Goal: Transaction & Acquisition: Purchase product/service

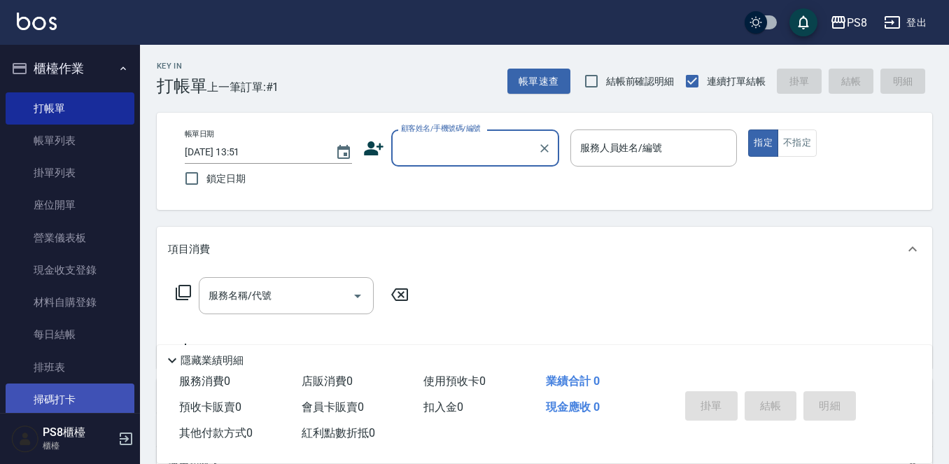
scroll to position [210, 0]
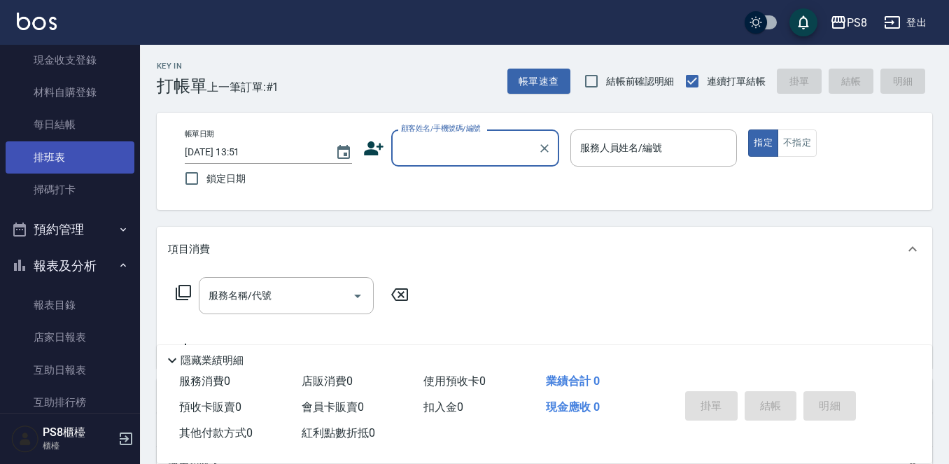
click at [40, 163] on link "排班表" at bounding box center [70, 157] width 129 height 32
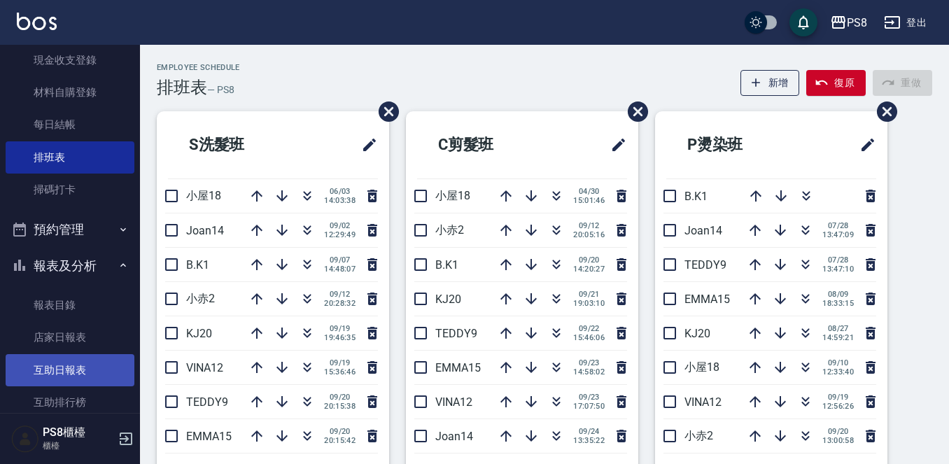
drag, startPoint x: 0, startPoint y: 319, endPoint x: 16, endPoint y: 354, distance: 39.2
click at [0, 347] on nav "櫃檯作業 打帳單 帳單列表 掛單列表 座位開單 營業儀表板 現金收支登錄 材料自購登錄 每日結帳 排班表 掃碼打卡 預約管理 預約管理 單日預約紀錄 單週預約…" at bounding box center [70, 229] width 140 height 368
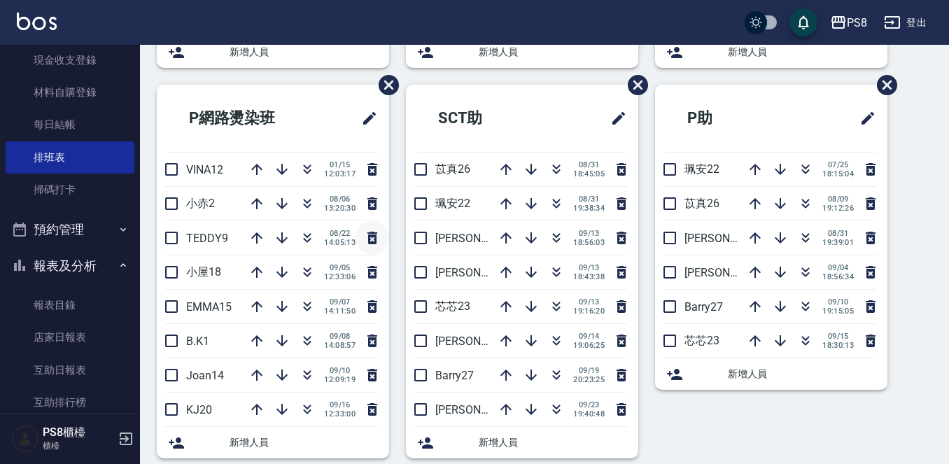
scroll to position [411, 0]
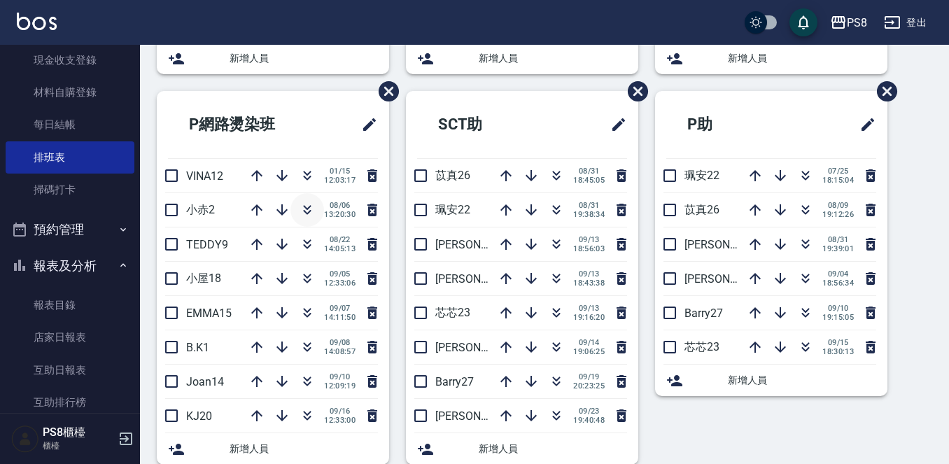
click at [308, 209] on icon "button" at bounding box center [307, 210] width 17 height 17
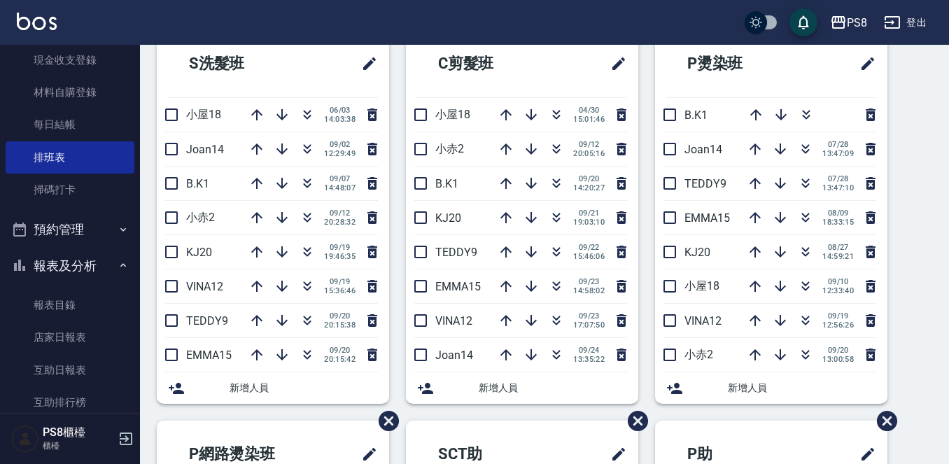
scroll to position [0, 0]
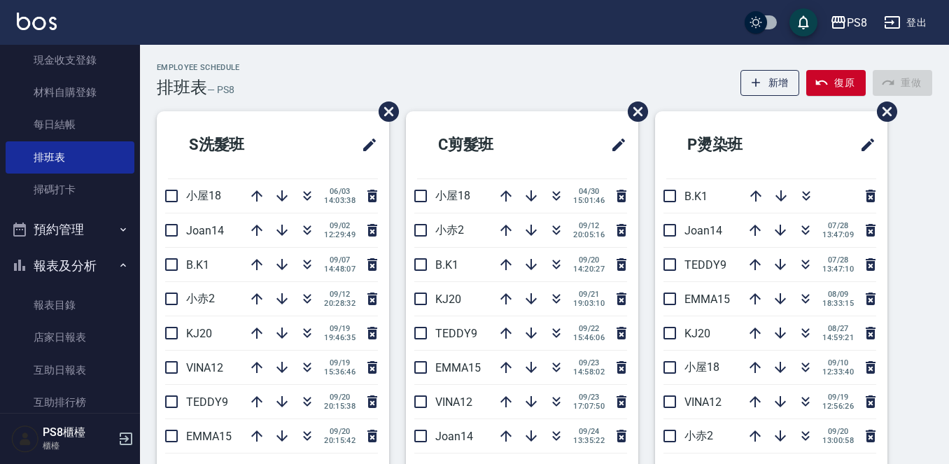
click at [36, 25] on img at bounding box center [37, 22] width 40 height 18
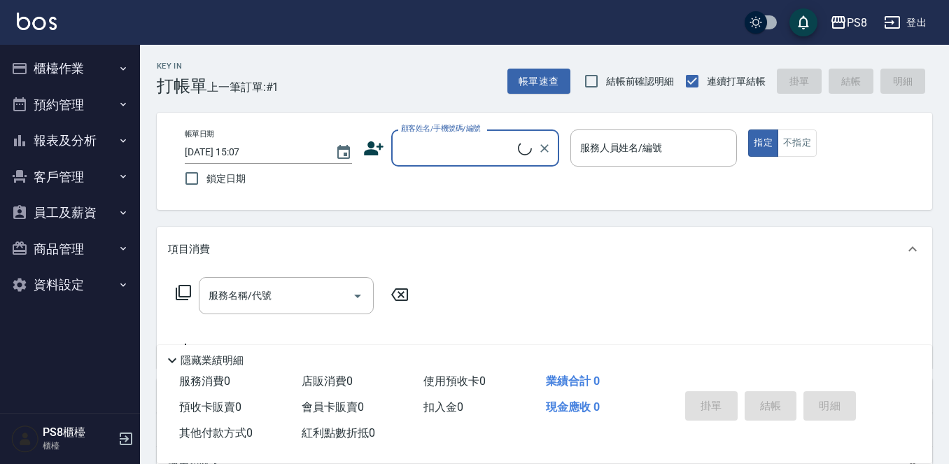
drag, startPoint x: 408, startPoint y: 148, endPoint x: 408, endPoint y: 140, distance: 7.7
click at [408, 147] on input "顧客姓名/手機號碼/編號" at bounding box center [458, 148] width 120 height 25
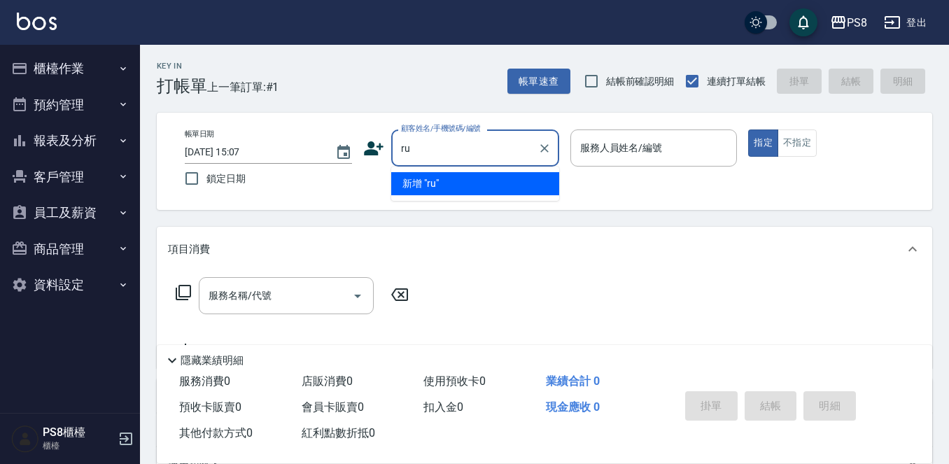
type input "r"
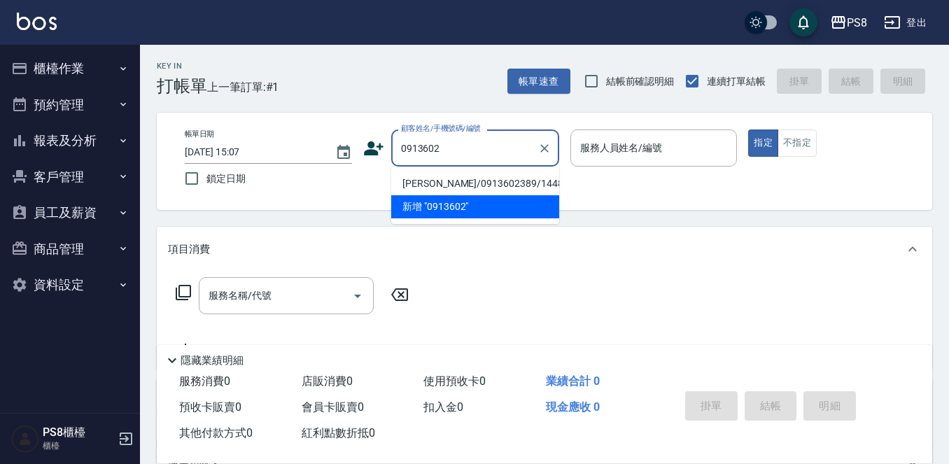
click at [501, 181] on li "[PERSON_NAME]/0913602389/14483" at bounding box center [475, 183] width 168 height 23
type input "[PERSON_NAME]/0913602389/14483"
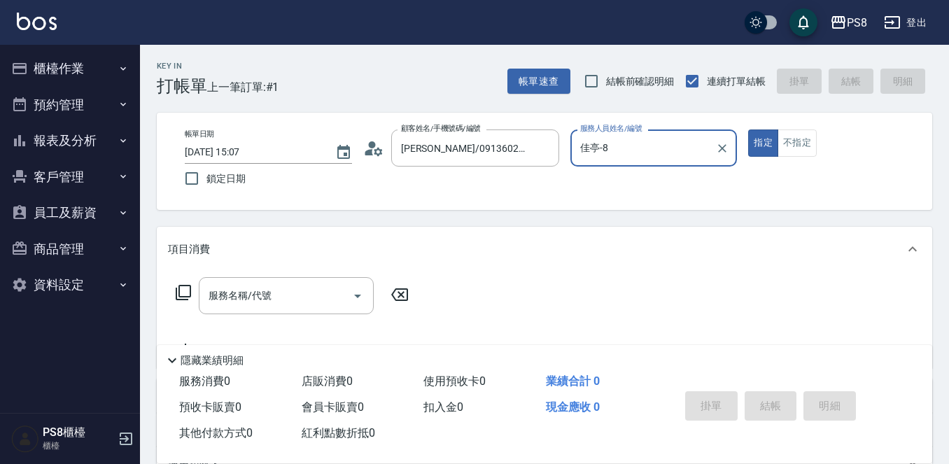
type input "佳亭-8"
click at [371, 148] on circle at bounding box center [371, 144] width 7 height 7
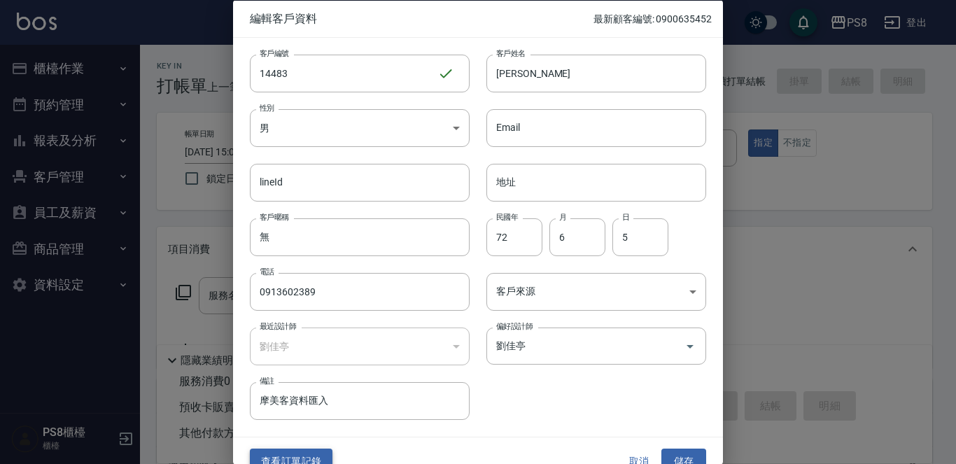
click at [300, 456] on button "查看訂單記錄" at bounding box center [291, 462] width 83 height 26
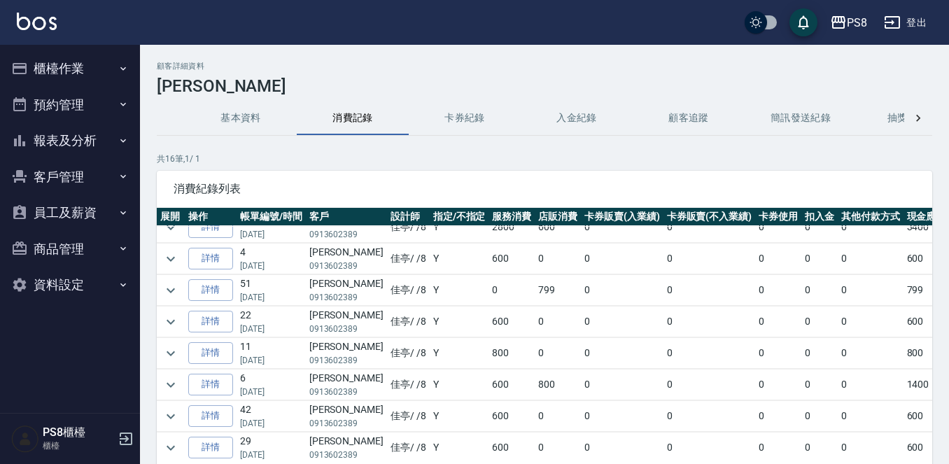
scroll to position [70, 0]
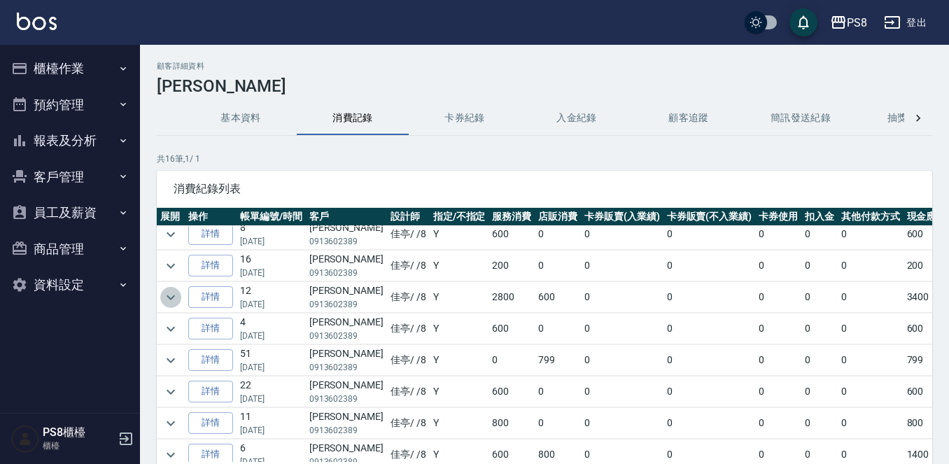
click at [167, 295] on icon "expand row" at bounding box center [170, 297] width 17 height 17
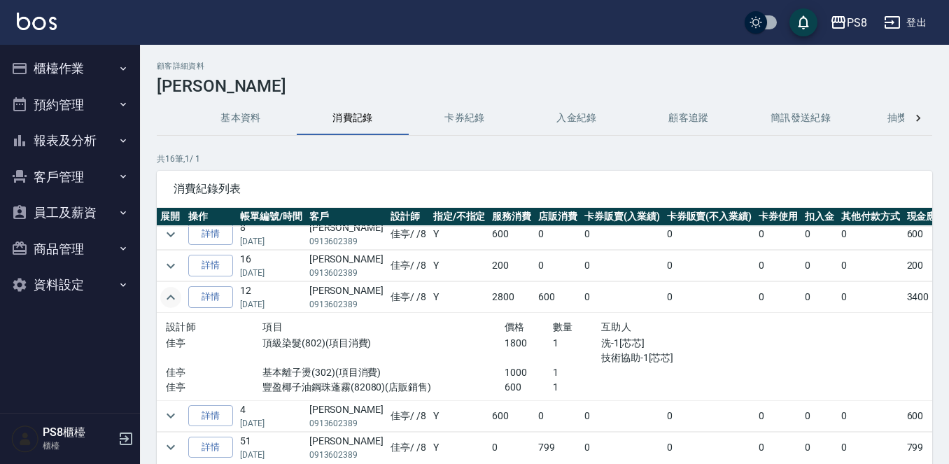
scroll to position [0, 0]
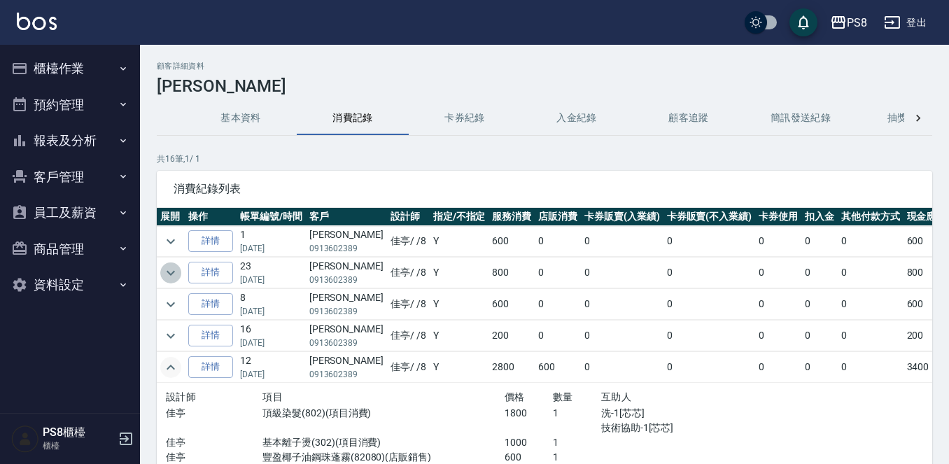
click at [172, 276] on icon "expand row" at bounding box center [170, 273] width 17 height 17
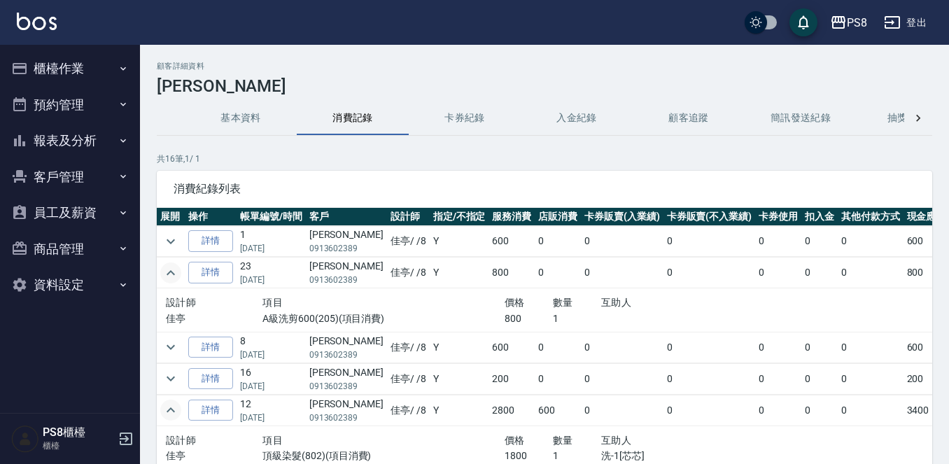
click at [38, 36] on div "PS8 登出" at bounding box center [474, 22] width 949 height 45
click at [38, 19] on img at bounding box center [37, 22] width 40 height 18
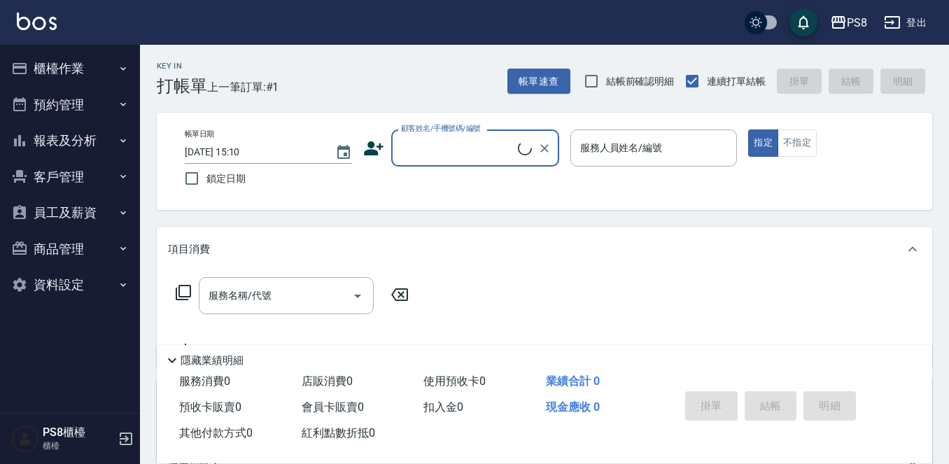
click at [421, 141] on input "顧客姓名/手機號碼/編號" at bounding box center [458, 148] width 120 height 25
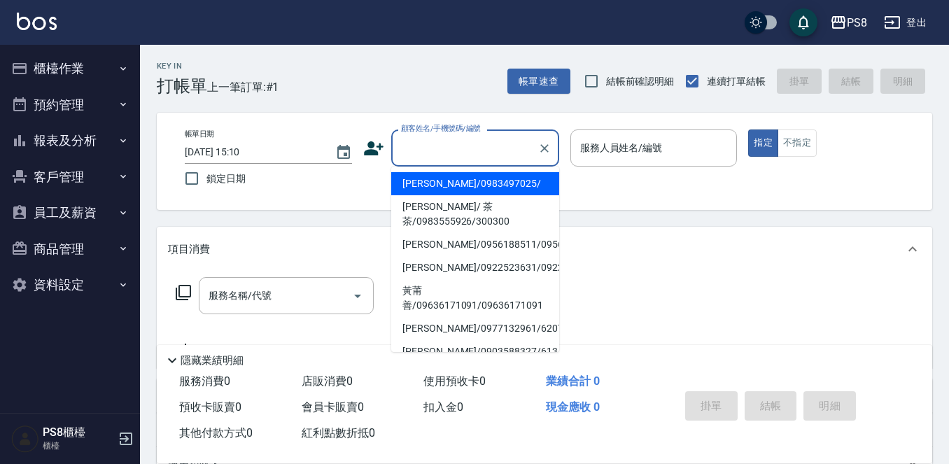
type input "r"
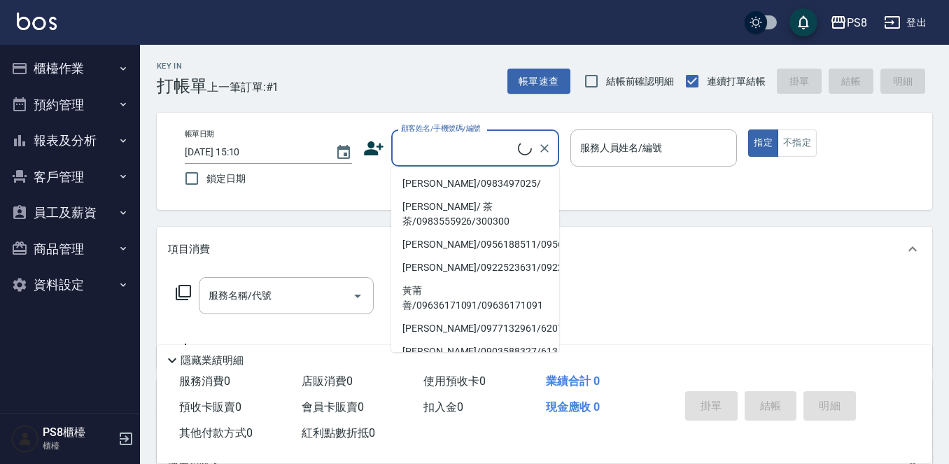
type input "r"
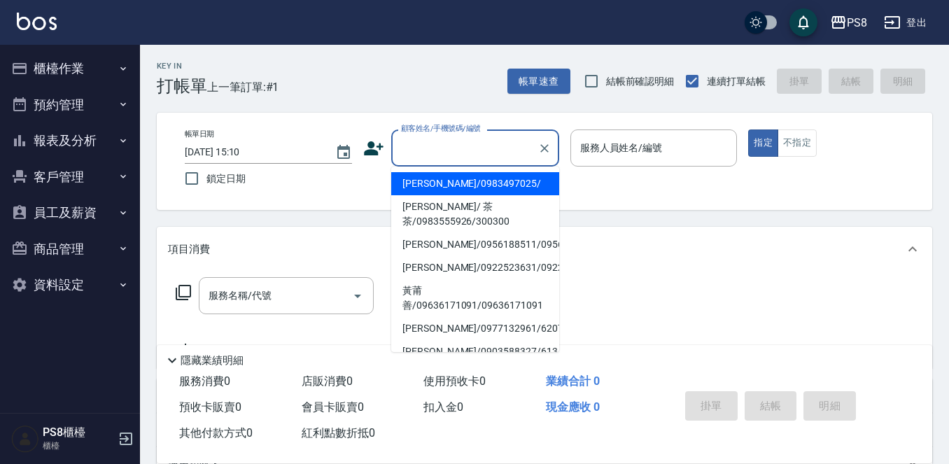
type input "[PERSON_NAME]/0983497025/"
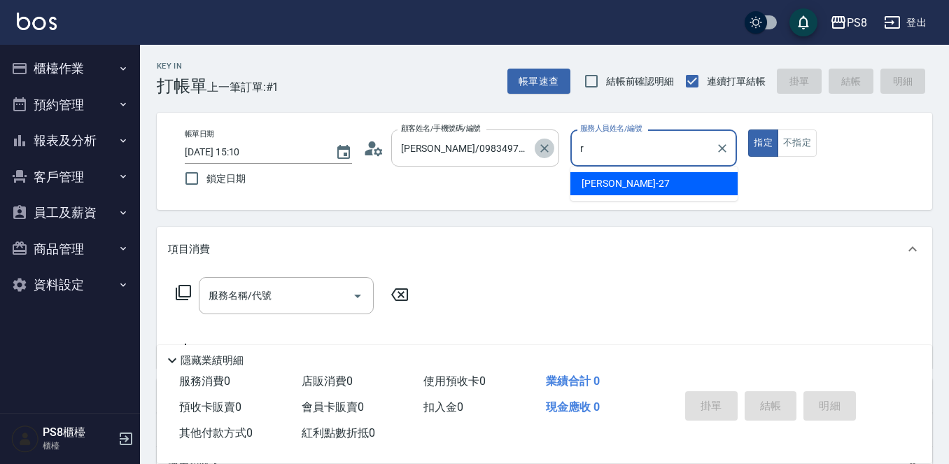
click at [541, 151] on icon "Clear" at bounding box center [545, 148] width 14 height 14
type input "r"
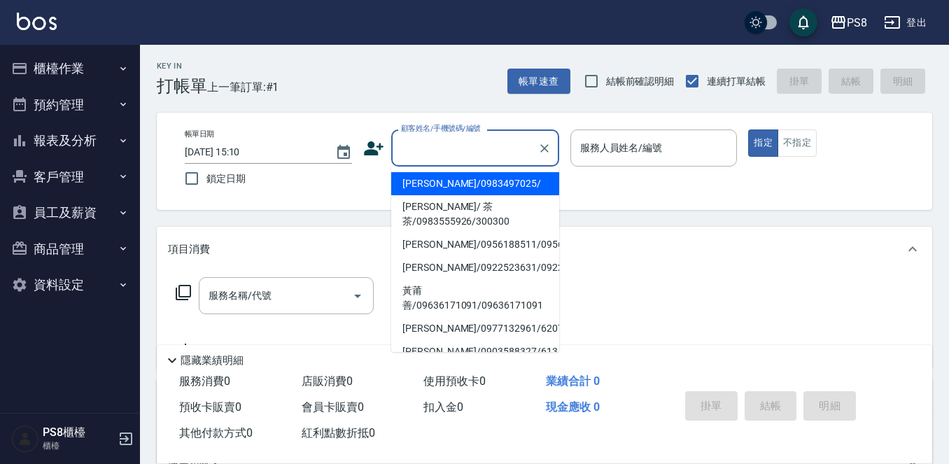
click at [494, 151] on input "顧客姓名/手機號碼/編號" at bounding box center [465, 148] width 134 height 25
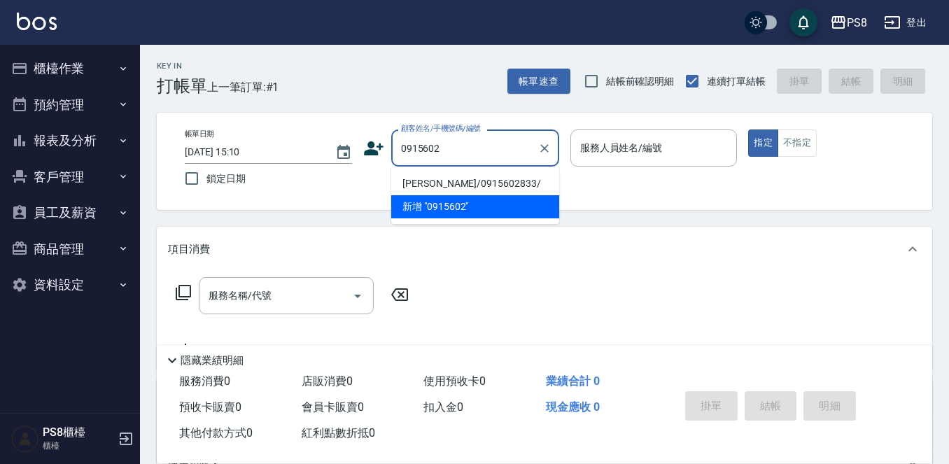
click at [466, 145] on input "0915602" at bounding box center [465, 148] width 134 height 25
drag, startPoint x: 433, startPoint y: 185, endPoint x: 429, endPoint y: 175, distance: 10.7
click at [433, 184] on li "[PERSON_NAME]/0913602389/14483" at bounding box center [475, 183] width 168 height 23
type input "[PERSON_NAME]/0913602389/14483"
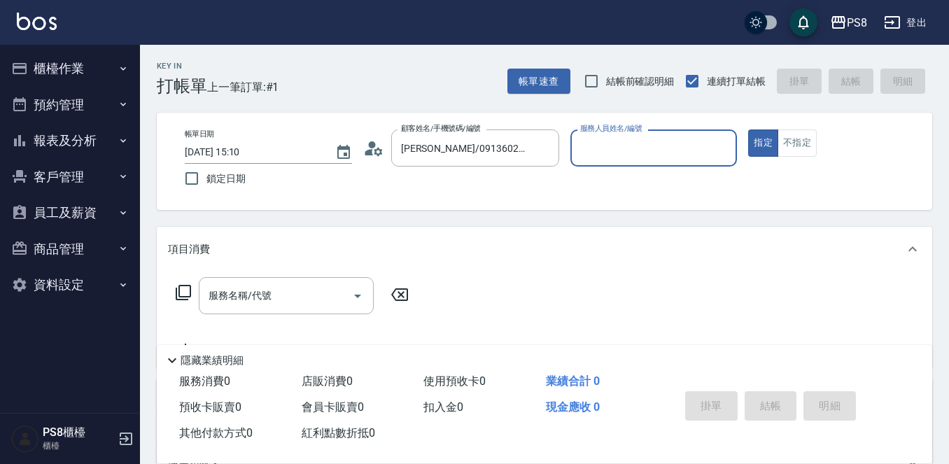
type input "佳亭-8"
click at [276, 295] on input "服務名稱/代號" at bounding box center [275, 296] width 141 height 25
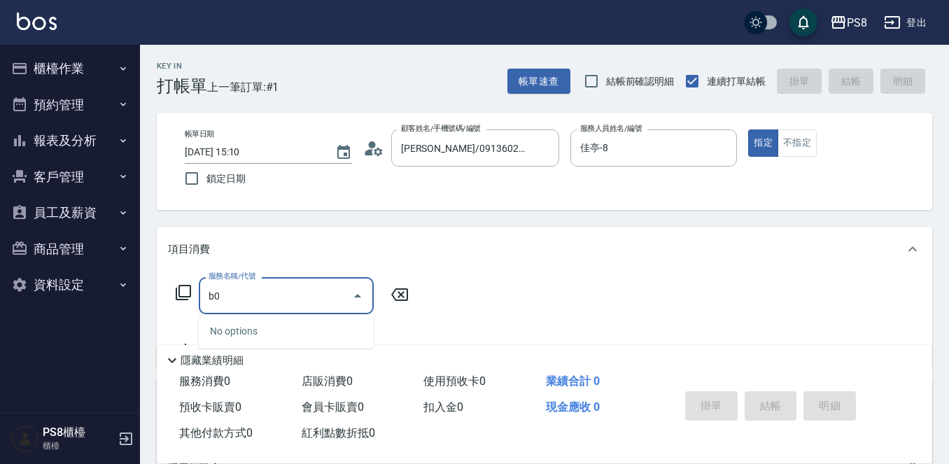
type input "b"
type input ",vvvvvV"
type input "xdcs"
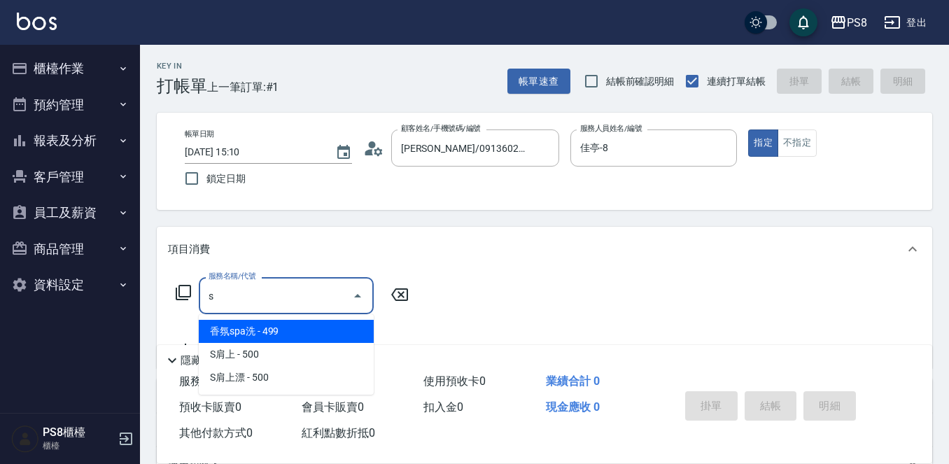
click at [296, 303] on input "s" at bounding box center [275, 296] width 141 height 25
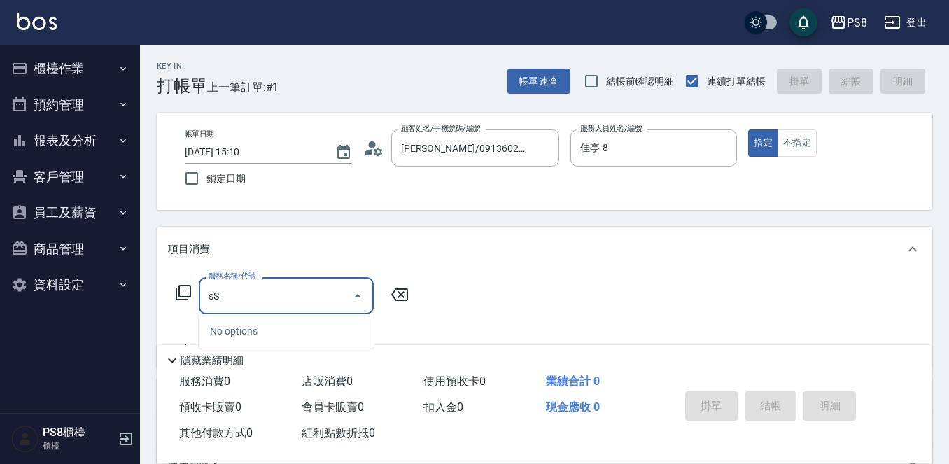
type input "s"
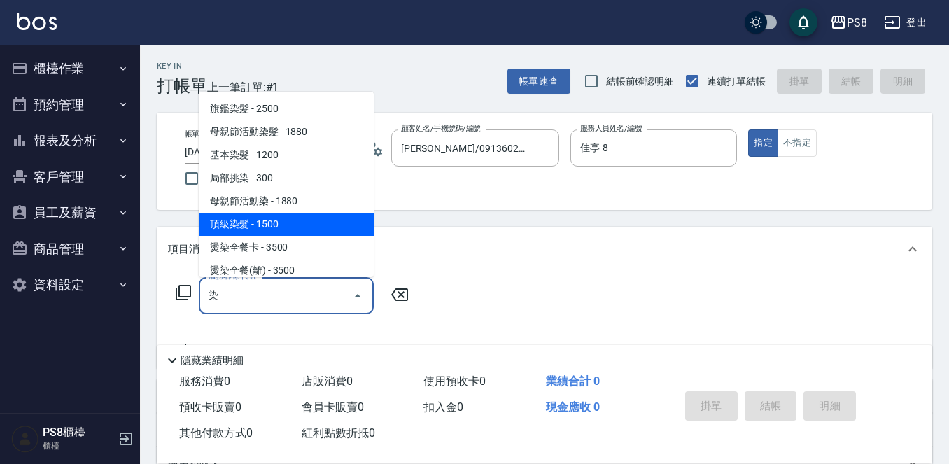
click at [269, 218] on span "頂級染髮 - 1500" at bounding box center [286, 224] width 175 height 23
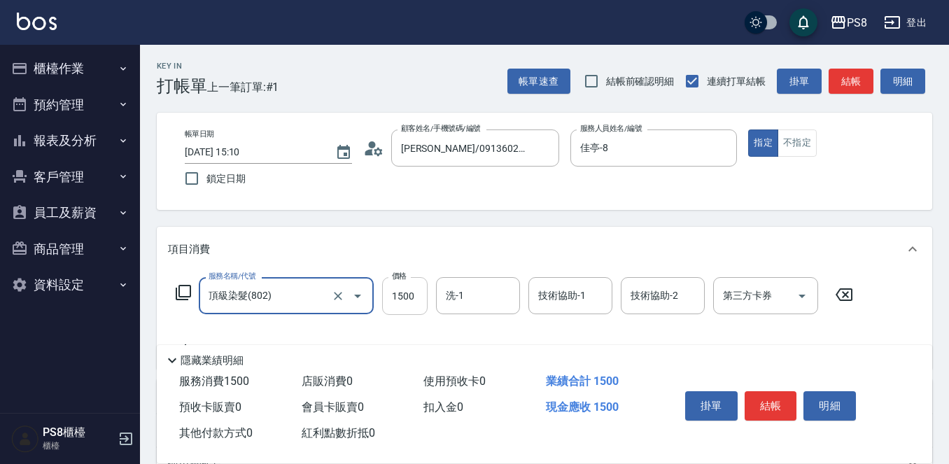
type input "頂級染髮(802)"
click at [408, 299] on input "1500" at bounding box center [405, 296] width 46 height 38
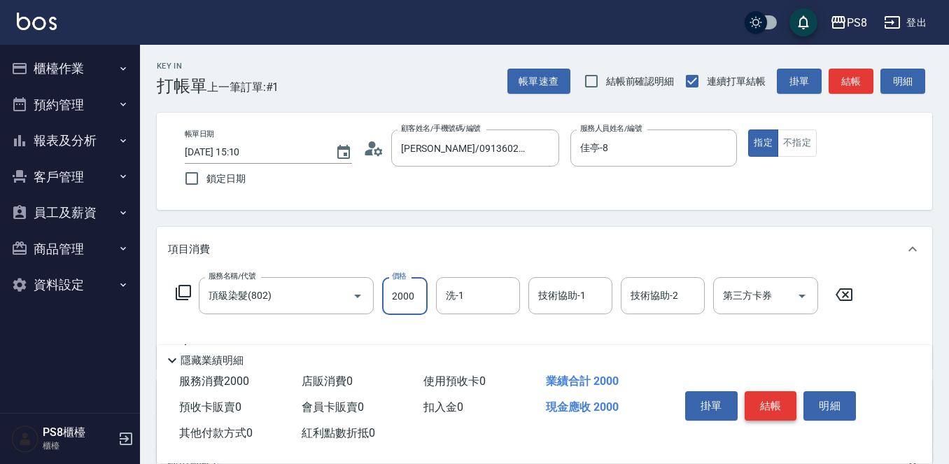
type input "2000"
click at [785, 404] on button "結帳" at bounding box center [771, 405] width 53 height 29
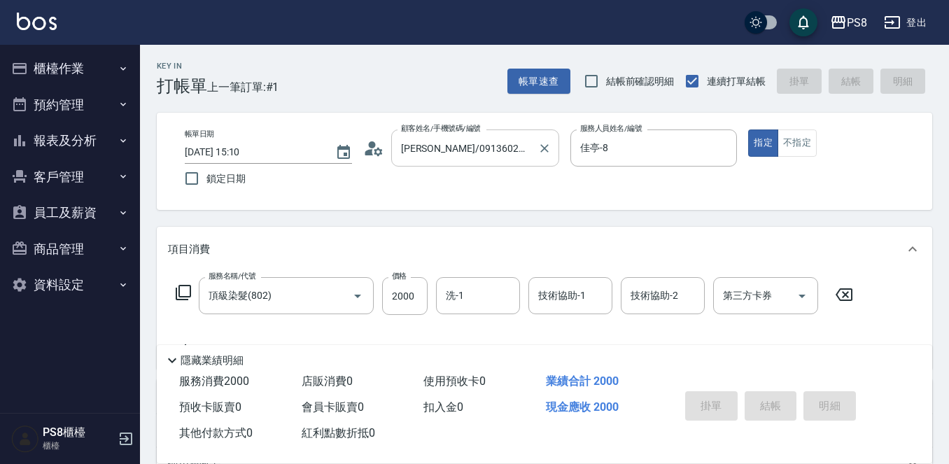
type input "[DATE] 15:11"
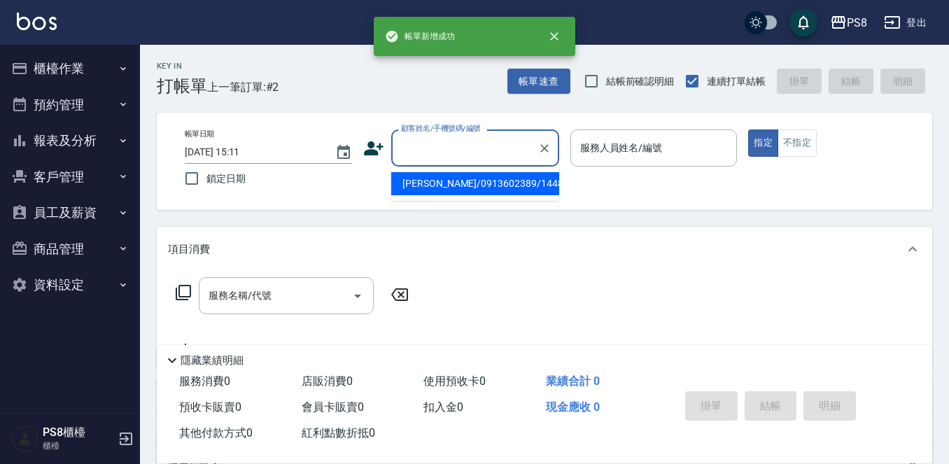
click at [470, 153] on input "顧客姓名/手機號碼/編號" at bounding box center [465, 148] width 134 height 25
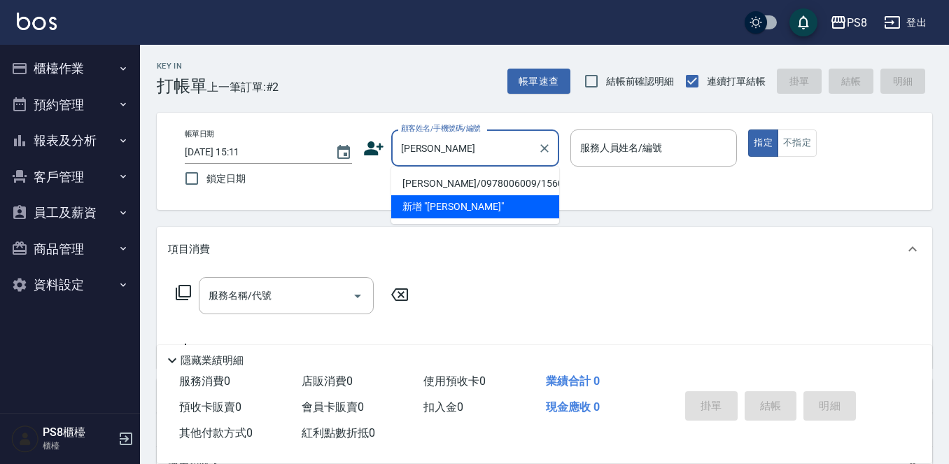
click at [462, 179] on li "[PERSON_NAME]/0978006009/15604" at bounding box center [475, 183] width 168 height 23
type input "[PERSON_NAME]/0978006009/15604"
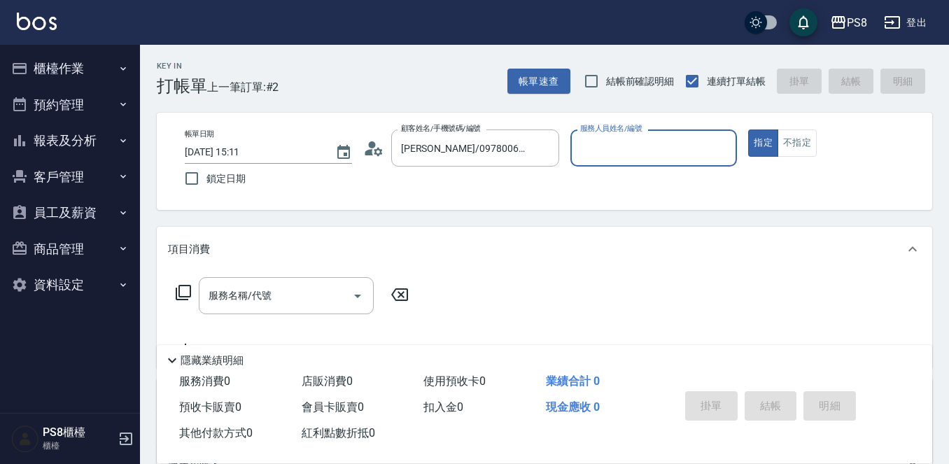
type input "佳亭-8"
click at [307, 305] on input "服務名稱/代號" at bounding box center [275, 296] width 141 height 25
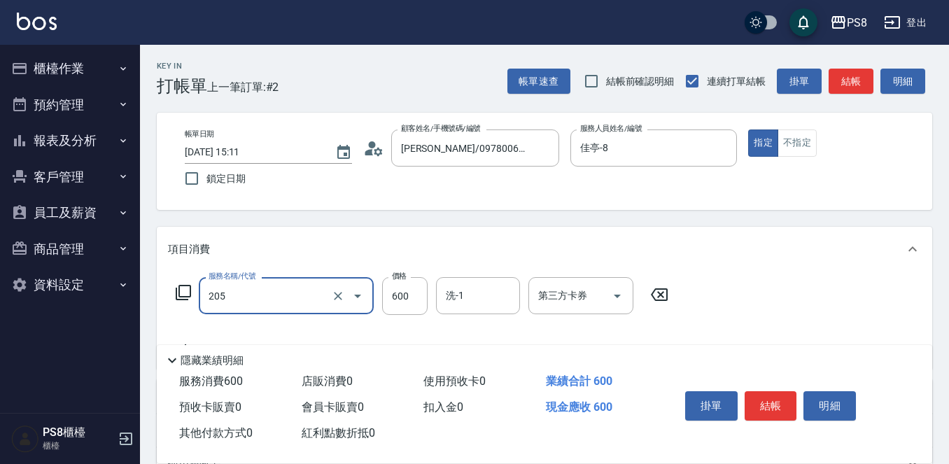
type input "A級洗剪600(205)"
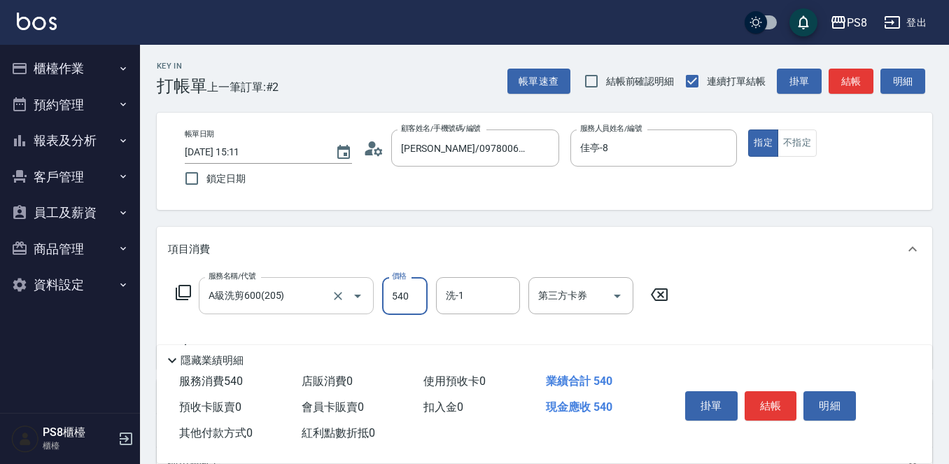
type input "540"
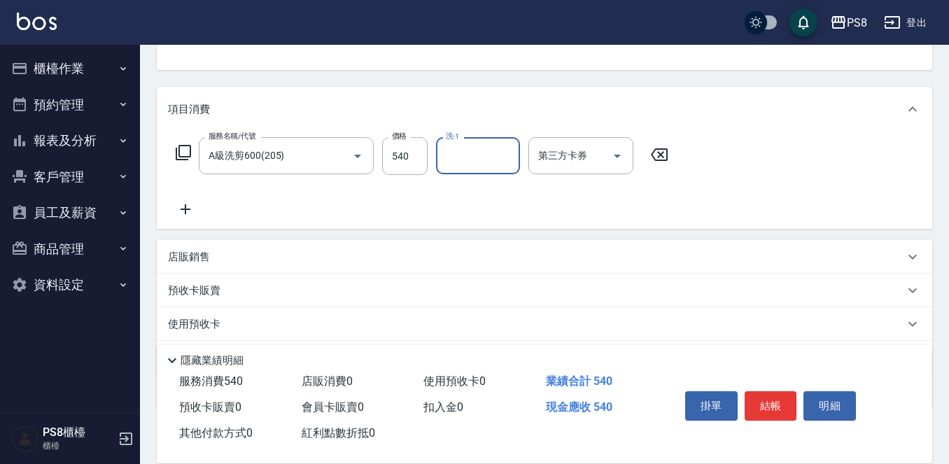
scroll to position [70, 0]
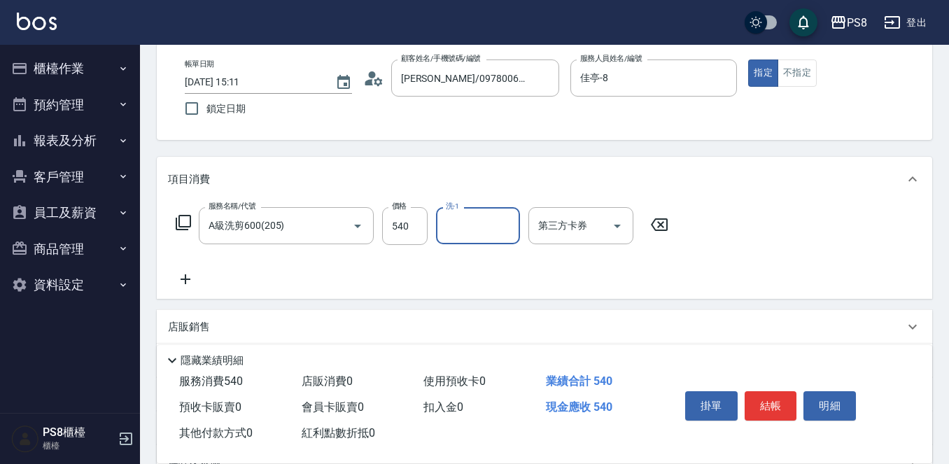
drag, startPoint x: 483, startPoint y: 230, endPoint x: 481, endPoint y: 239, distance: 9.3
click at [483, 232] on input "洗-1" at bounding box center [477, 226] width 71 height 25
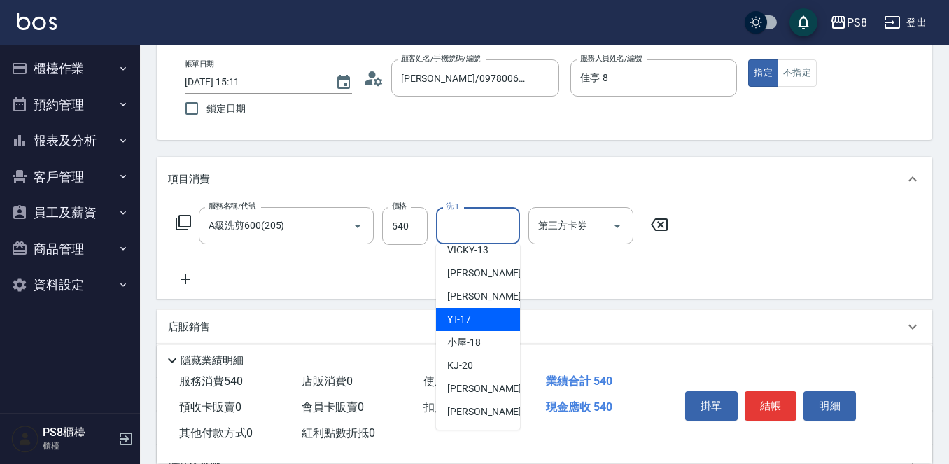
scroll to position [350, 0]
click at [499, 312] on div "[PERSON_NAME] -21" at bounding box center [478, 318] width 84 height 23
type input "[PERSON_NAME]-21"
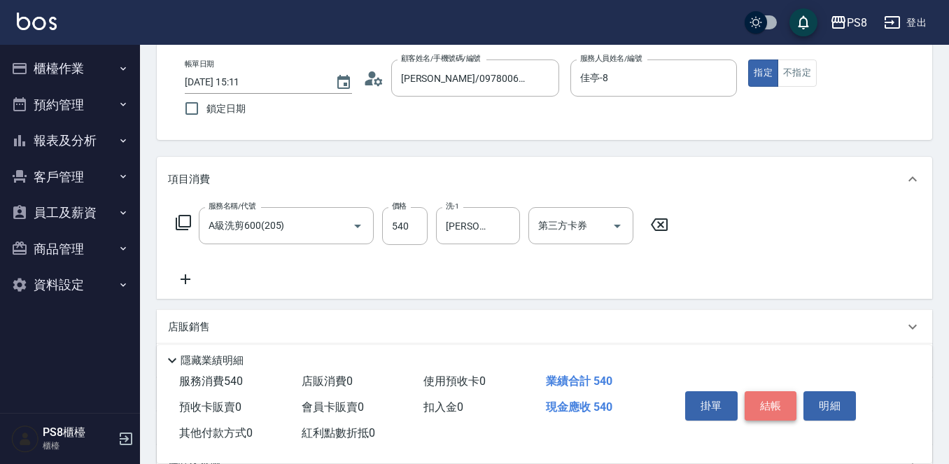
click at [777, 414] on button "結帳" at bounding box center [771, 405] width 53 height 29
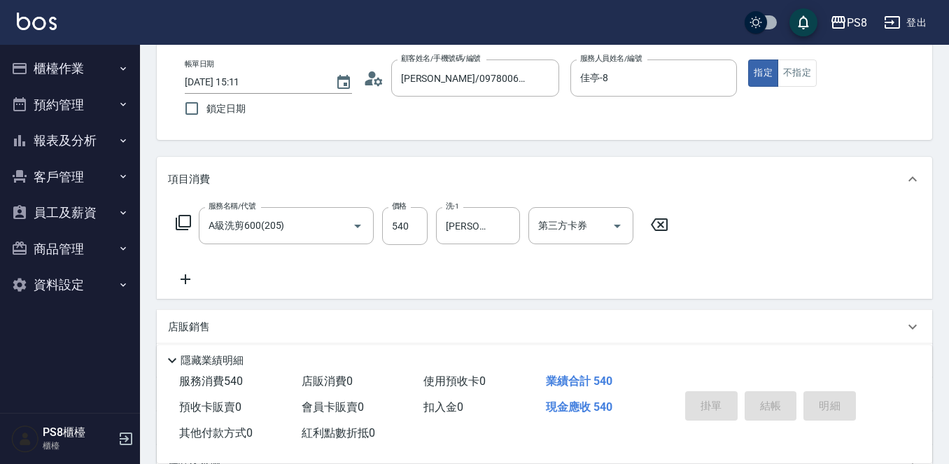
type input "[DATE] 15:12"
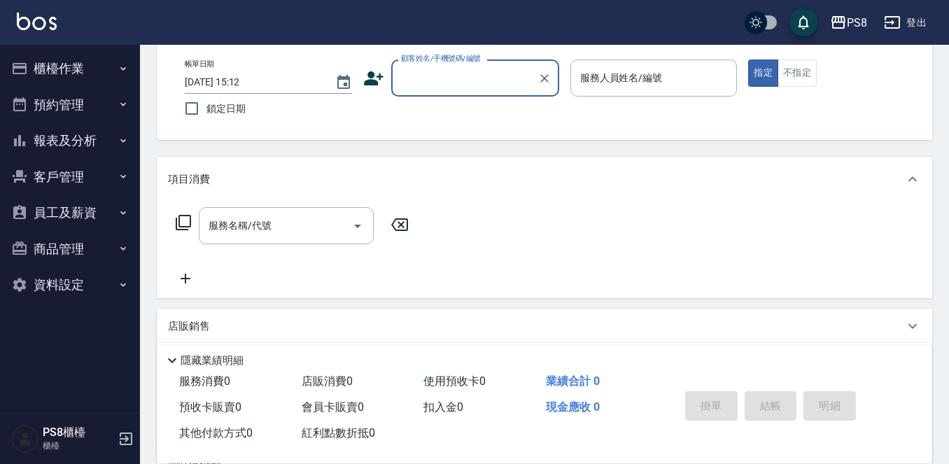
click at [27, 22] on img at bounding box center [37, 22] width 40 height 18
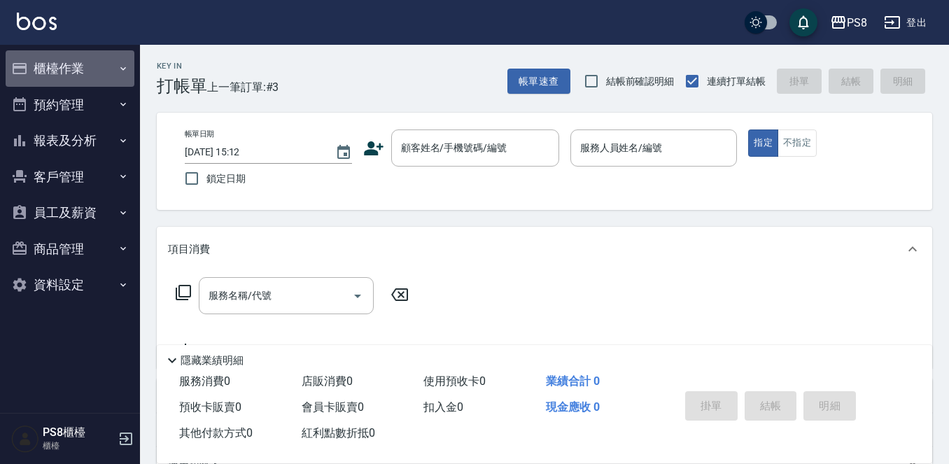
click at [81, 69] on button "櫃檯作業" at bounding box center [70, 68] width 129 height 36
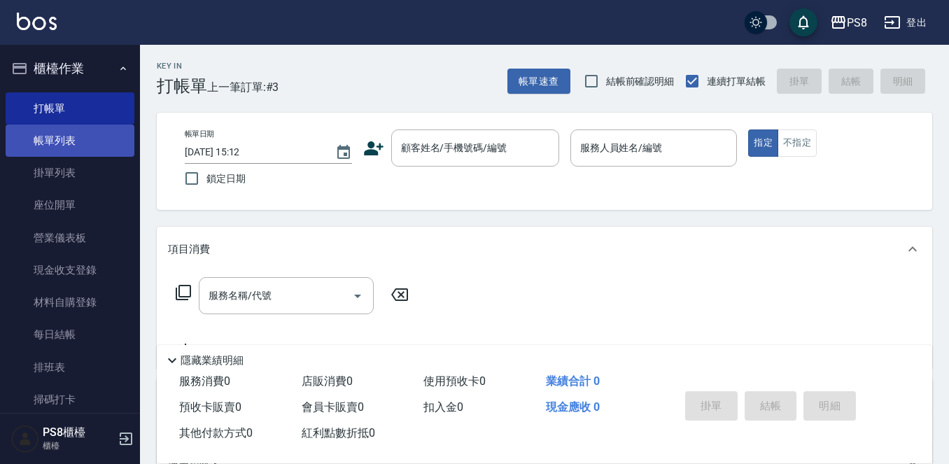
click at [60, 141] on link "帳單列表" at bounding box center [70, 141] width 129 height 32
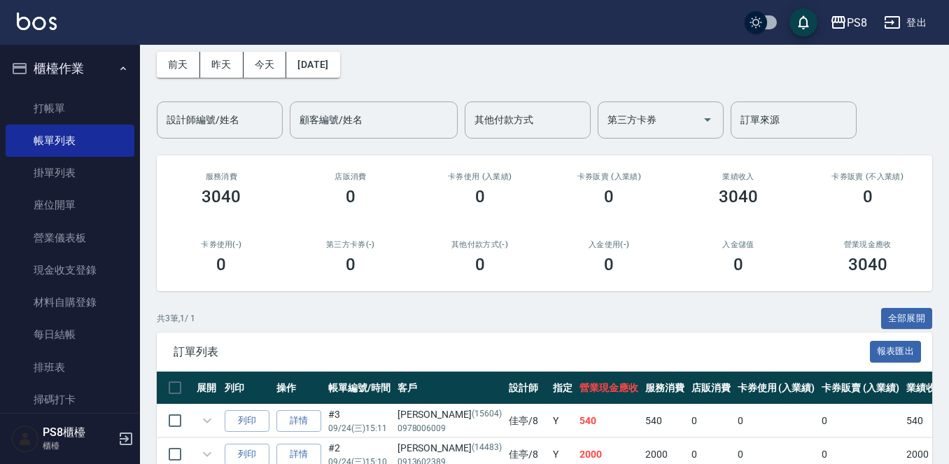
scroll to position [140, 0]
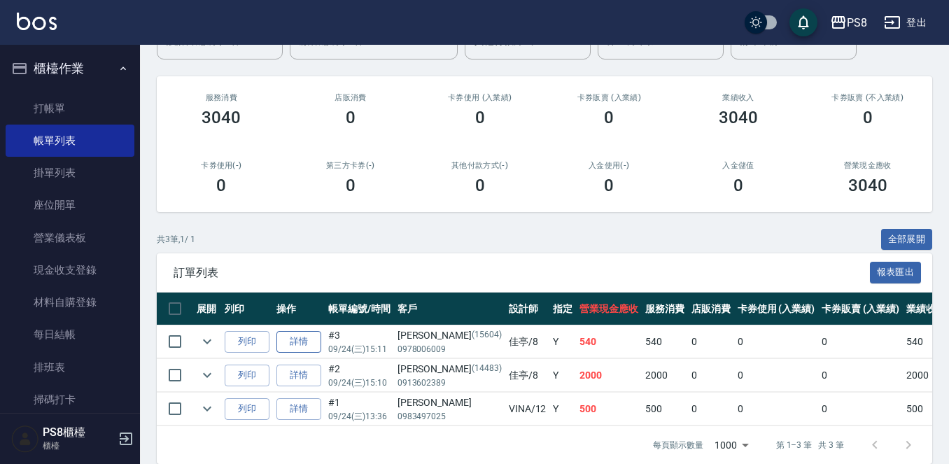
click at [314, 342] on link "詳情" at bounding box center [299, 342] width 45 height 22
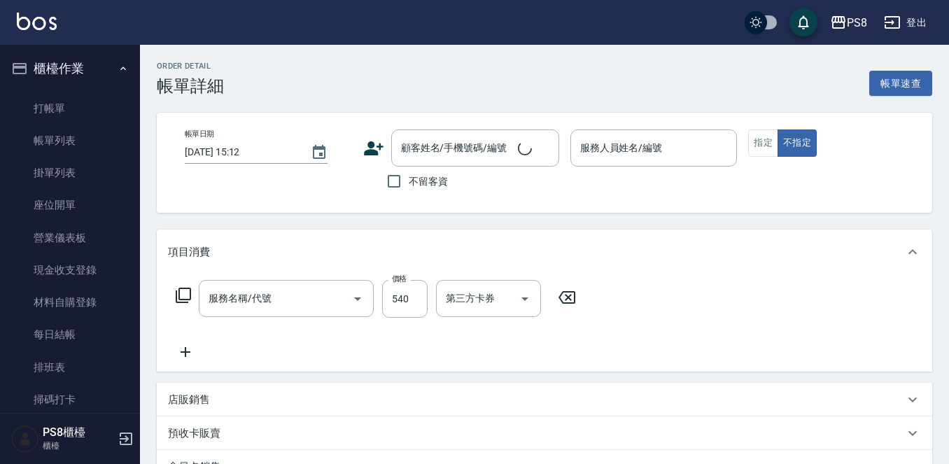
type input "[DATE] 15:11"
type input "佳亭-8"
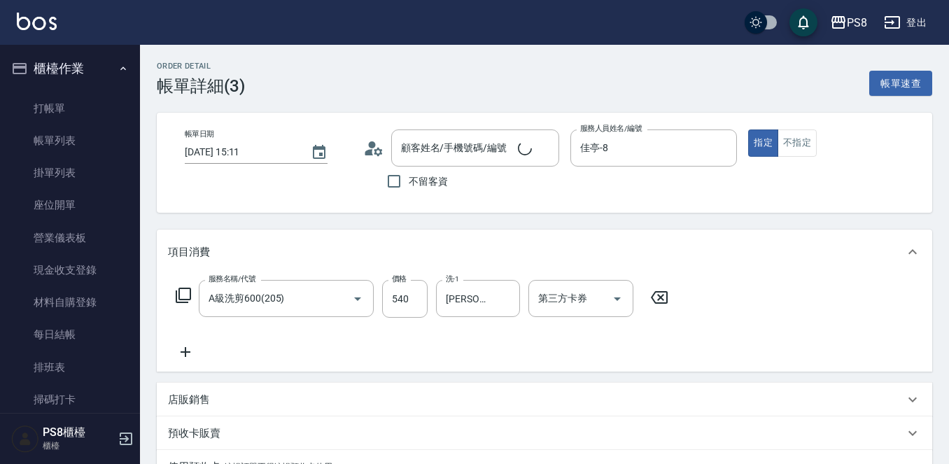
type input "A級洗剪600(205)"
type input "[PERSON_NAME]/0978006009/15604"
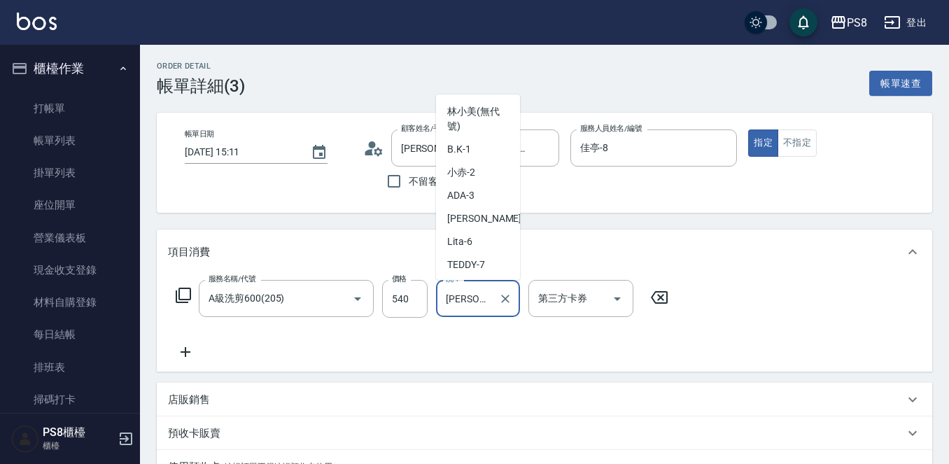
click at [490, 301] on input "[PERSON_NAME]-21" at bounding box center [467, 298] width 50 height 25
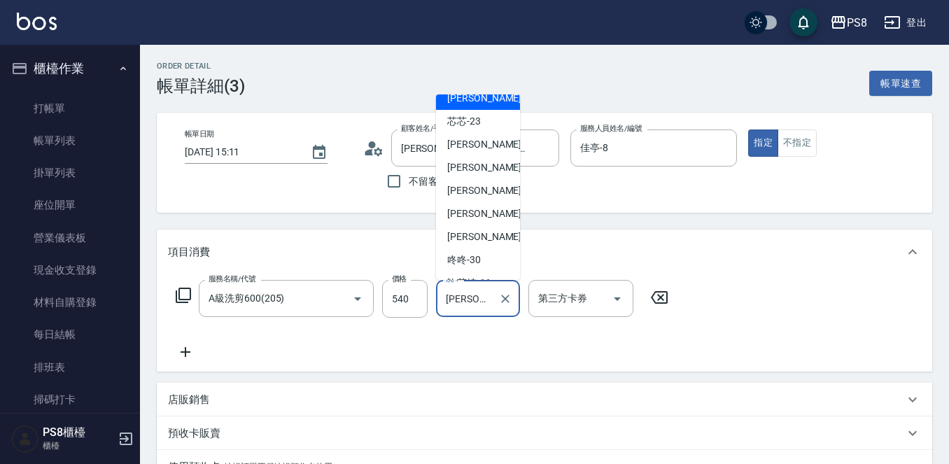
scroll to position [461, 0]
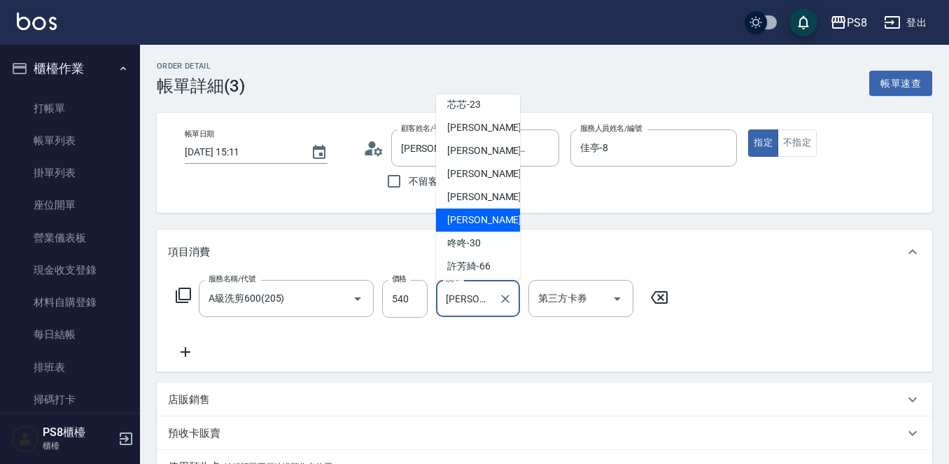
click at [480, 221] on span "[PERSON_NAME] -29" at bounding box center [491, 220] width 88 height 15
type input "[PERSON_NAME]-29"
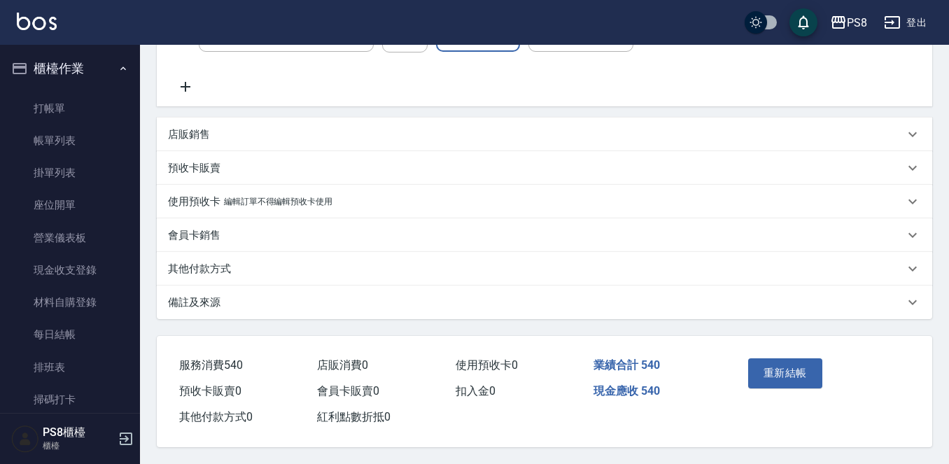
scroll to position [272, 0]
click at [797, 365] on button "重新結帳" at bounding box center [785, 372] width 74 height 29
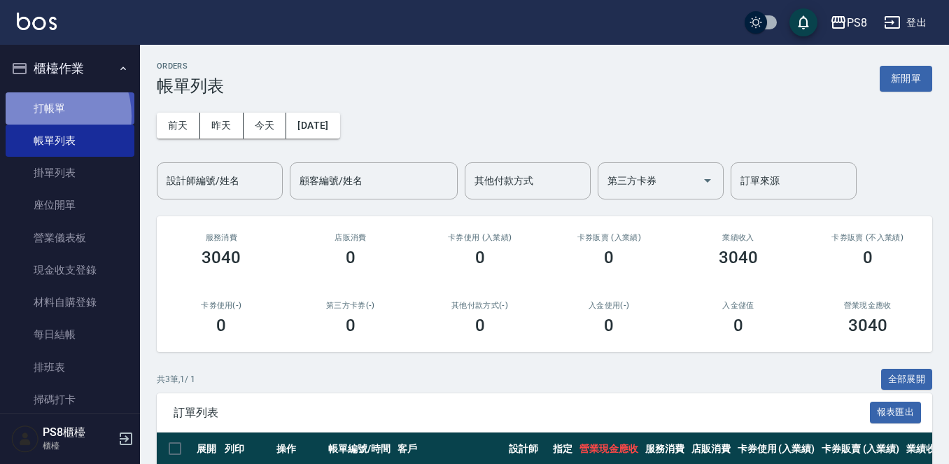
click at [46, 116] on link "打帳單" at bounding box center [70, 108] width 129 height 32
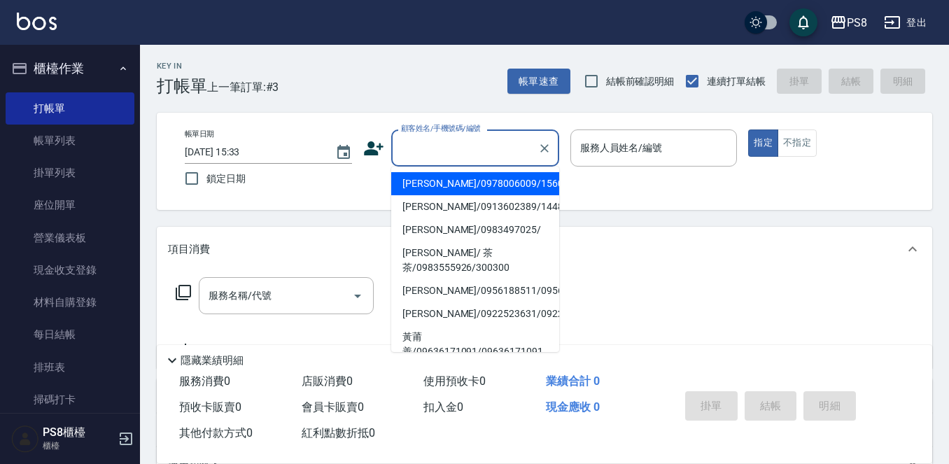
click at [475, 149] on input "顧客姓名/手機號碼/編號" at bounding box center [465, 148] width 134 height 25
click at [468, 135] on div "顧客姓名/手機號碼/編號" at bounding box center [475, 148] width 168 height 37
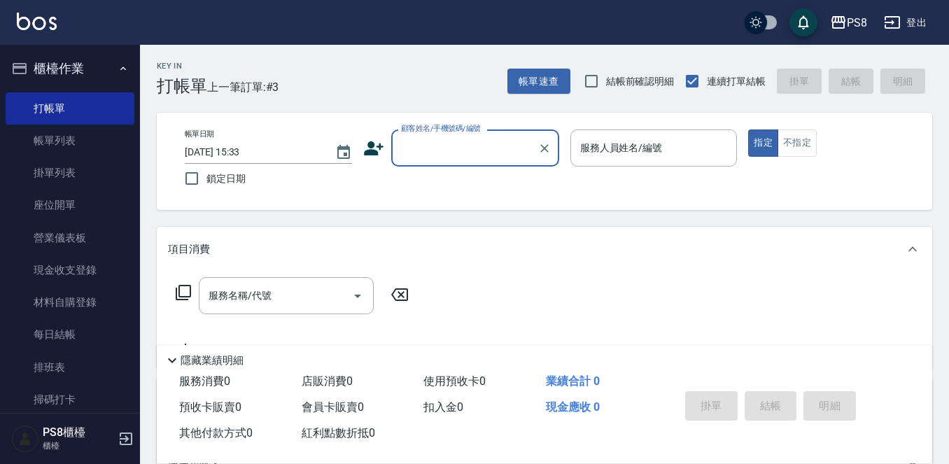
drag, startPoint x: 450, startPoint y: 130, endPoint x: 447, endPoint y: 143, distance: 13.5
click at [449, 135] on div "顧客姓名/手機號碼/編號 顧客姓名/手機號碼/編號" at bounding box center [475, 148] width 168 height 37
click at [450, 134] on div "顧客姓名/手機號碼/編號 顧客姓名/手機號碼/編號" at bounding box center [475, 148] width 168 height 37
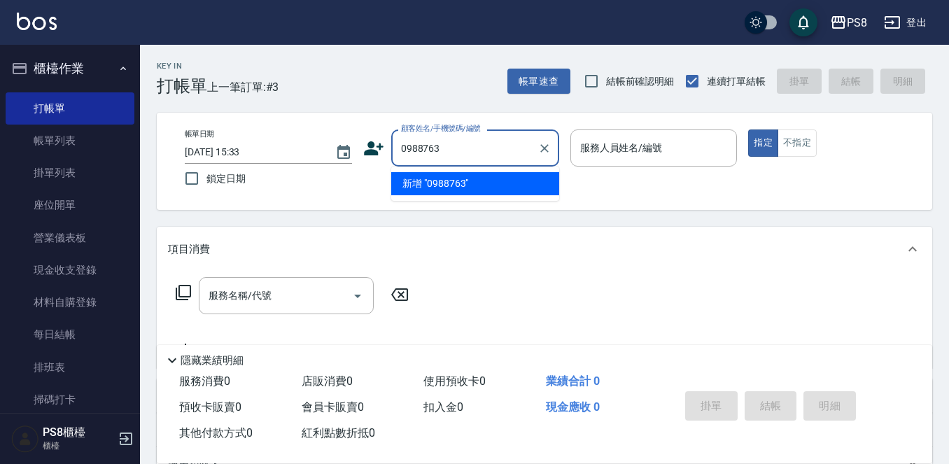
type input "0988763"
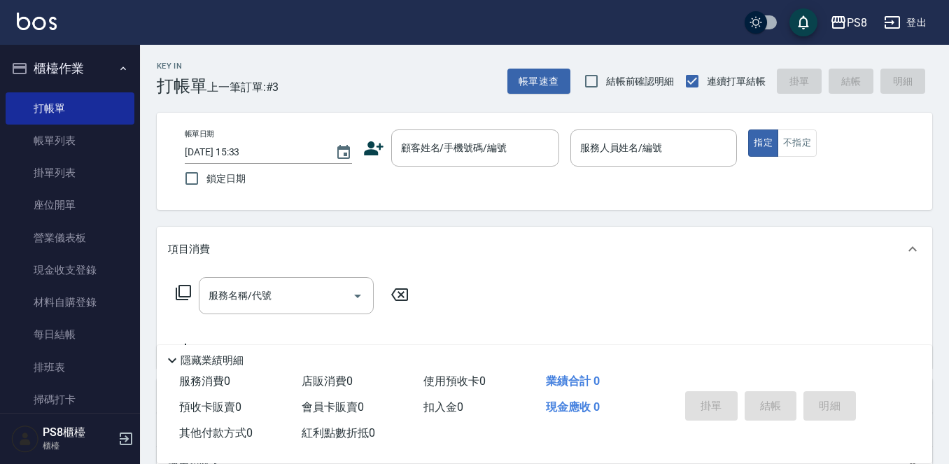
click at [375, 148] on icon at bounding box center [373, 148] width 21 height 21
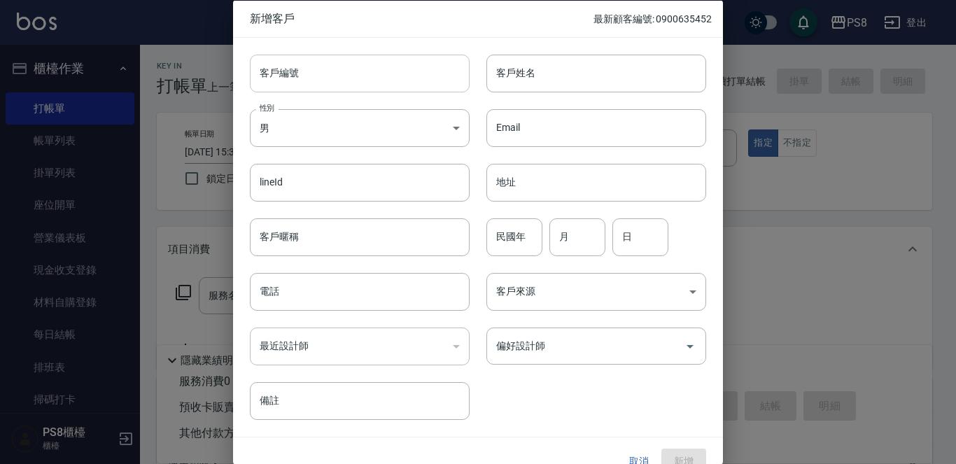
click at [353, 71] on input "客戶編號" at bounding box center [360, 73] width 220 height 38
drag, startPoint x: 264, startPoint y: 67, endPoint x: 336, endPoint y: 60, distance: 72.5
click at [336, 60] on input "0988763910" at bounding box center [344, 73] width 188 height 38
type input "0988763910"
paste input "0988763910"
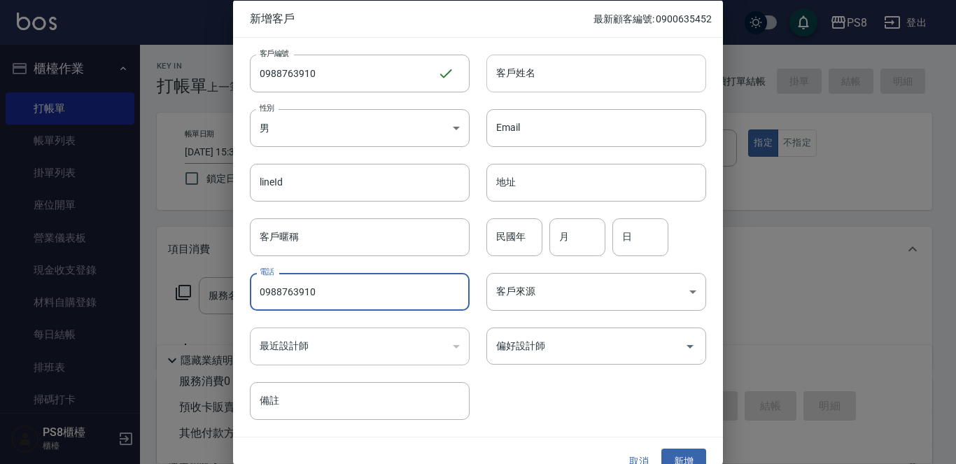
type input "0988763910"
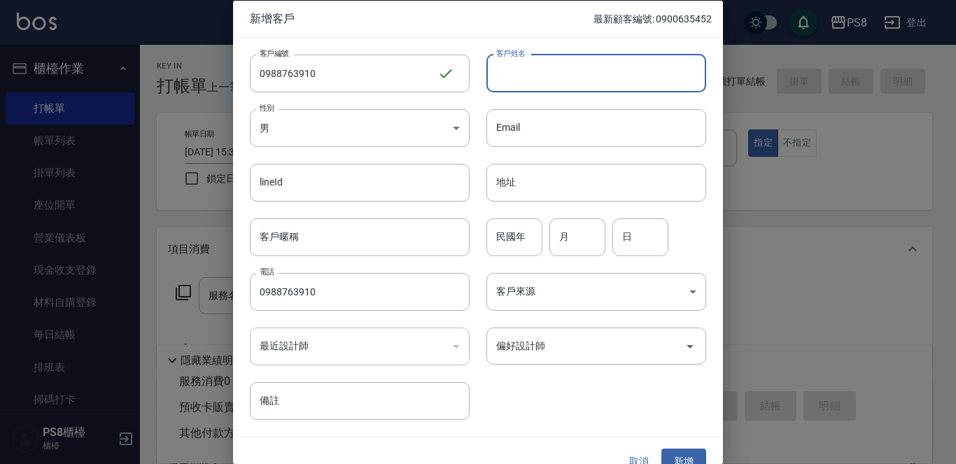
click at [536, 64] on input "客戶姓名" at bounding box center [597, 73] width 220 height 38
type input "[PERSON_NAME]"
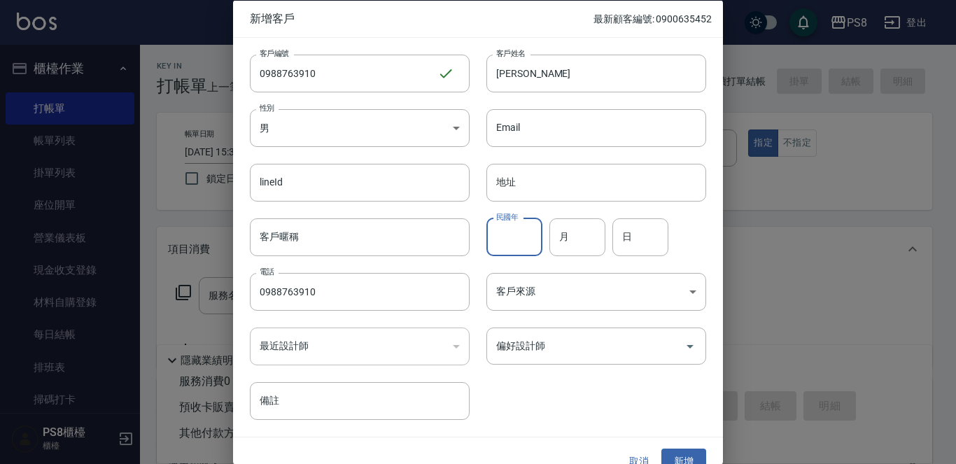
drag, startPoint x: 507, startPoint y: 237, endPoint x: 512, endPoint y: 243, distance: 8.0
click at [510, 237] on input "民國年" at bounding box center [515, 237] width 56 height 38
type input "81"
click at [592, 244] on input "月" at bounding box center [578, 237] width 56 height 38
type input "11"
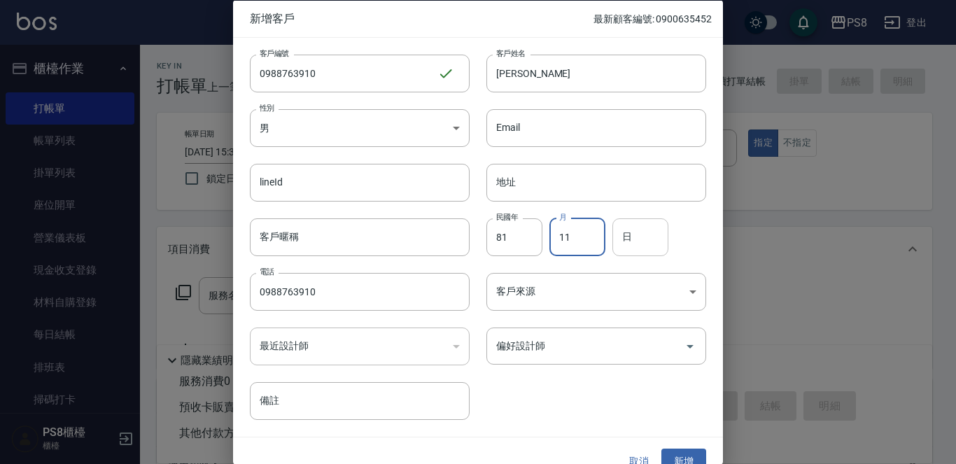
click at [652, 232] on input "日" at bounding box center [641, 237] width 56 height 38
type input "08"
click at [671, 451] on button "新增" at bounding box center [684, 462] width 45 height 26
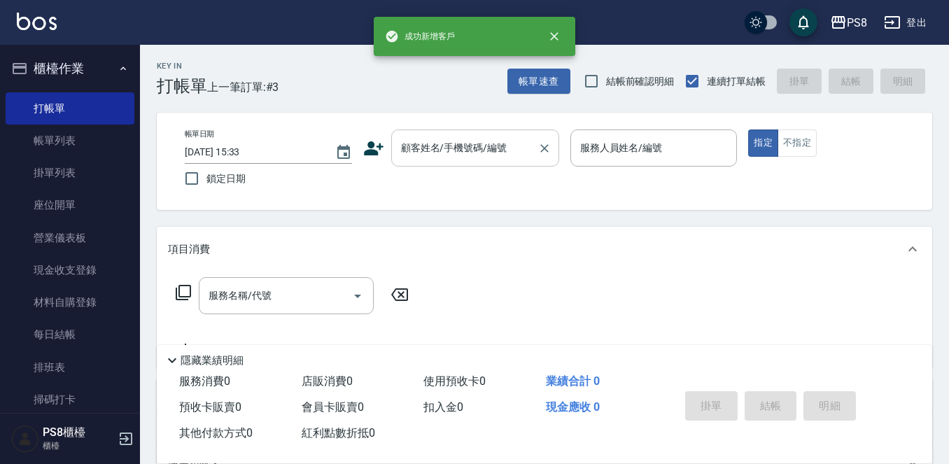
click at [451, 148] on input "顧客姓名/手機號碼/編號" at bounding box center [465, 148] width 134 height 25
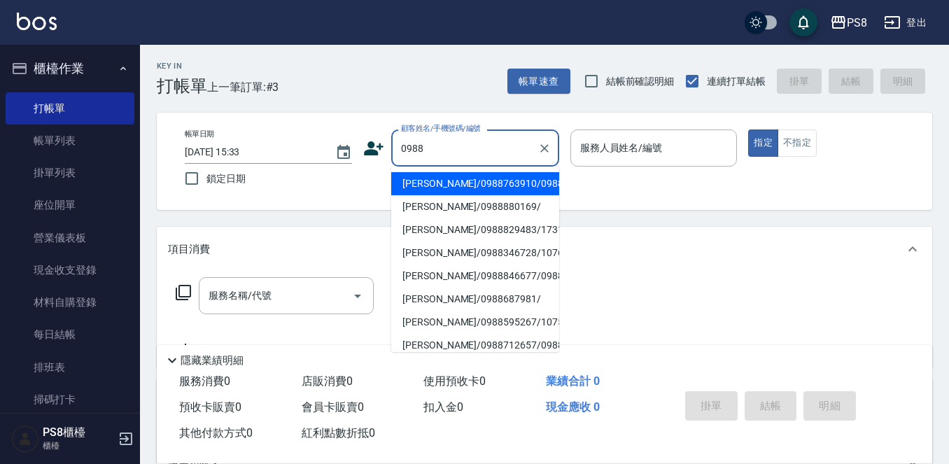
click at [478, 193] on li "[PERSON_NAME]/0988763910/0988763910" at bounding box center [475, 183] width 168 height 23
type input "[PERSON_NAME]/0988763910/0988763910"
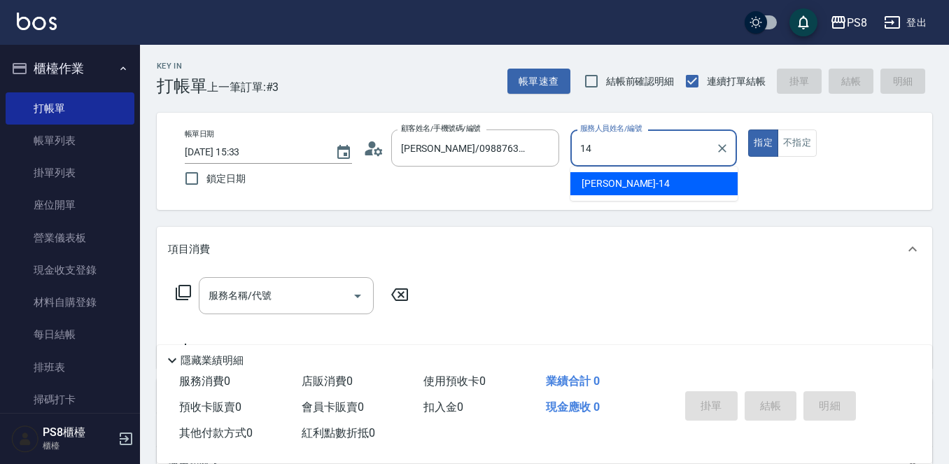
type input "Joan-14"
type button "true"
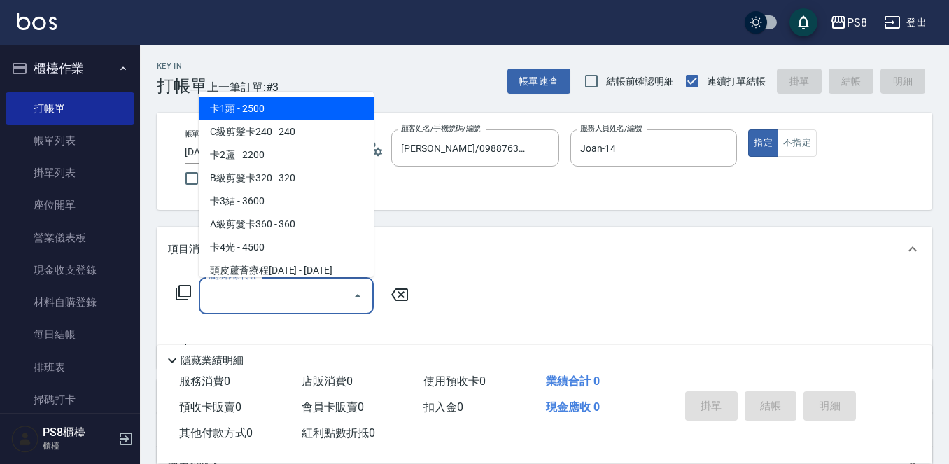
click at [278, 293] on input "服務名稱/代號" at bounding box center [275, 296] width 141 height 25
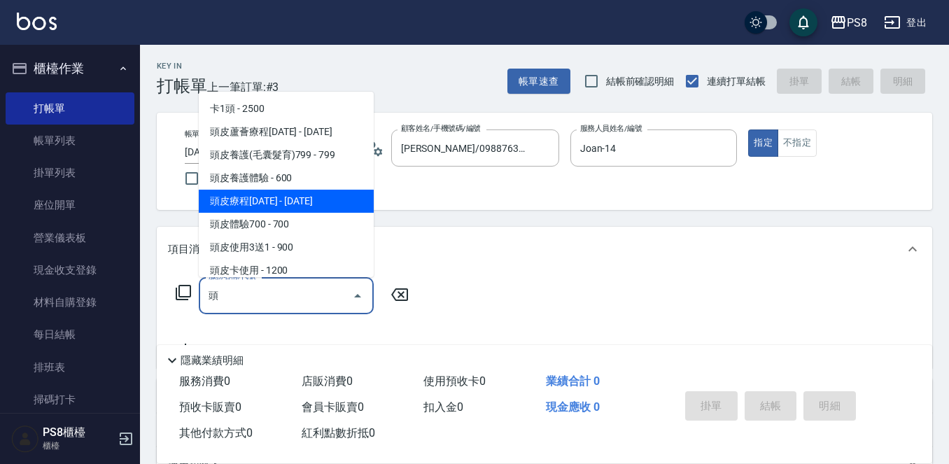
click at [279, 212] on ul "卡1頭 - 2500 頭皮蘆薈療程[DATE] - [DATE] 頭皮養護(毛囊髮育)799 - 799 頭皮養護體驗 - 600 頭皮療程[DATE] - …" at bounding box center [286, 185] width 175 height 186
click at [279, 202] on span "頭皮療程[DATE] - [DATE]" at bounding box center [286, 201] width 175 height 23
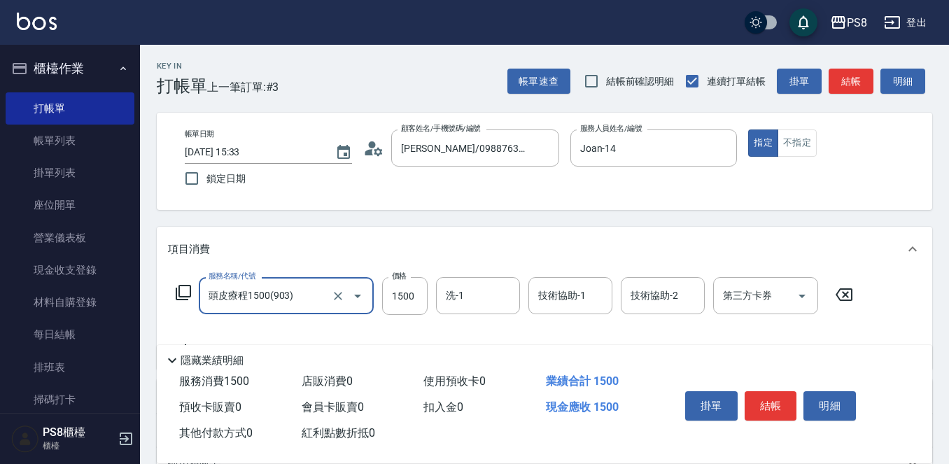
type input "頭皮療程1500(903)"
click at [517, 238] on div "項目消費" at bounding box center [545, 249] width 776 height 45
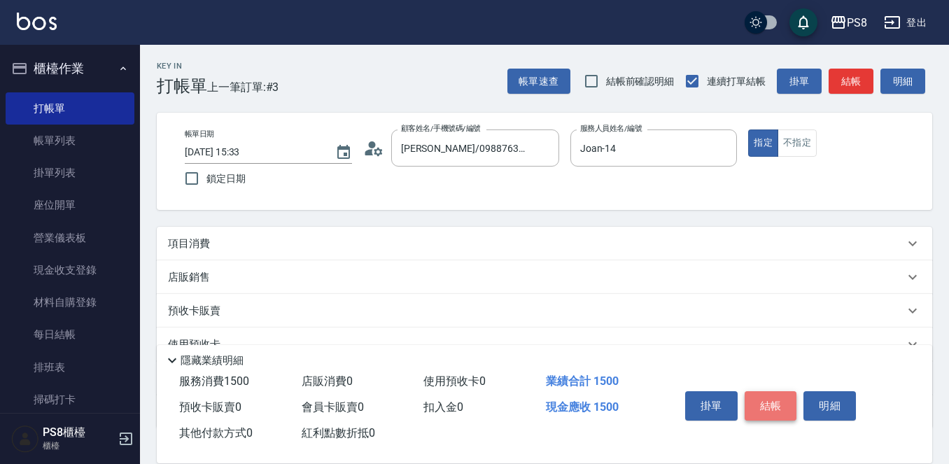
click at [771, 393] on button "結帳" at bounding box center [771, 405] width 53 height 29
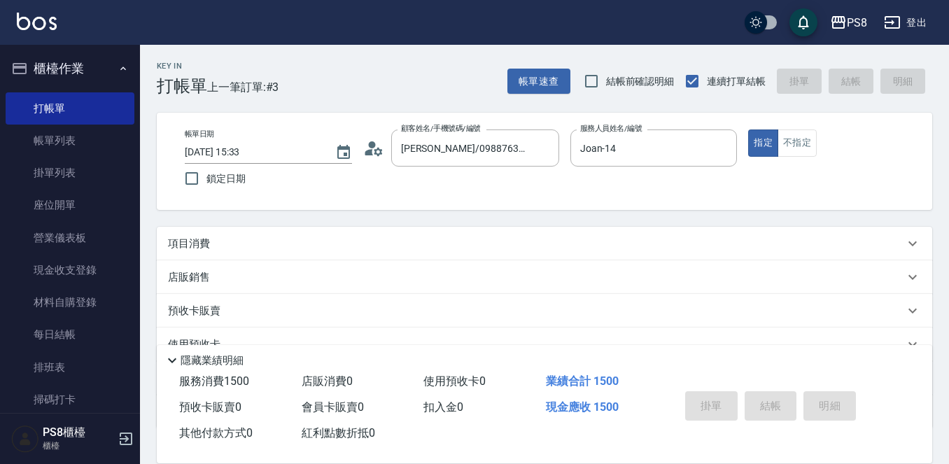
type input "[DATE] 15:36"
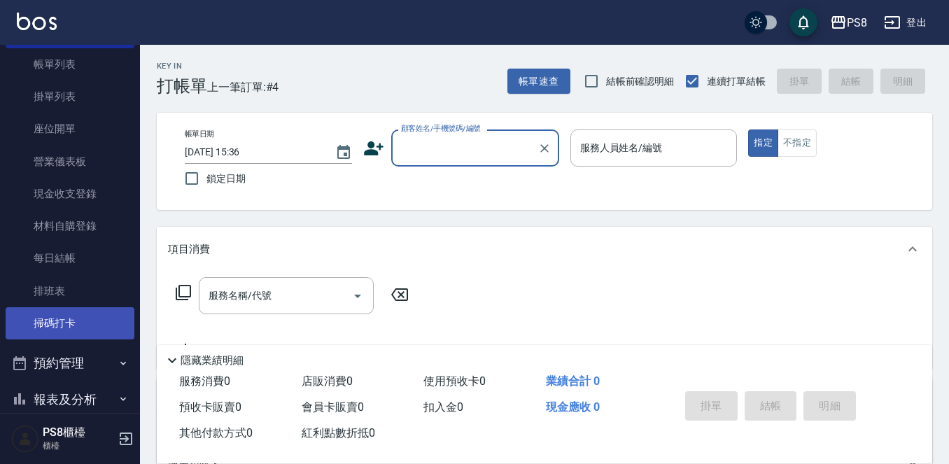
scroll to position [210, 0]
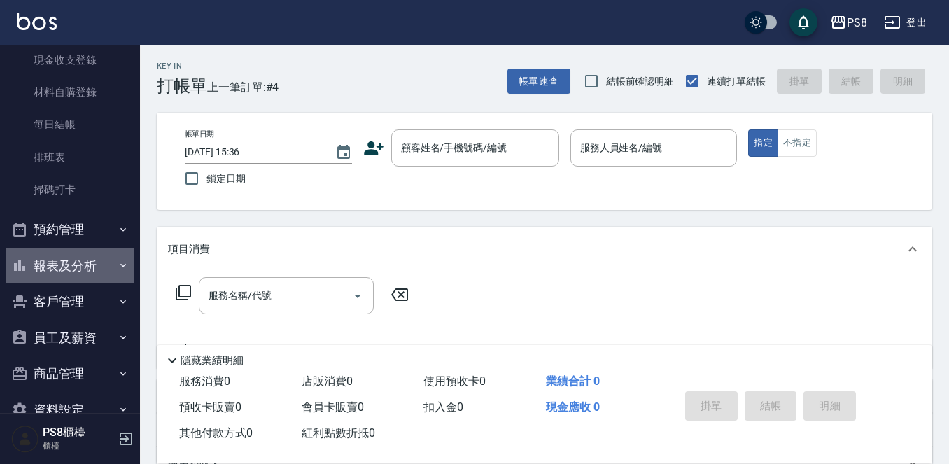
click at [69, 263] on button "報表及分析" at bounding box center [70, 266] width 129 height 36
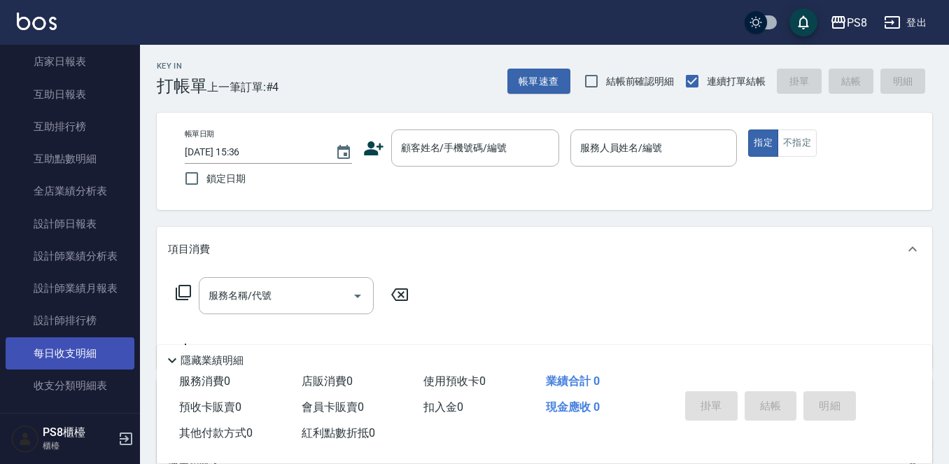
scroll to position [490, 0]
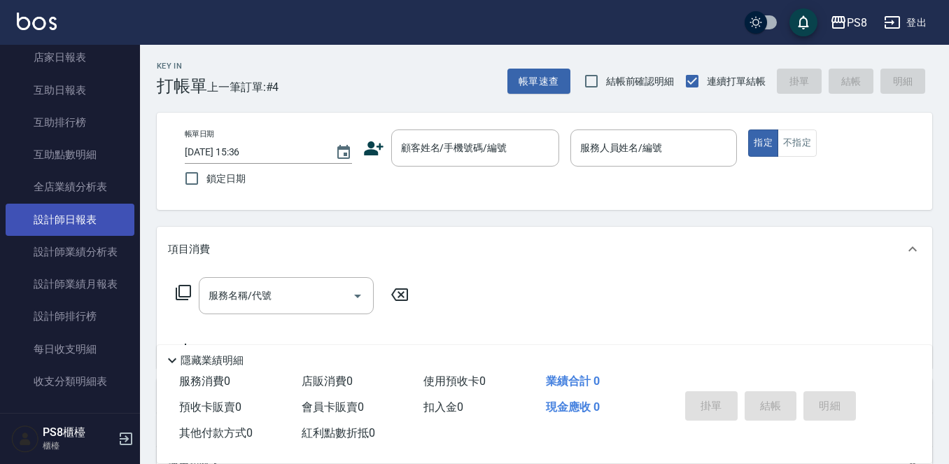
click at [66, 221] on link "設計師日報表" at bounding box center [70, 220] width 129 height 32
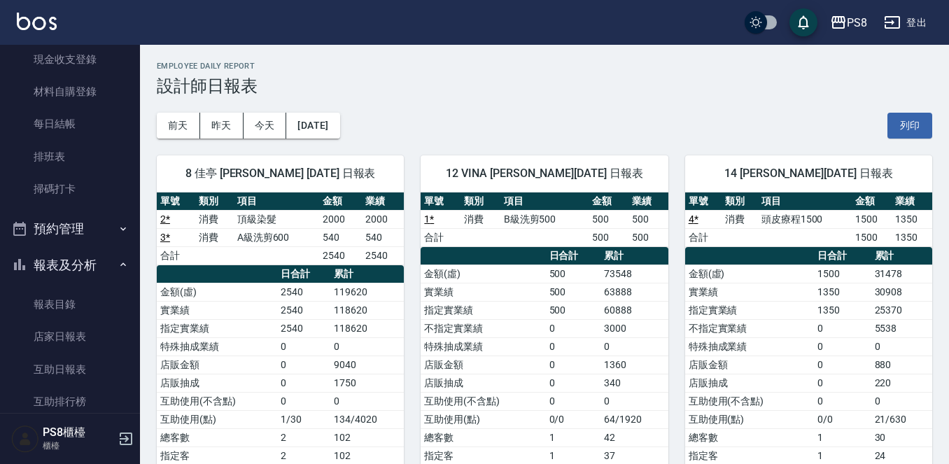
scroll to position [210, 0]
click at [51, 268] on button "報表及分析" at bounding box center [70, 266] width 129 height 36
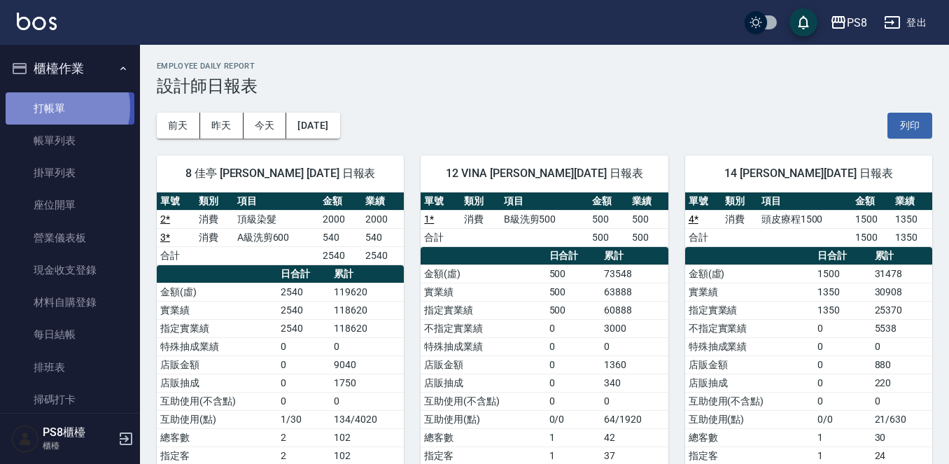
click at [50, 106] on link "打帳單" at bounding box center [70, 108] width 129 height 32
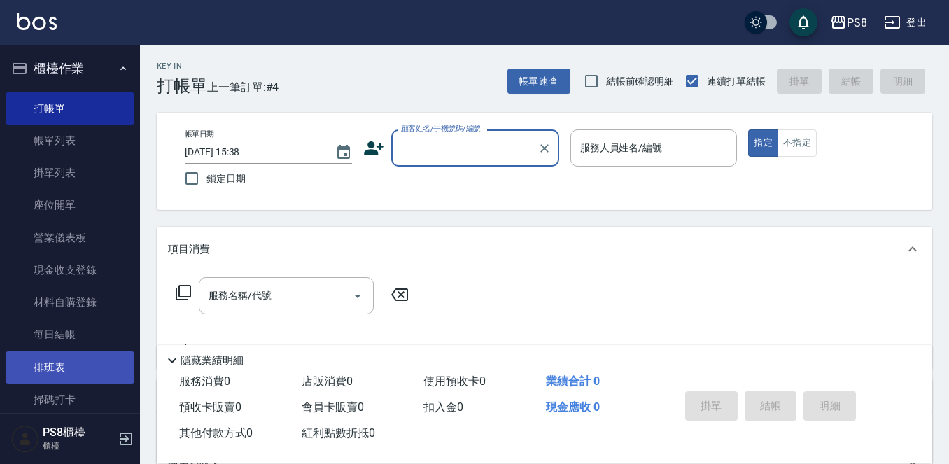
click at [64, 370] on link "排班表" at bounding box center [70, 367] width 129 height 32
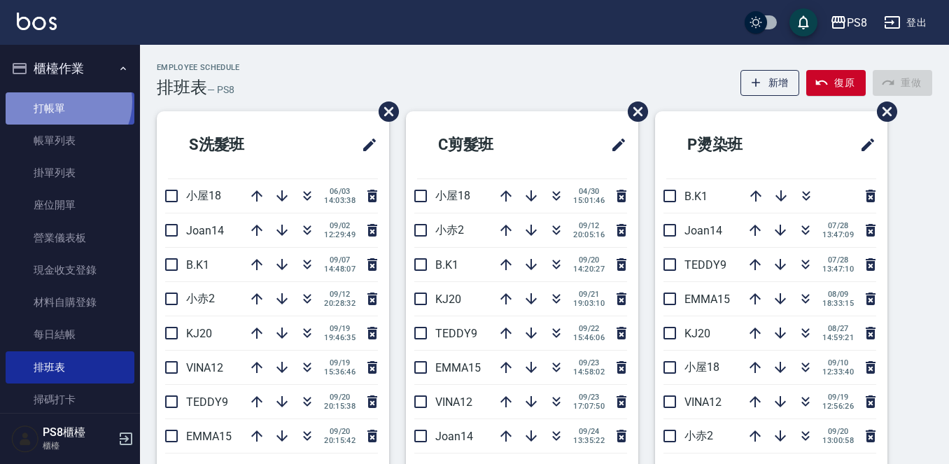
click at [65, 102] on link "打帳單" at bounding box center [70, 108] width 129 height 32
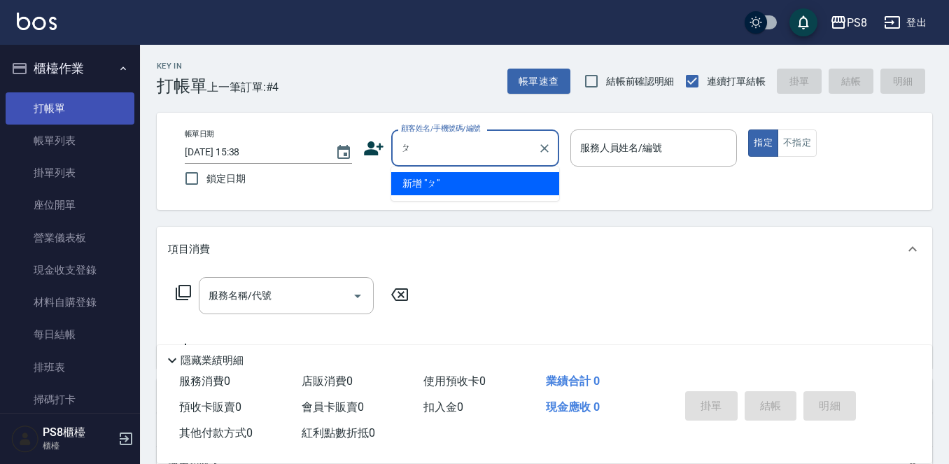
type input "ㄆ"
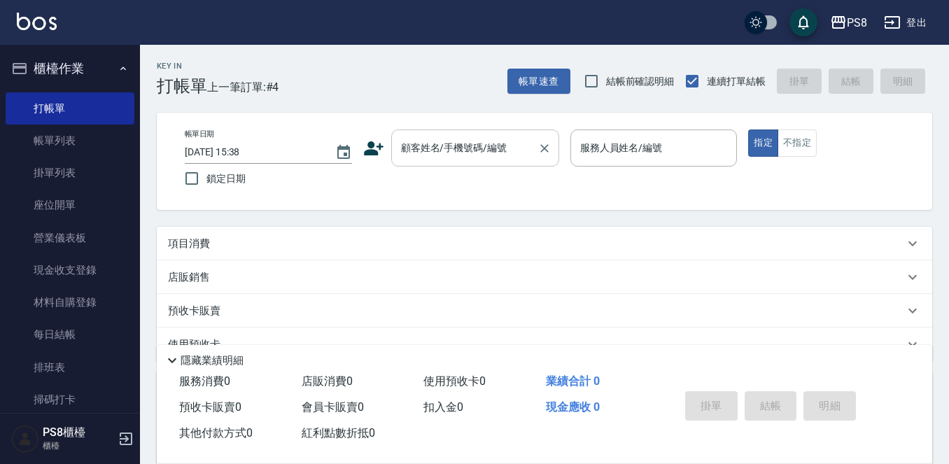
click at [449, 152] on input "顧客姓名/手機號碼/編號" at bounding box center [465, 148] width 134 height 25
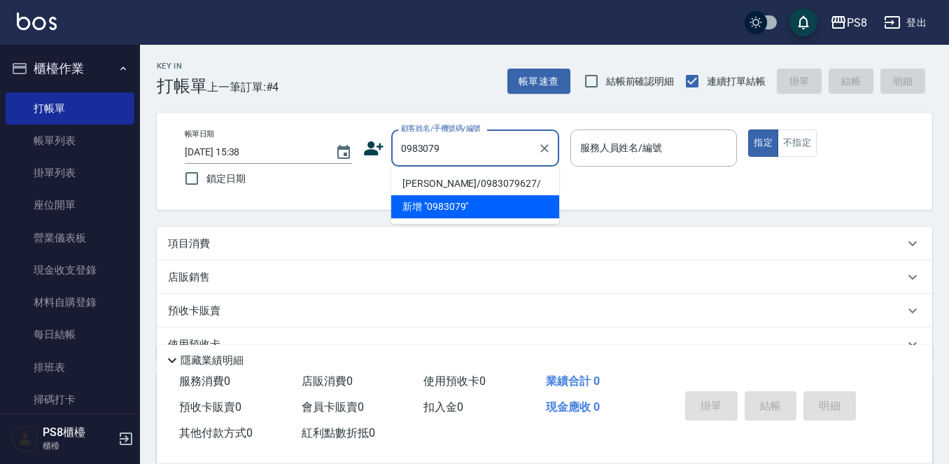
click at [442, 183] on li "[PERSON_NAME]/0983079627/" at bounding box center [475, 183] width 168 height 23
type input "[PERSON_NAME]/0983079627/"
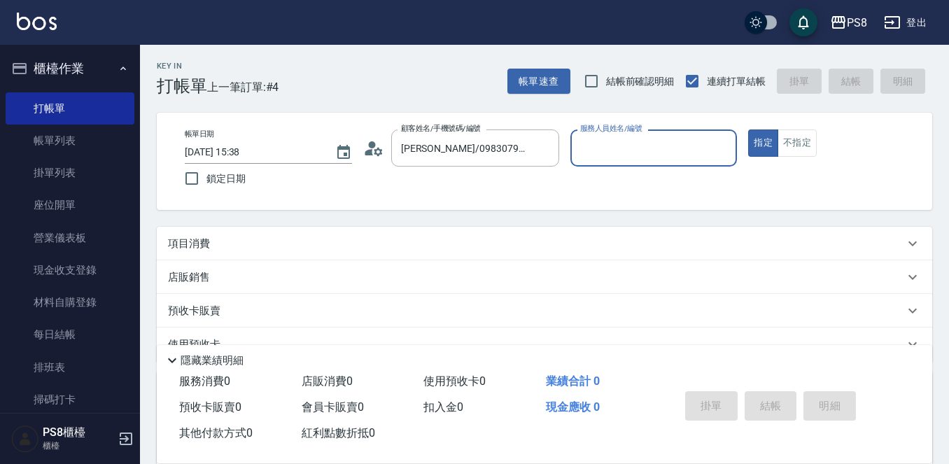
click at [375, 153] on icon at bounding box center [378, 151] width 8 height 8
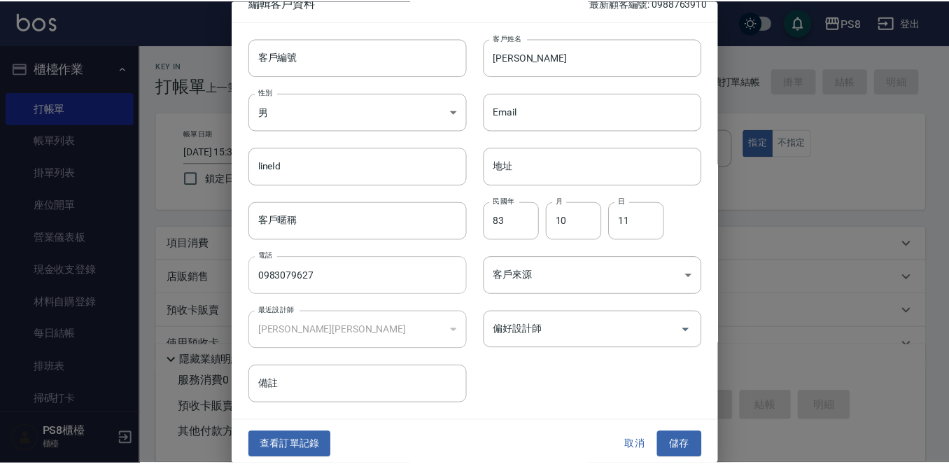
scroll to position [21, 0]
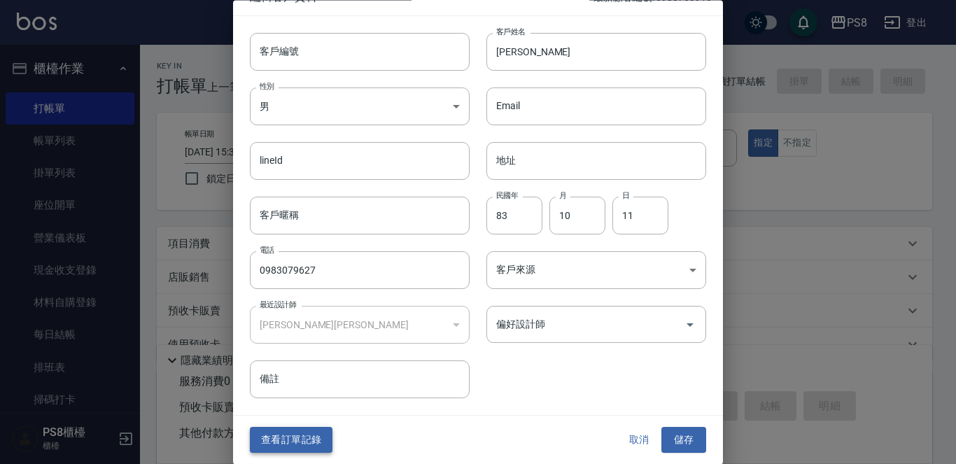
click at [295, 438] on button "查看訂單記錄" at bounding box center [291, 441] width 83 height 26
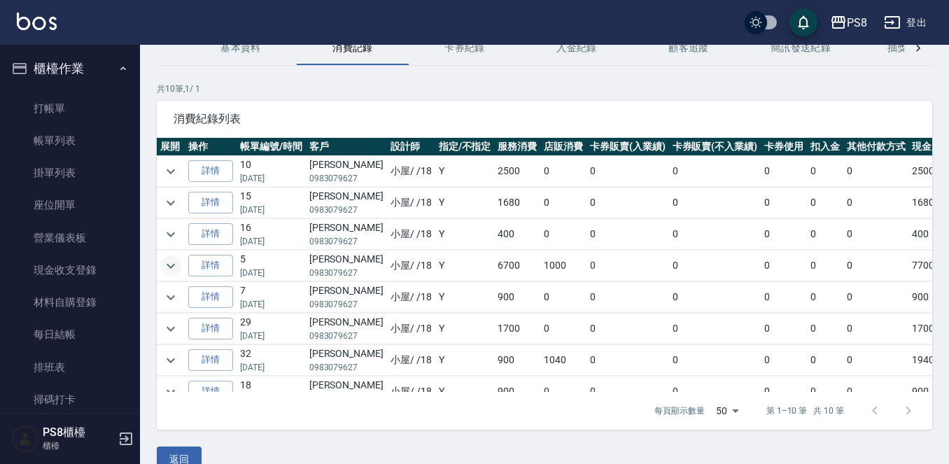
click at [172, 270] on icon "expand row" at bounding box center [170, 266] width 17 height 17
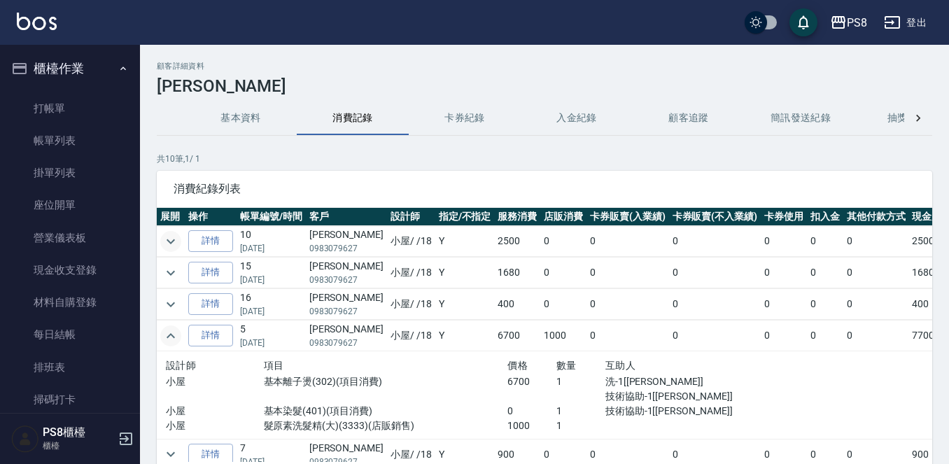
click at [169, 249] on icon "expand row" at bounding box center [170, 241] width 17 height 17
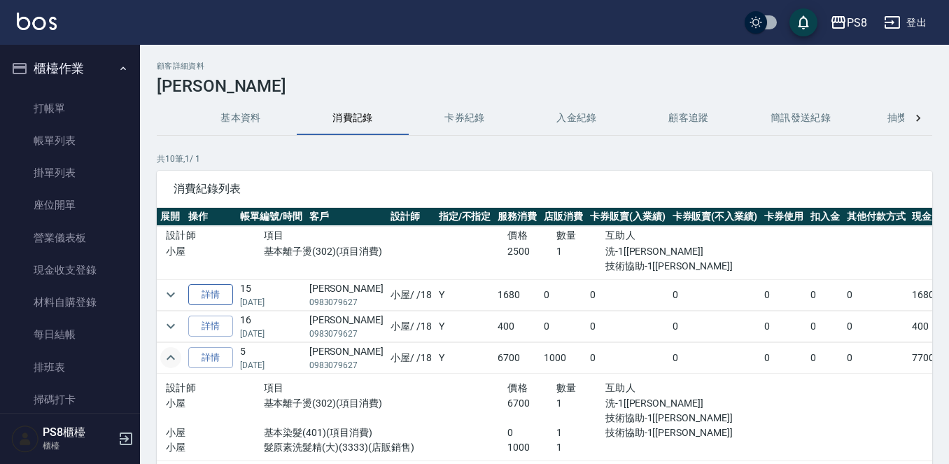
scroll to position [70, 0]
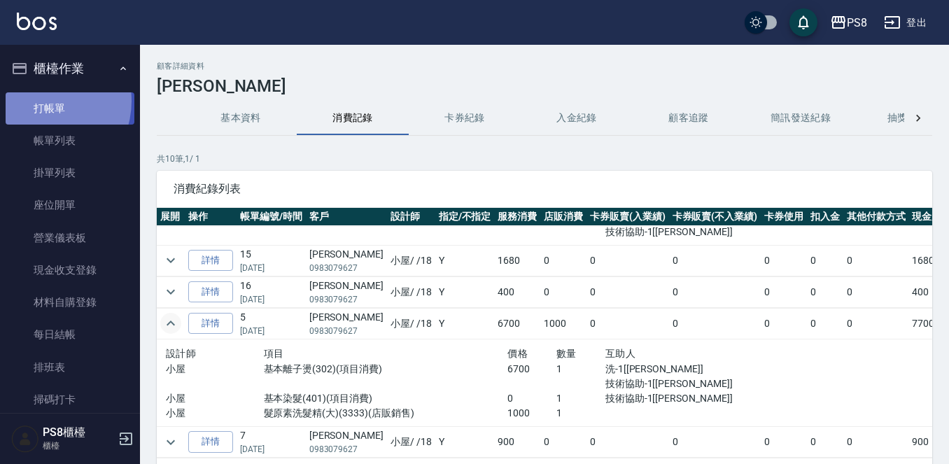
drag, startPoint x: 41, startPoint y: 101, endPoint x: 87, endPoint y: 120, distance: 49.9
click at [41, 102] on link "打帳單" at bounding box center [70, 108] width 129 height 32
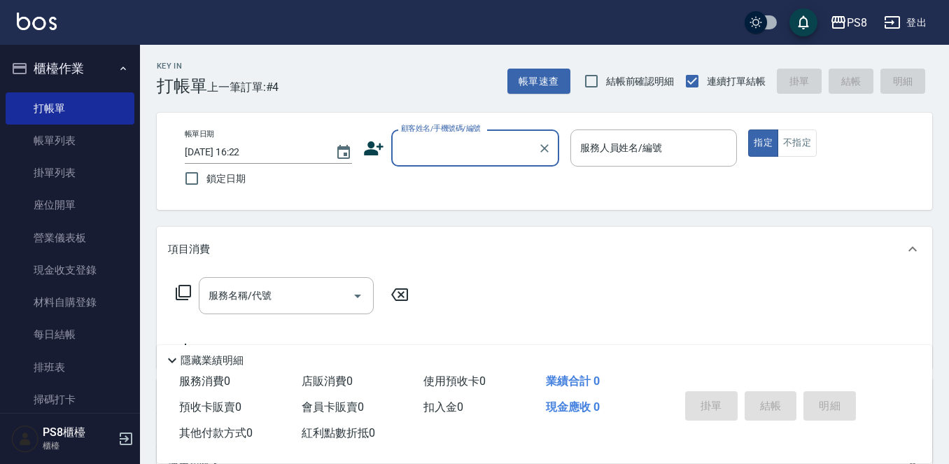
click at [472, 143] on div "顧客姓名/手機號碼/編號 顧客姓名/手機號碼/編號" at bounding box center [475, 148] width 168 height 37
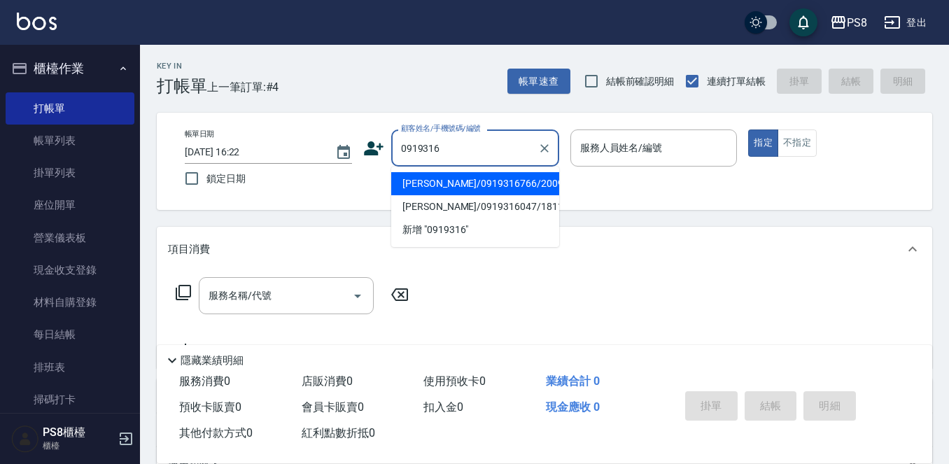
click at [471, 184] on li "[PERSON_NAME]/0919316766/20094" at bounding box center [475, 183] width 168 height 23
type input "[PERSON_NAME]/0919316766/20094"
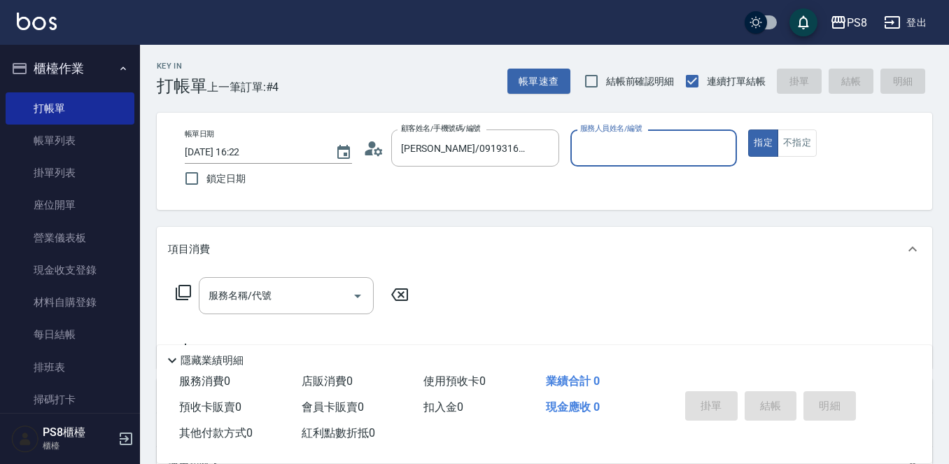
type input "小屋-18"
click at [314, 298] on input "服務名稱/代號" at bounding box center [275, 296] width 141 height 25
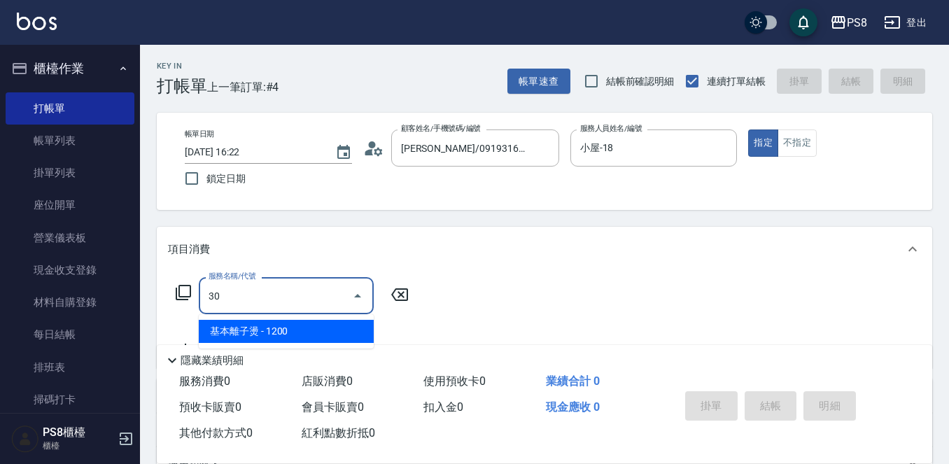
type input "3"
click at [346, 328] on span "A級洗剪600 - 600" at bounding box center [286, 331] width 175 height 23
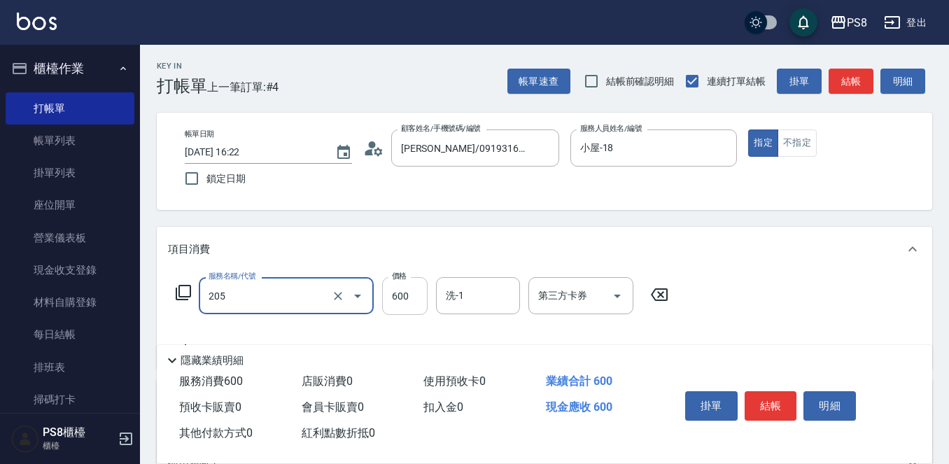
type input "A級洗剪600(205)"
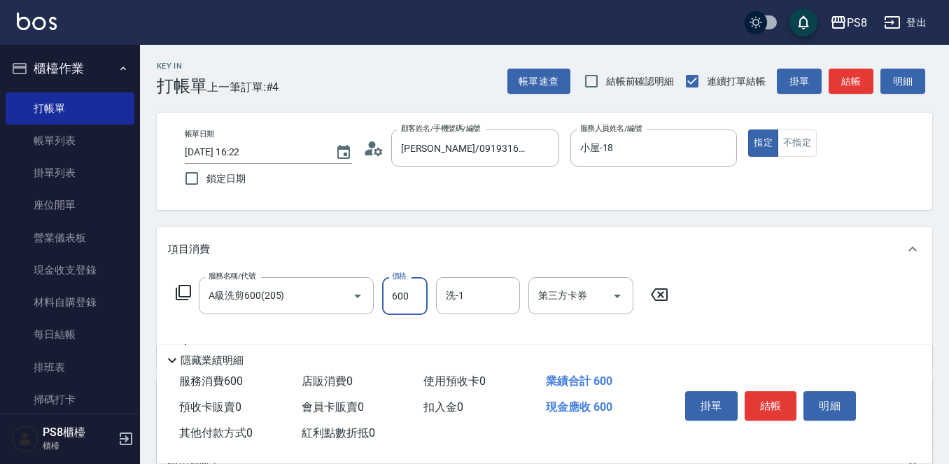
click at [413, 295] on input "600" at bounding box center [405, 296] width 46 height 38
type input "900"
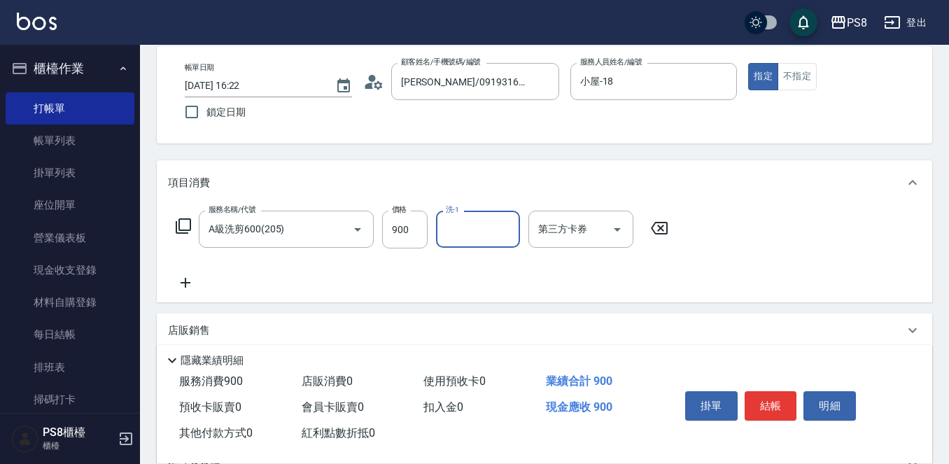
scroll to position [70, 0]
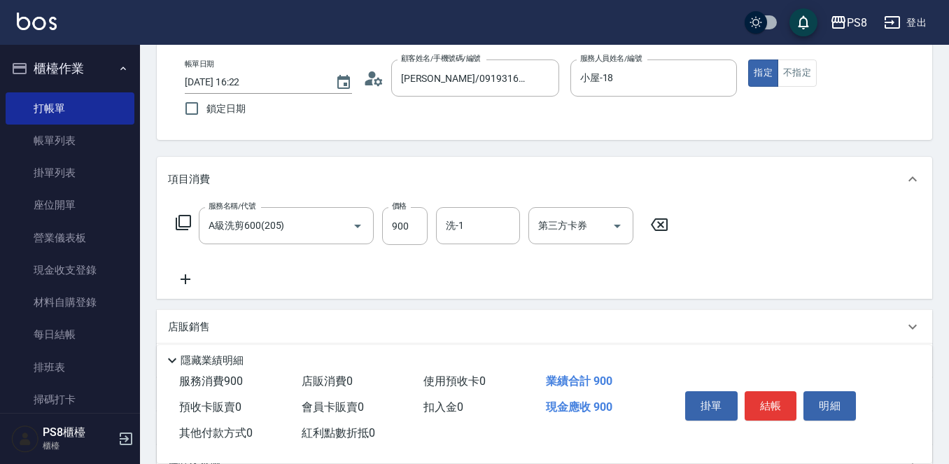
click at [186, 272] on icon at bounding box center [185, 279] width 35 height 17
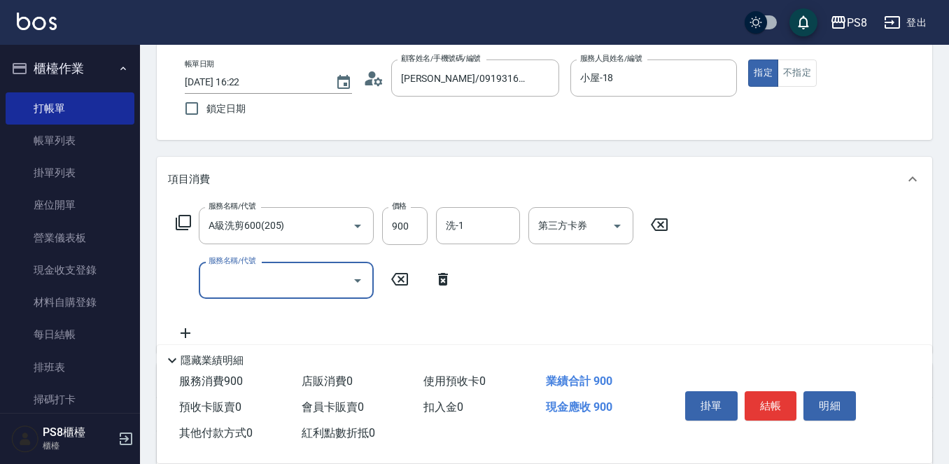
click at [187, 337] on icon at bounding box center [185, 333] width 35 height 17
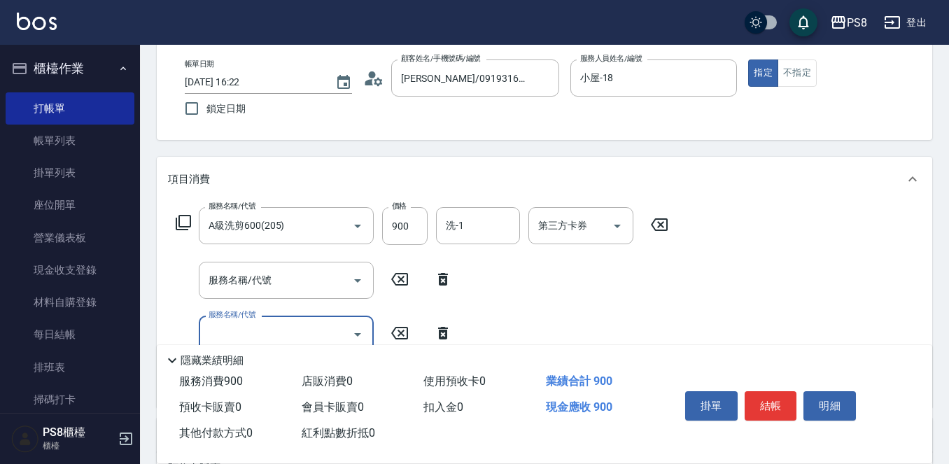
click at [438, 333] on icon at bounding box center [443, 333] width 35 height 17
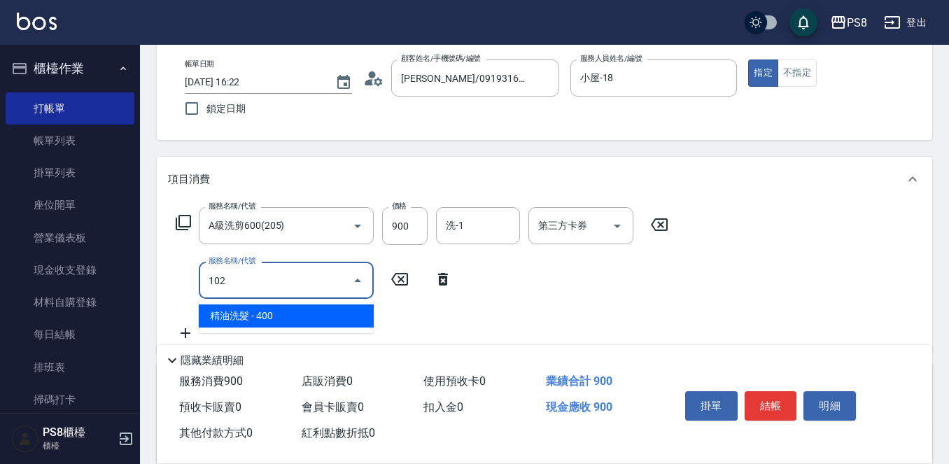
click at [298, 319] on span "精油洗髮 - 400" at bounding box center [286, 316] width 175 height 23
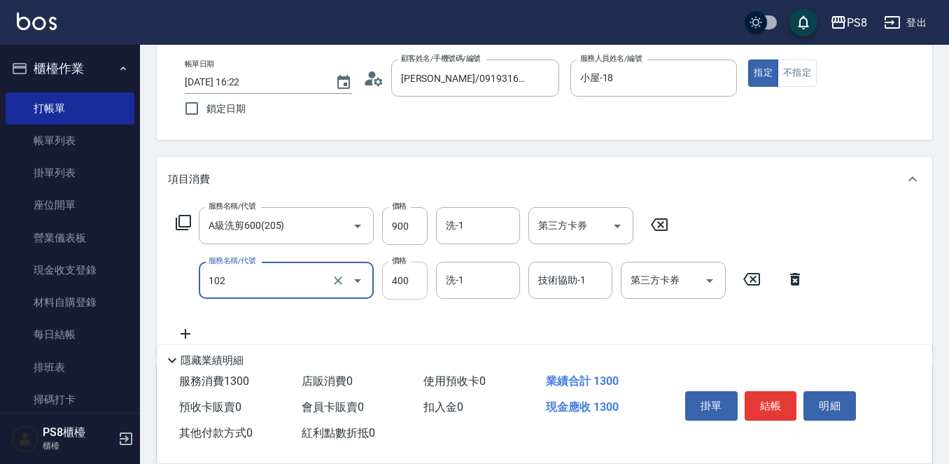
type input "精油洗髮(102)"
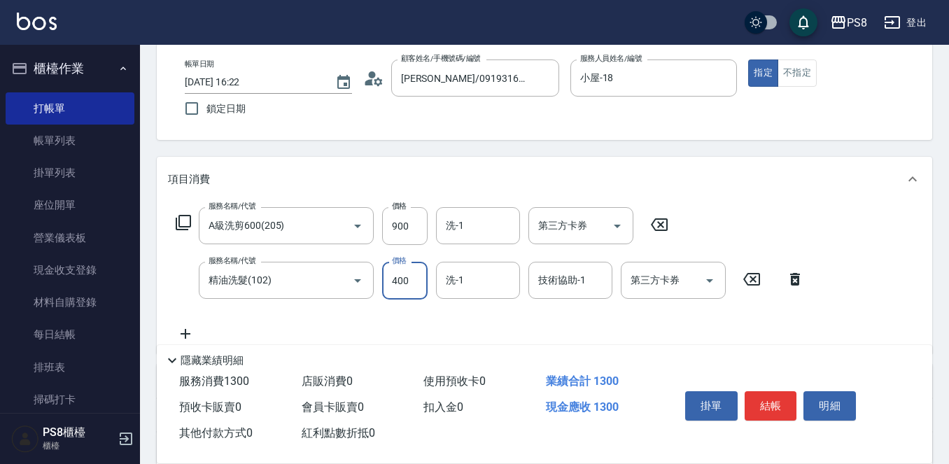
click at [403, 284] on input "400" at bounding box center [405, 281] width 46 height 38
type input "0"
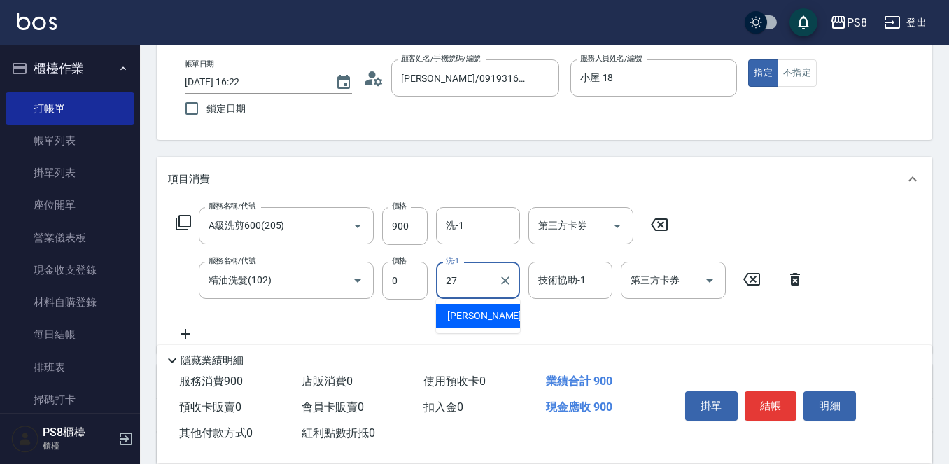
type input "[PERSON_NAME]-27"
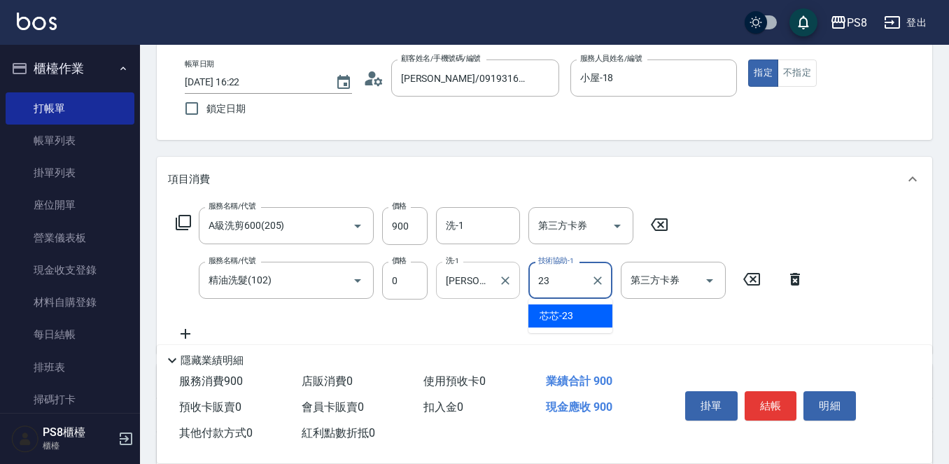
type input "芯芯-23"
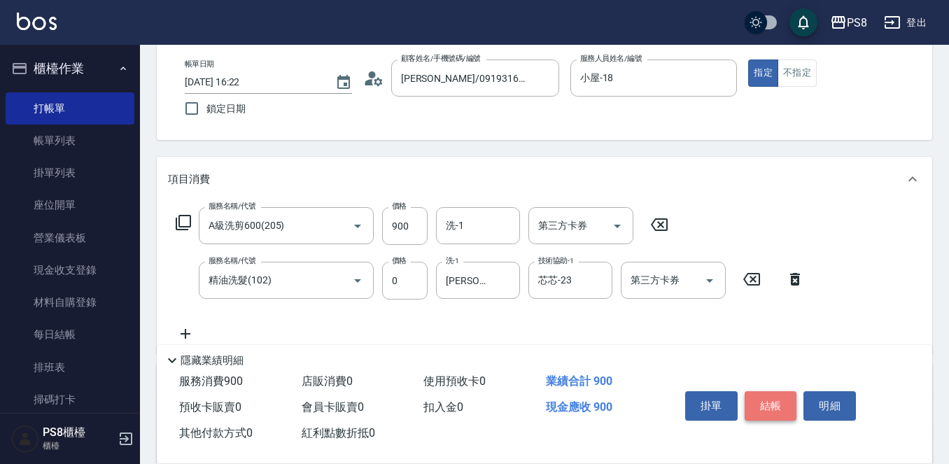
click at [780, 393] on button "結帳" at bounding box center [771, 405] width 53 height 29
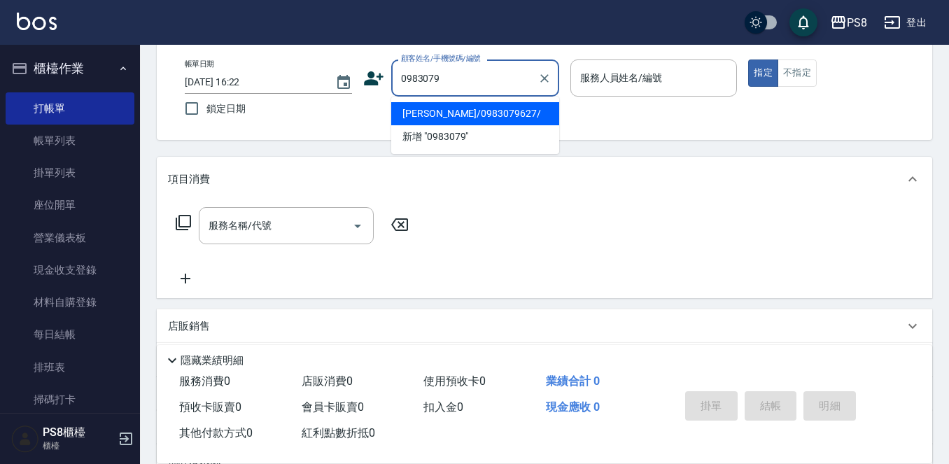
click at [468, 109] on li "[PERSON_NAME]/0983079627/" at bounding box center [475, 113] width 168 height 23
type input "[PERSON_NAME]/0983079627/"
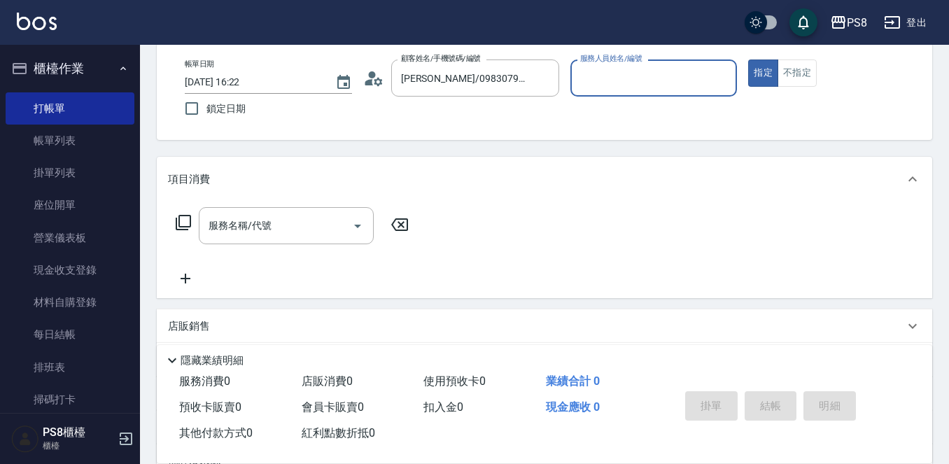
click at [616, 83] on input "服務人員姓名/編號" at bounding box center [654, 78] width 155 height 25
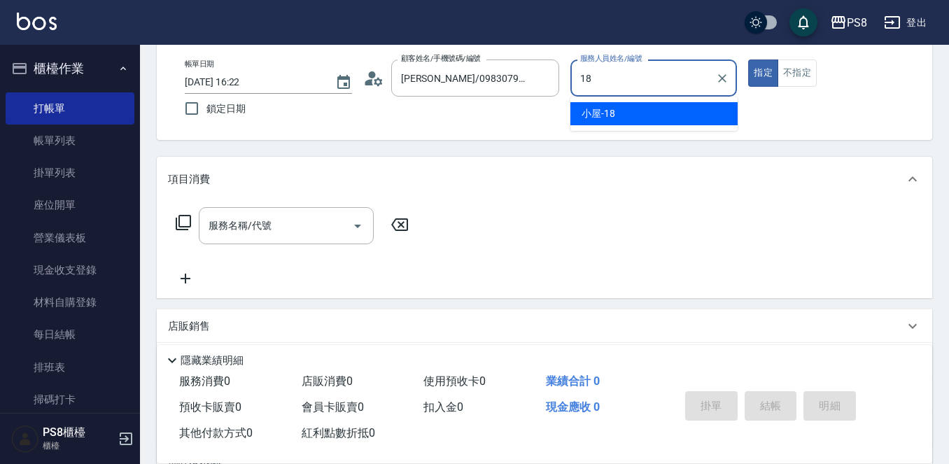
type input "小屋-18"
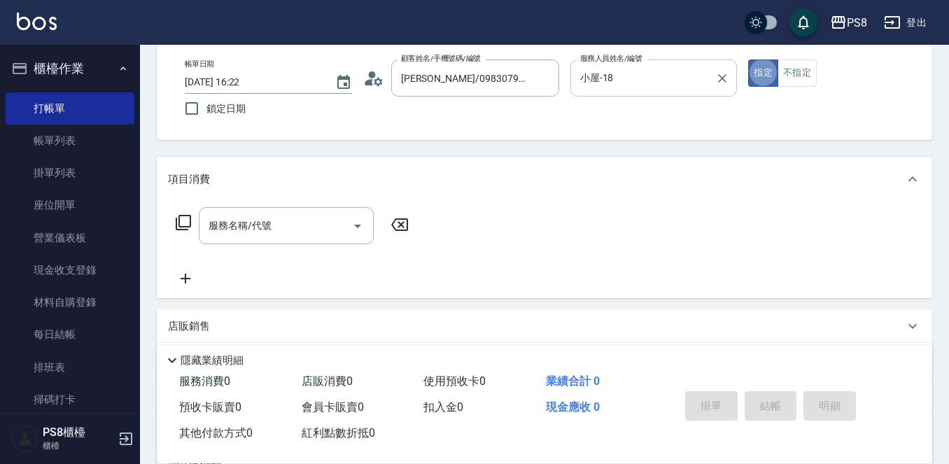
type button "true"
click at [277, 226] on input "服務名稱/代號" at bounding box center [275, 226] width 141 height 25
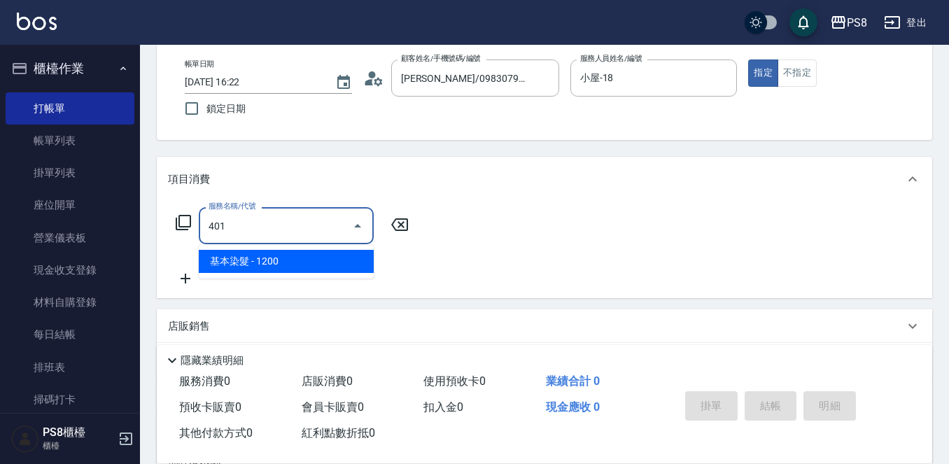
click at [262, 269] on span "基本染髮 - 1200" at bounding box center [286, 261] width 175 height 23
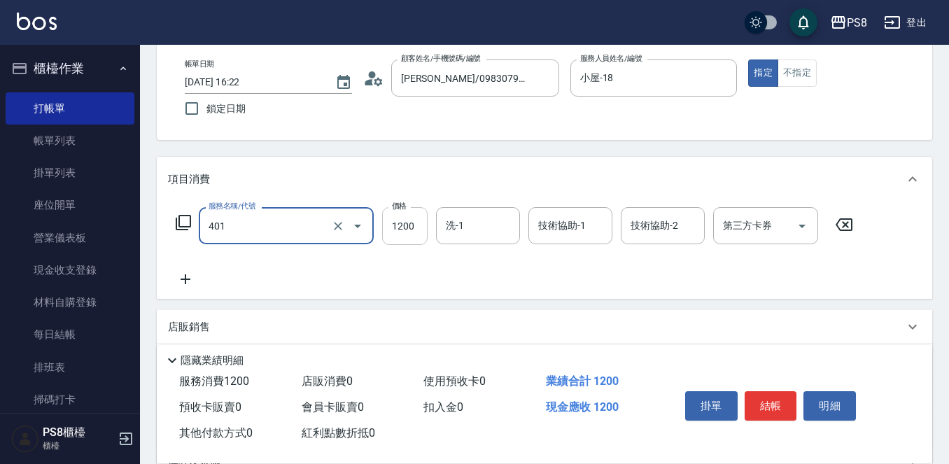
type input "基本染髮(401)"
drag, startPoint x: 393, startPoint y: 233, endPoint x: 403, endPoint y: 228, distance: 11.0
click at [395, 233] on input "1200" at bounding box center [405, 226] width 46 height 38
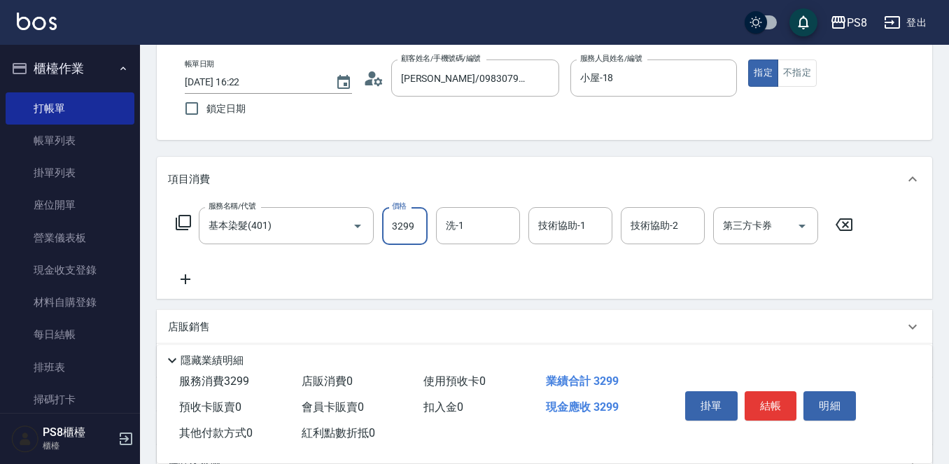
type input "3299"
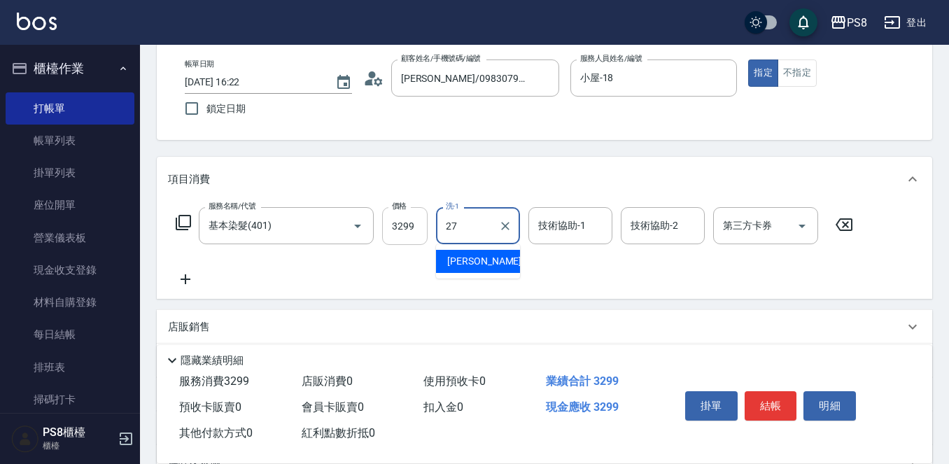
type input "[PERSON_NAME]-27"
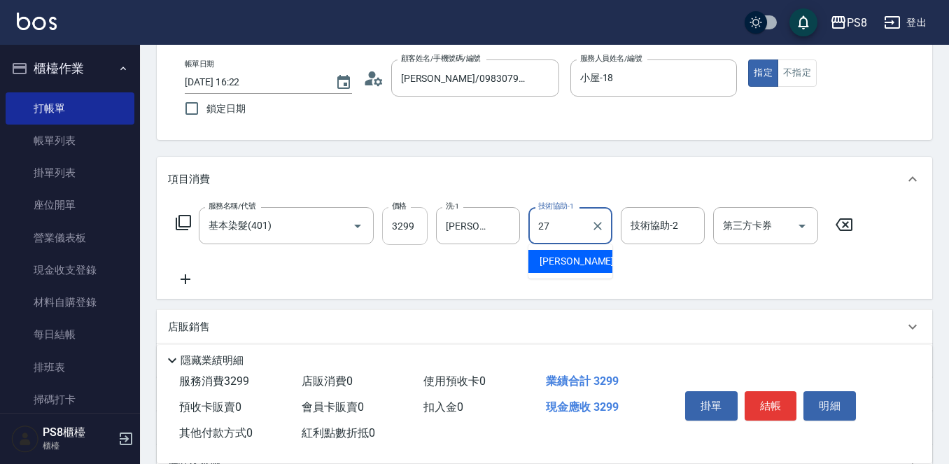
type input "[PERSON_NAME]-27"
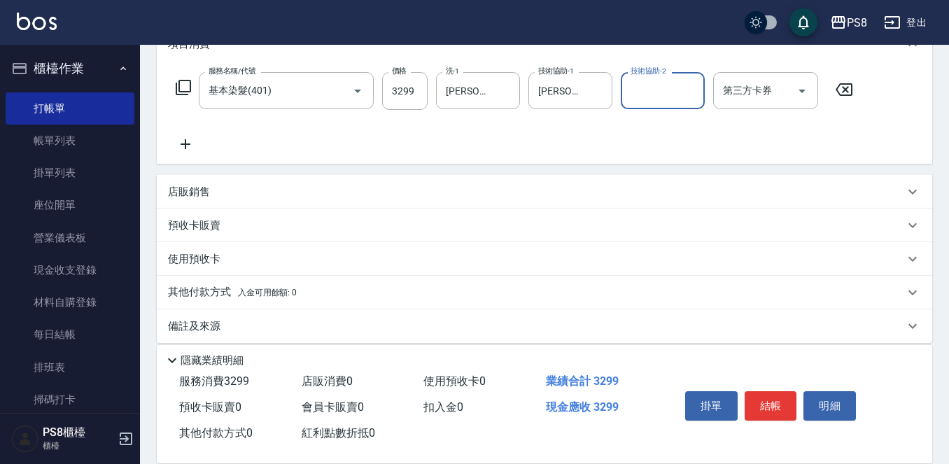
scroll to position [210, 0]
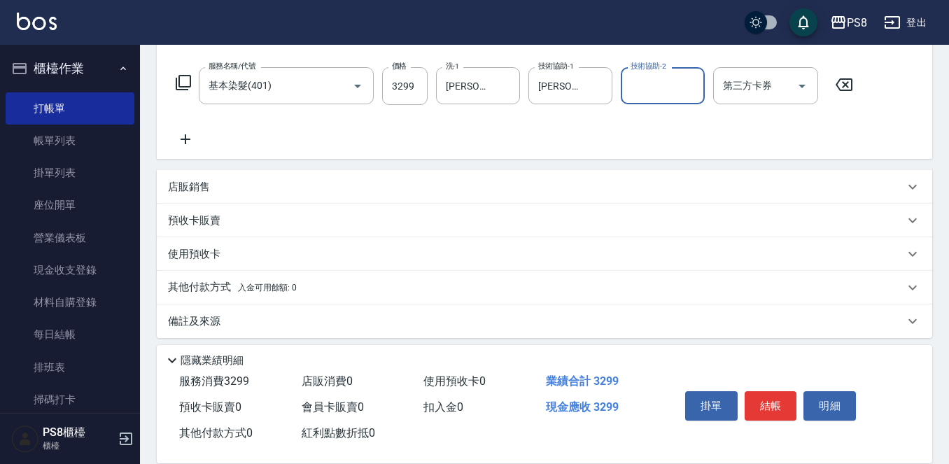
click at [193, 136] on icon at bounding box center [185, 139] width 35 height 17
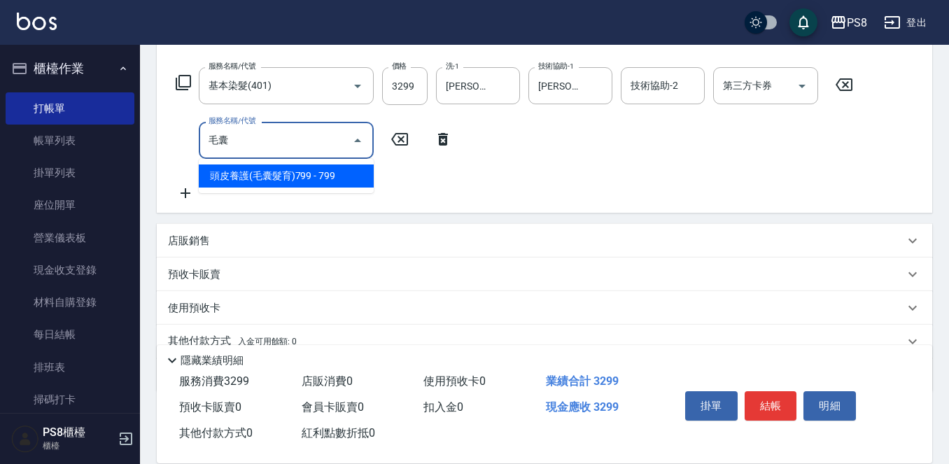
click at [249, 176] on span "頭皮養護(毛囊髮育)799 - 799" at bounding box center [286, 176] width 175 height 23
type input "頭皮養護(毛囊髮育)799(112)"
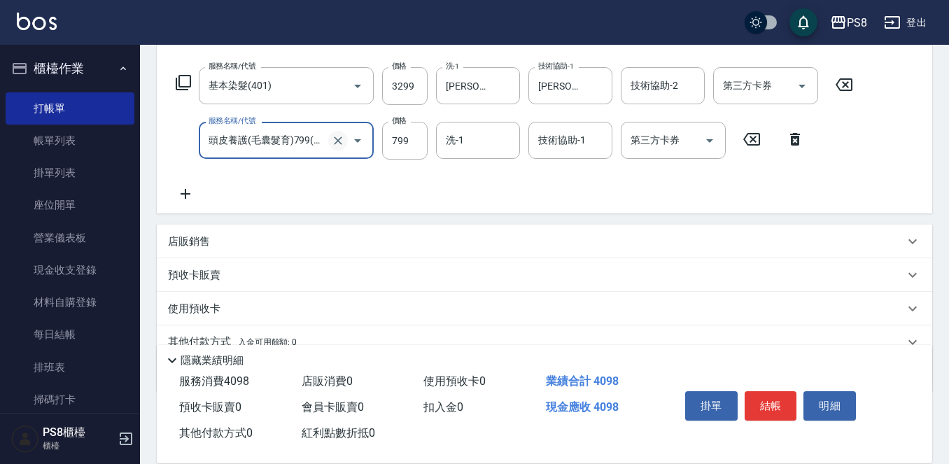
click at [341, 139] on icon "Clear" at bounding box center [338, 141] width 14 height 14
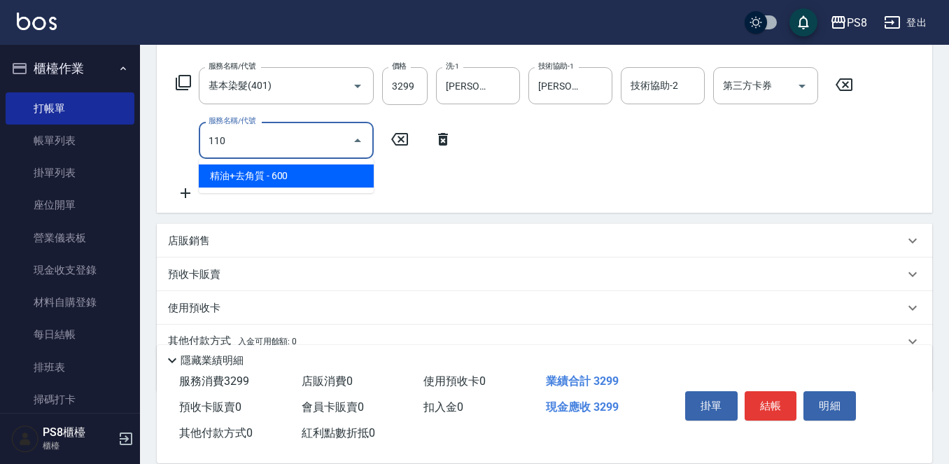
click at [280, 174] on span "精油+去角質 - 600" at bounding box center [286, 176] width 175 height 23
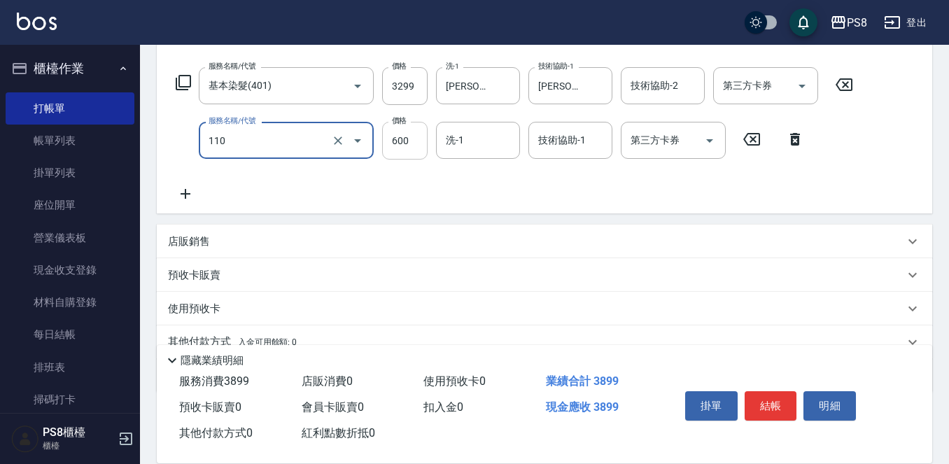
type input "精油+去角質(110)"
click at [403, 148] on input "600" at bounding box center [405, 141] width 46 height 38
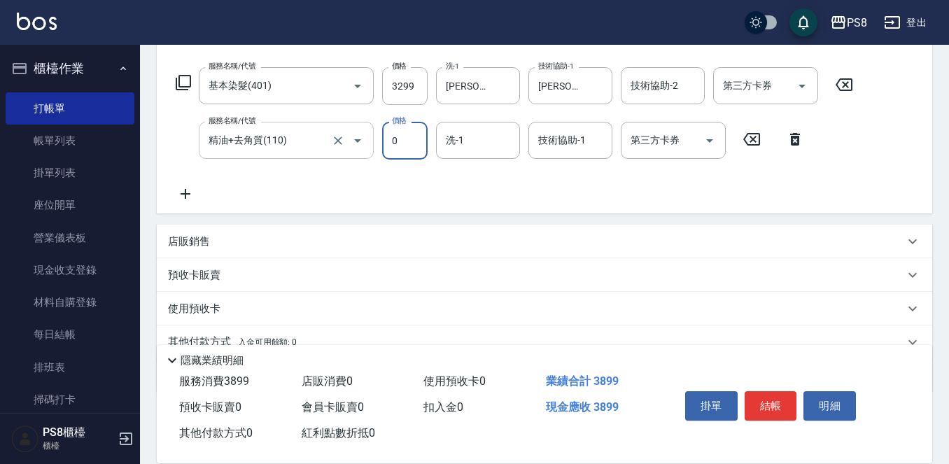
type input "0"
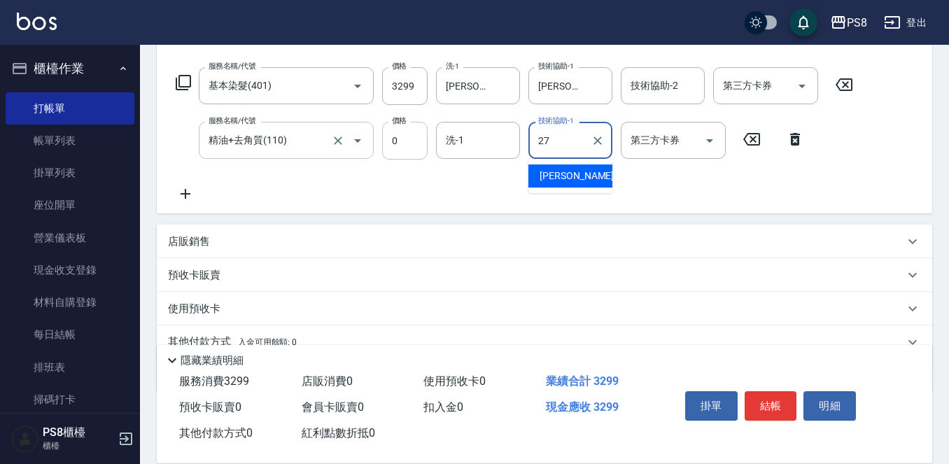
type input "[PERSON_NAME]-27"
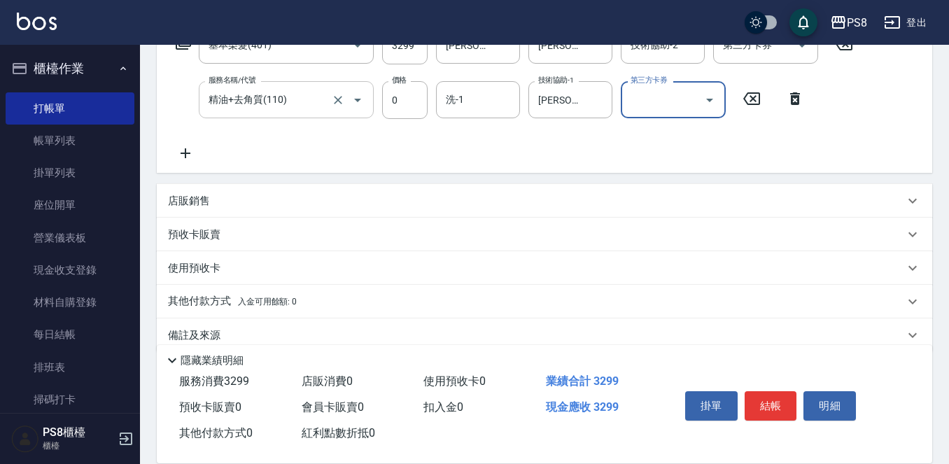
scroll to position [273, 0]
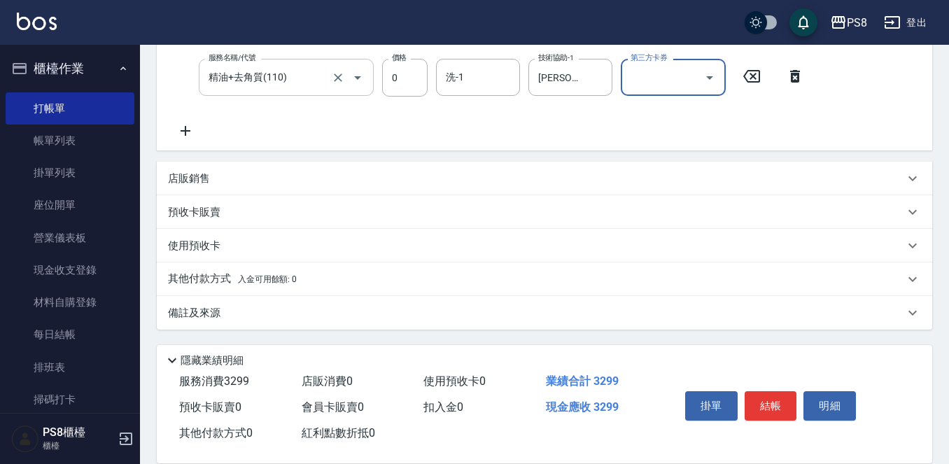
click at [228, 278] on p "其他付款方式 入金可用餘額: 0" at bounding box center [232, 279] width 129 height 15
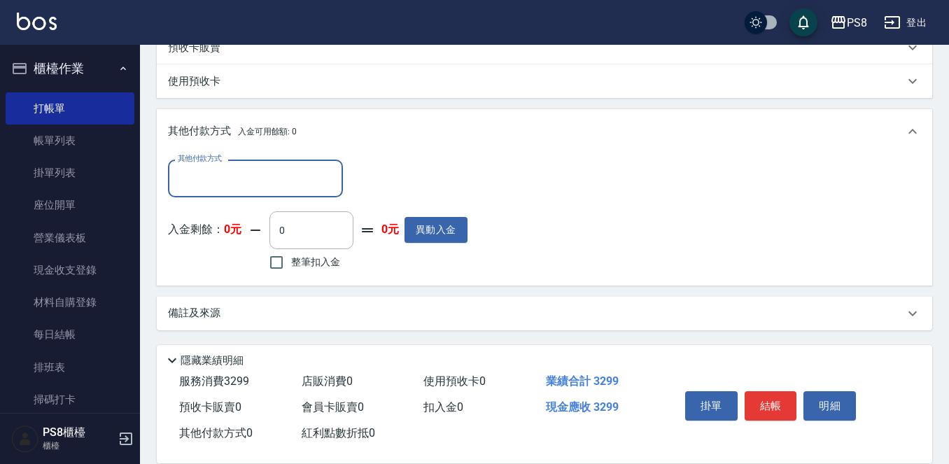
scroll to position [438, 0]
click at [241, 175] on input "其他付款方式" at bounding box center [255, 177] width 162 height 25
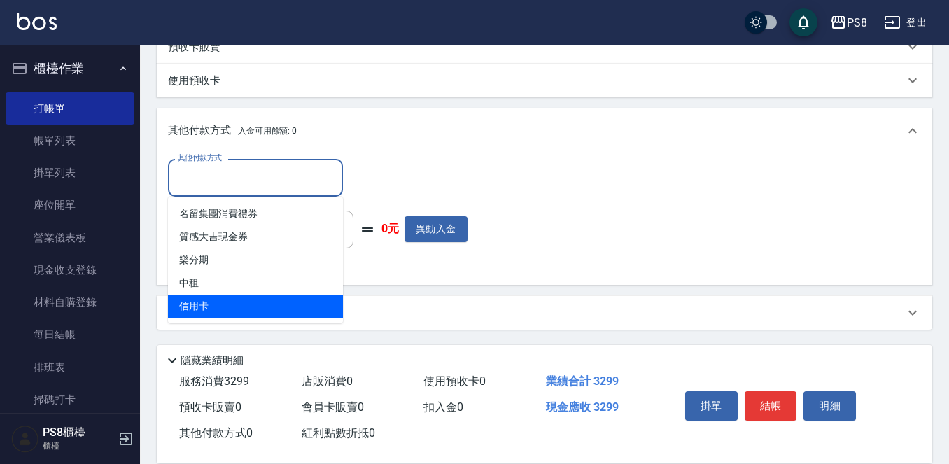
click at [215, 300] on span "信用卡" at bounding box center [255, 306] width 175 height 23
type input "信用卡"
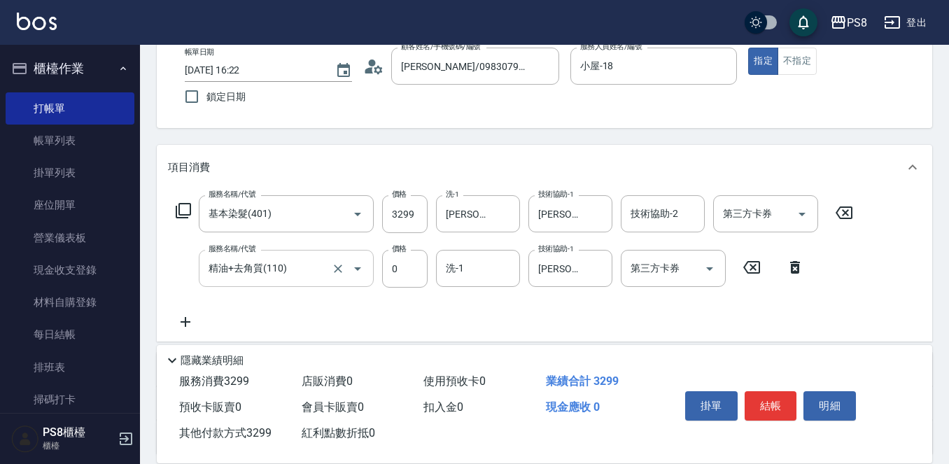
scroll to position [228, 0]
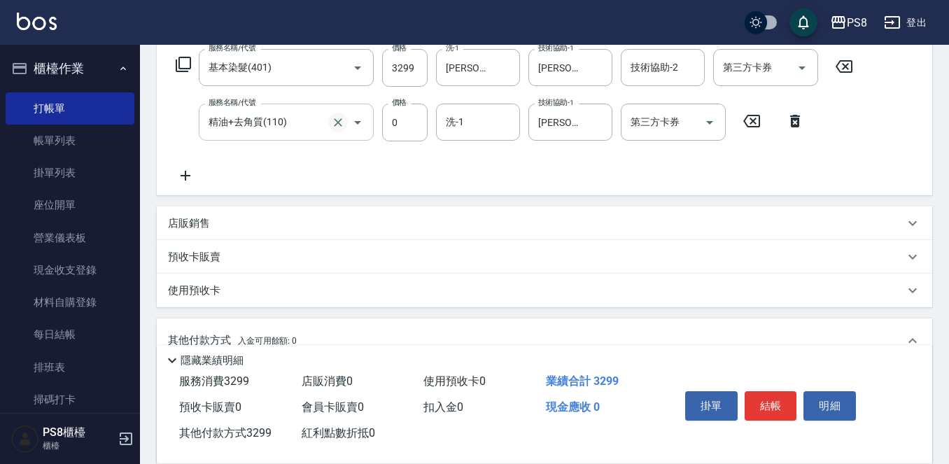
click at [332, 120] on icon "Clear" at bounding box center [338, 123] width 14 height 14
type input "3299"
type input "精油+去角質(110)"
click at [335, 119] on icon "Clear" at bounding box center [338, 122] width 8 height 8
type input "ˊ"
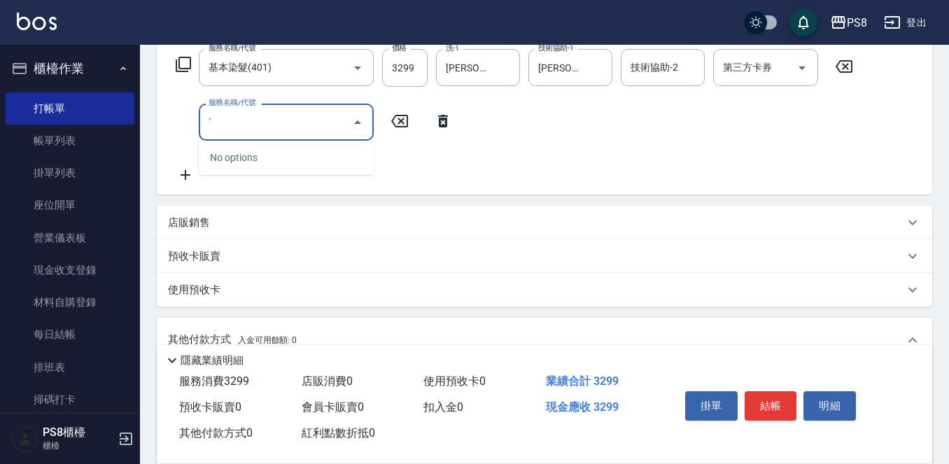
type input "0"
type input "ˊ"
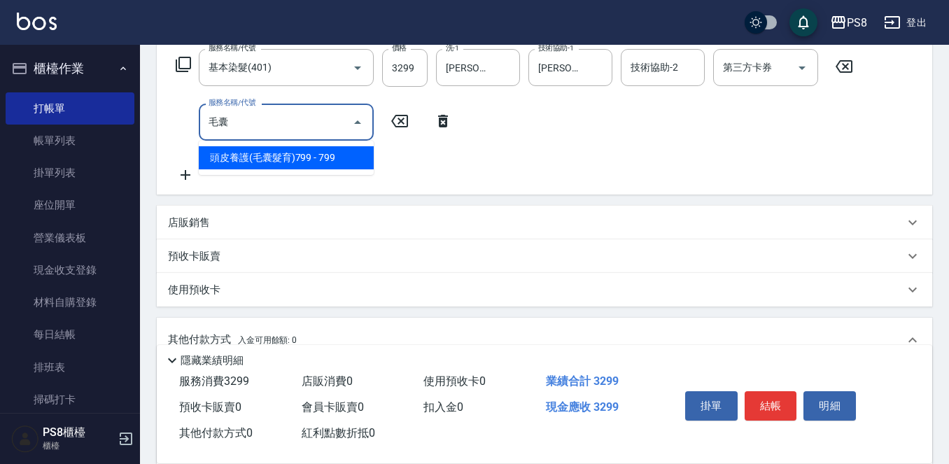
click at [289, 161] on span "頭皮養護(毛囊髮育)799 - 799" at bounding box center [286, 157] width 175 height 23
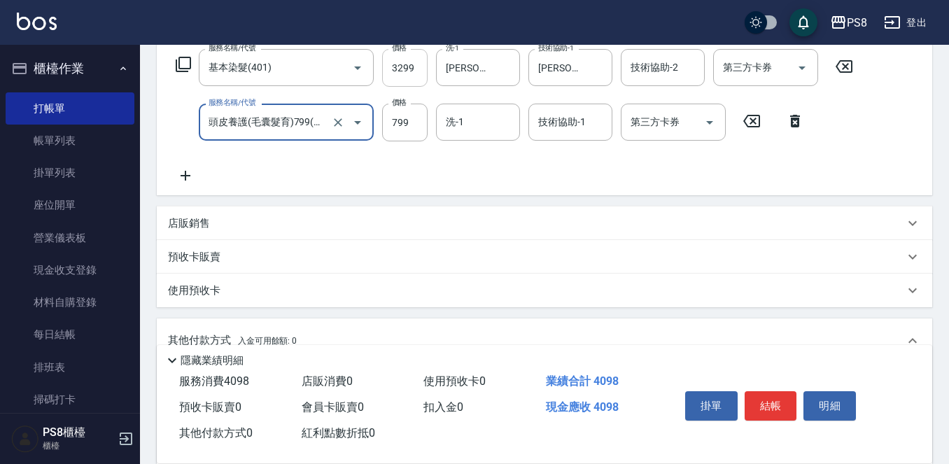
type input "頭皮養護(毛囊髮育)799(112)"
click at [400, 77] on input "3299" at bounding box center [405, 68] width 46 height 38
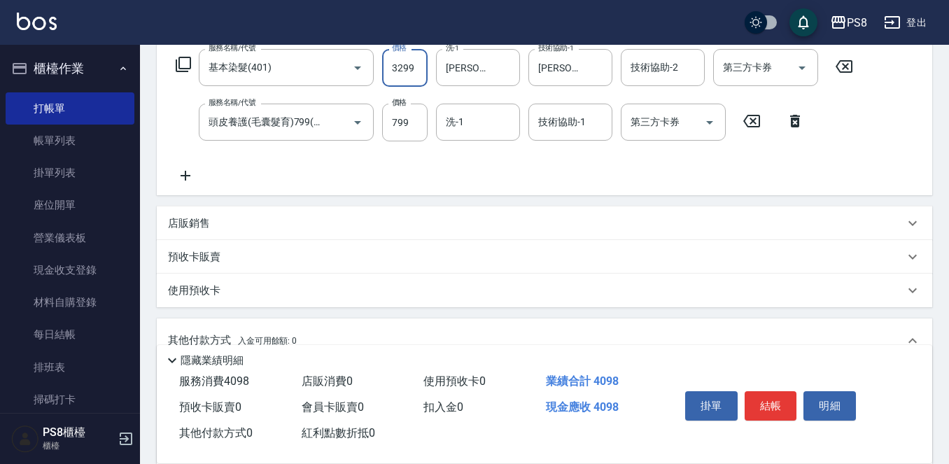
click at [403, 78] on input "3299" at bounding box center [405, 68] width 46 height 38
type input "2500"
click at [444, 179] on div "服務名稱/代號 基本染髮(401) 服務名稱/代號 價格 2500 價格 洗-1 [PERSON_NAME]-27 洗-1 技術協助-1 [PERSON_NA…" at bounding box center [515, 116] width 694 height 135
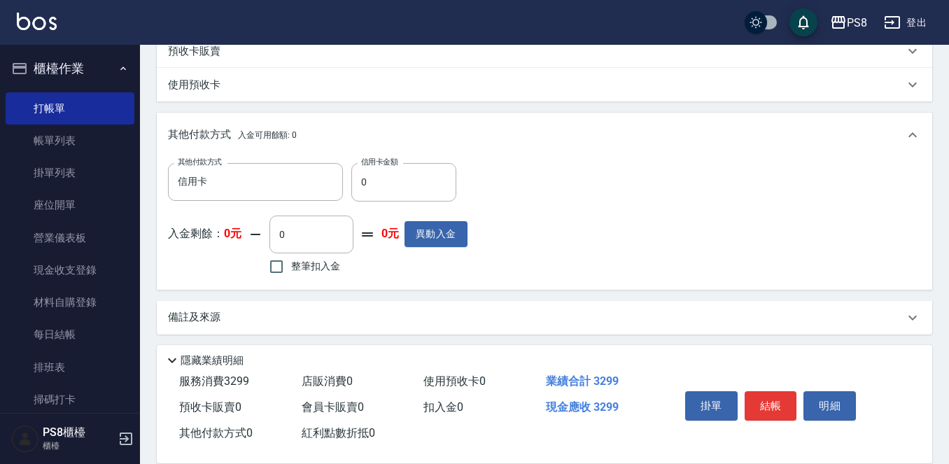
scroll to position [438, 0]
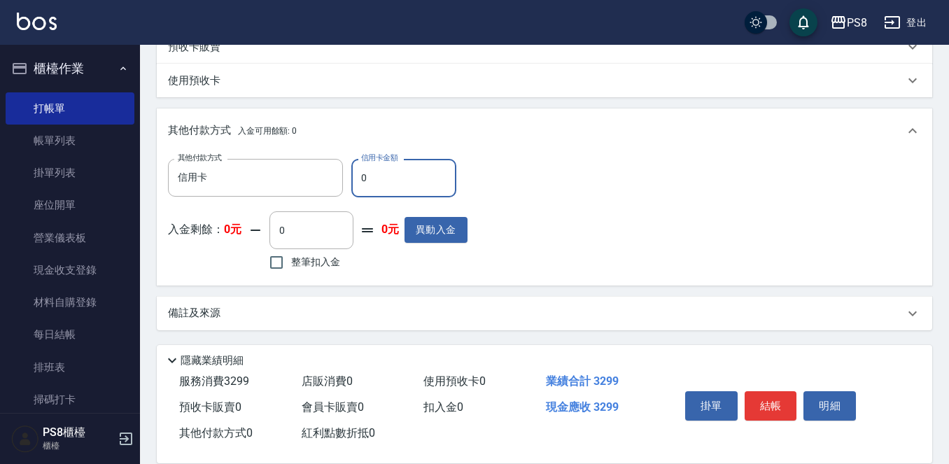
click at [396, 181] on input "0" at bounding box center [403, 178] width 105 height 38
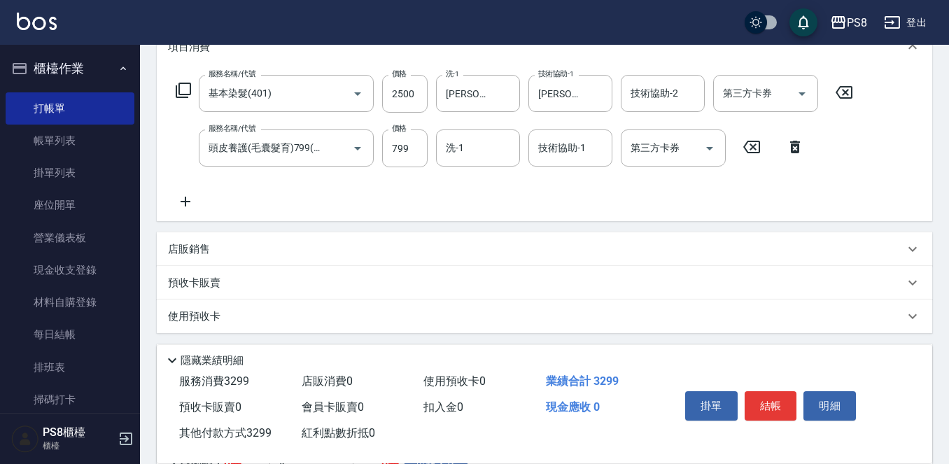
scroll to position [439, 0]
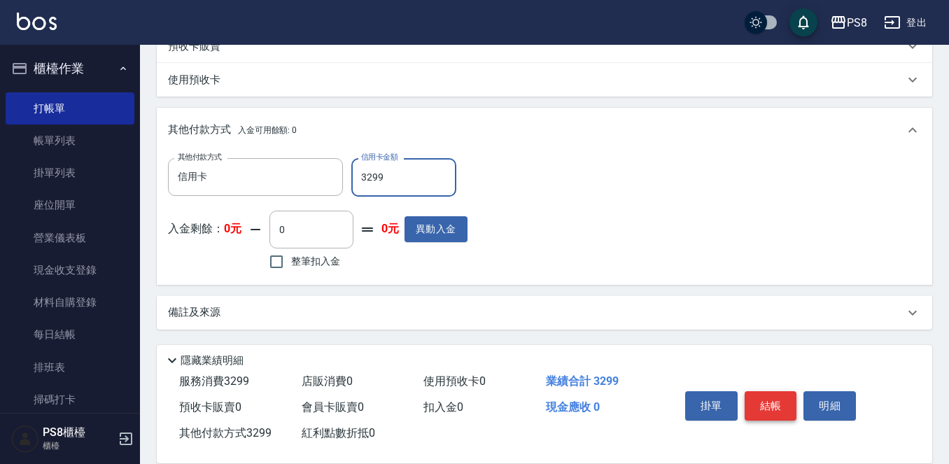
type input "3299"
click at [763, 391] on button "結帳" at bounding box center [771, 405] width 53 height 29
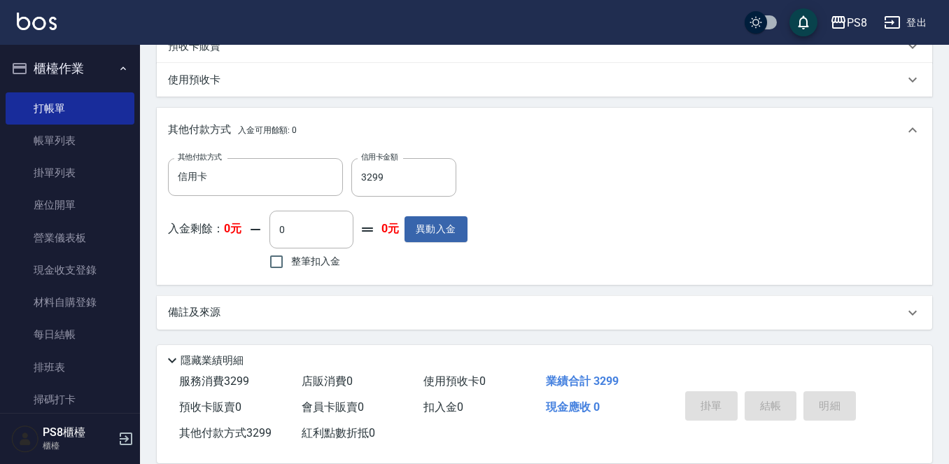
type input "[DATE] 16:24"
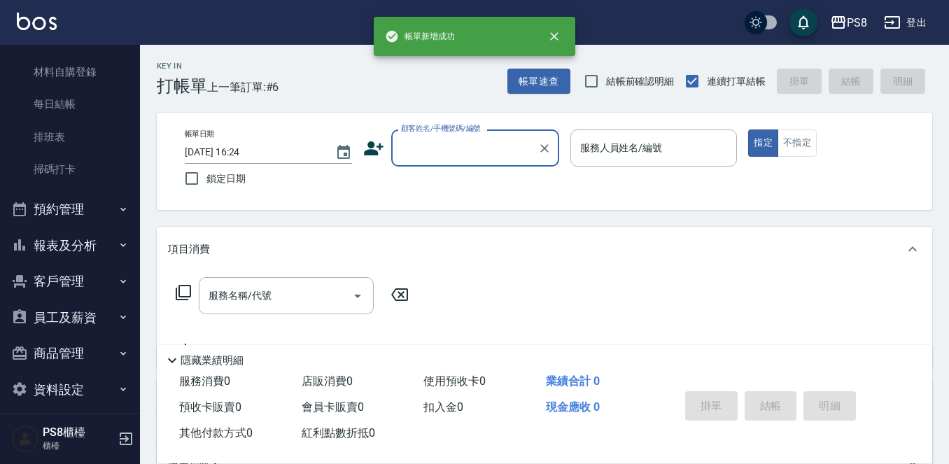
scroll to position [242, 0]
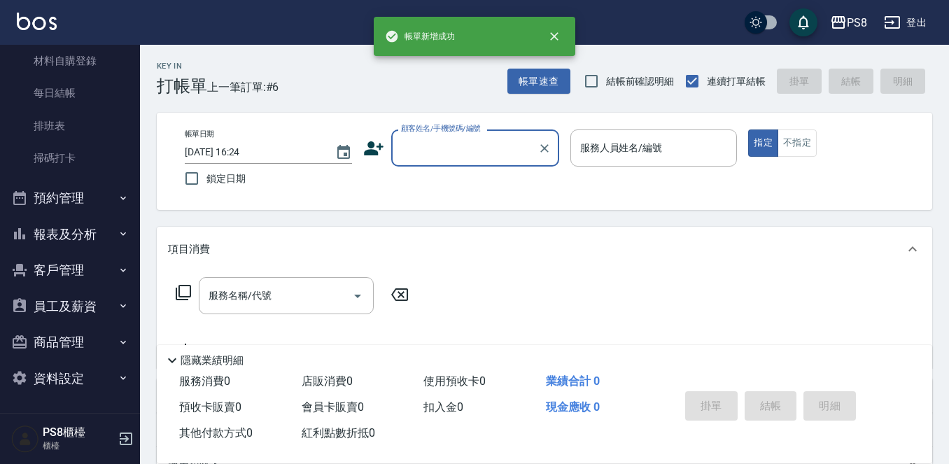
click at [82, 230] on button "報表及分析" at bounding box center [70, 234] width 129 height 36
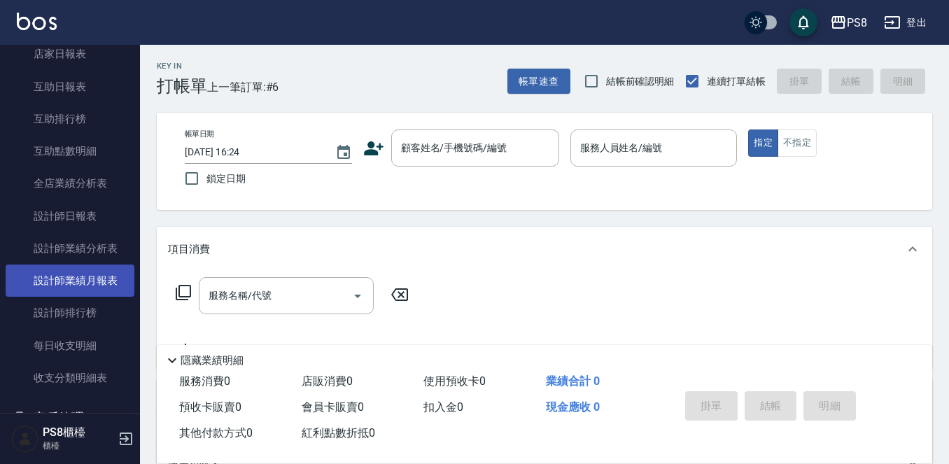
scroll to position [522, 0]
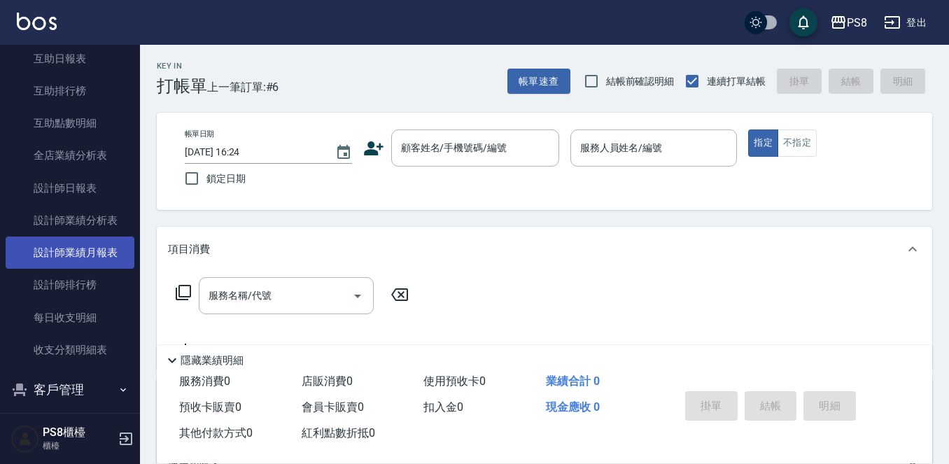
click at [92, 249] on link "設計師業績月報表" at bounding box center [70, 253] width 129 height 32
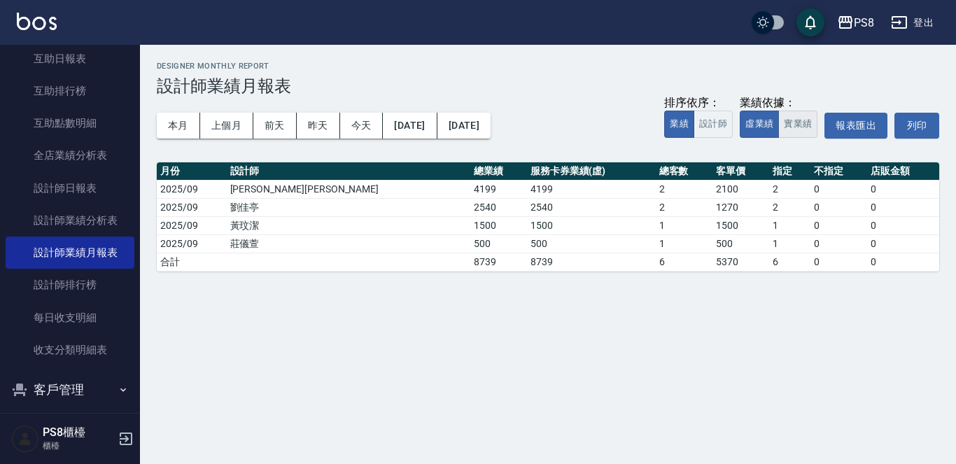
click at [804, 120] on button "實業績" at bounding box center [798, 124] width 39 height 27
click at [174, 126] on button "本月" at bounding box center [178, 126] width 43 height 26
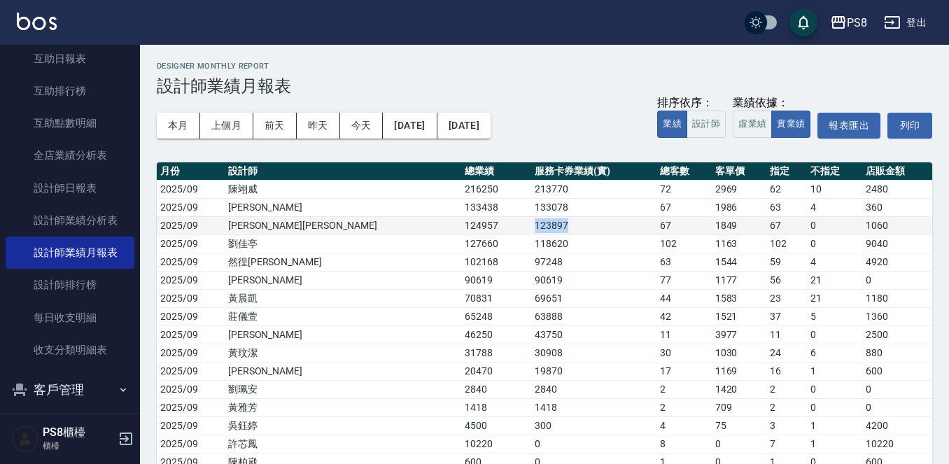
drag, startPoint x: 403, startPoint y: 221, endPoint x: 464, endPoint y: 221, distance: 60.2
click at [464, 221] on tr "2025/09 承[PERSON_NAME]蔡 124957 123897 67 1849 67 0 1060" at bounding box center [545, 225] width 776 height 18
click at [531, 221] on td "123897" at bounding box center [593, 225] width 125 height 18
drag, startPoint x: 573, startPoint y: 229, endPoint x: 646, endPoint y: 230, distance: 72.8
click at [646, 230] on tr "2025/09 承[PERSON_NAME]蔡 124957 123897 67 1849 67 0 1060" at bounding box center [545, 225] width 776 height 18
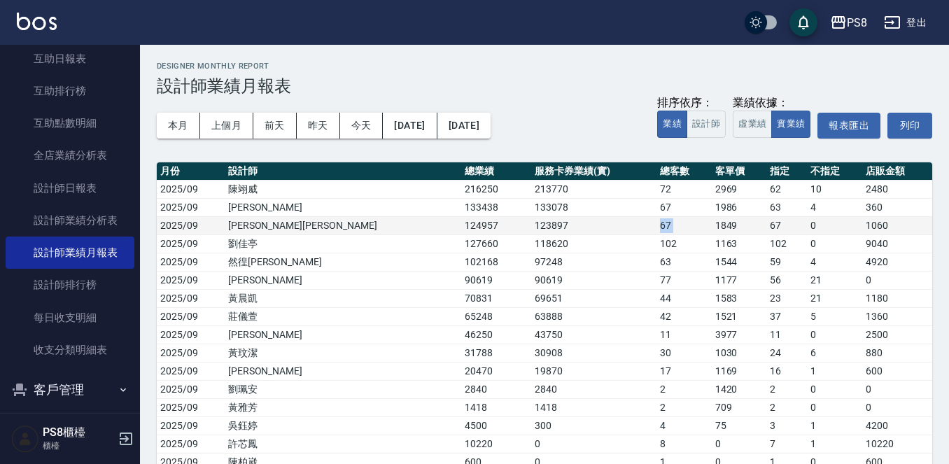
click at [712, 229] on td "1849" at bounding box center [739, 225] width 55 height 18
click at [712, 228] on td "1849" at bounding box center [739, 225] width 55 height 18
click at [712, 222] on td "1849" at bounding box center [739, 225] width 55 height 18
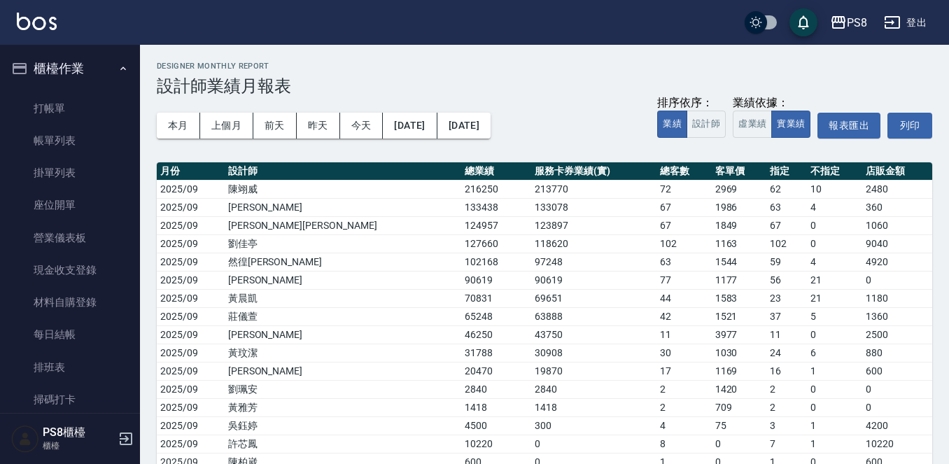
drag, startPoint x: 69, startPoint y: 103, endPoint x: 249, endPoint y: 90, distance: 180.4
click at [69, 102] on link "打帳單" at bounding box center [70, 108] width 129 height 32
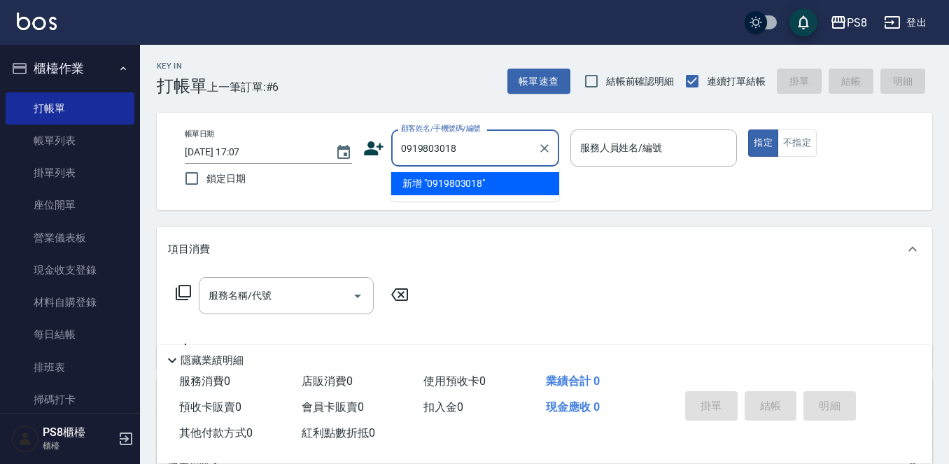
click at [473, 184] on li "新增 "0919803018"" at bounding box center [475, 183] width 168 height 23
type input "0919803018"
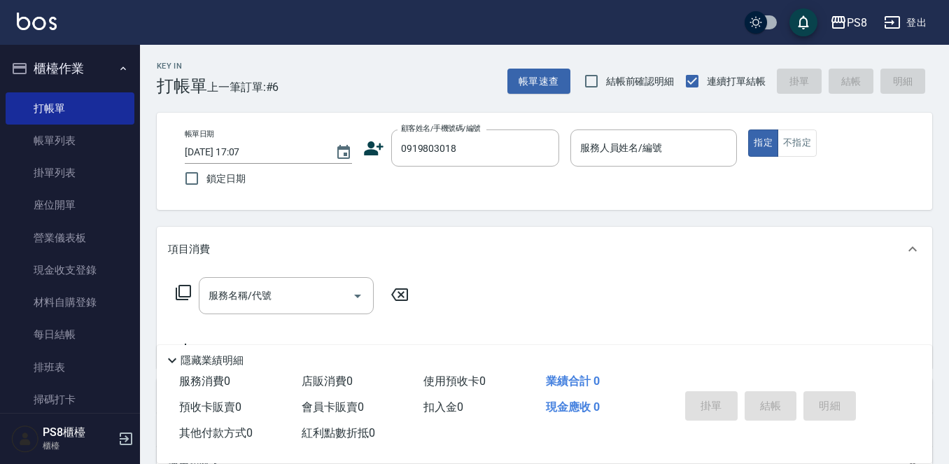
click at [375, 154] on icon at bounding box center [374, 148] width 20 height 14
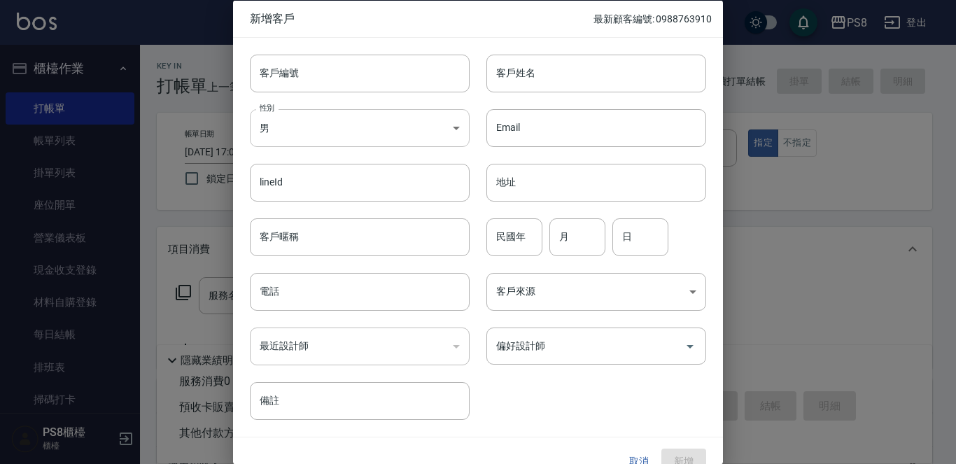
type input "0919803018"
click at [586, 79] on input "客戶姓名" at bounding box center [597, 73] width 220 height 38
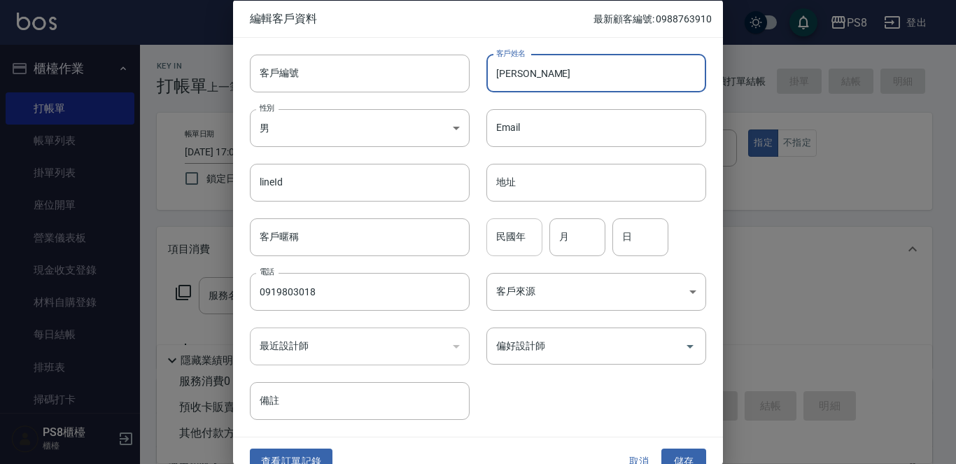
type input "[PERSON_NAME]"
click at [520, 247] on input "民國年" at bounding box center [515, 237] width 56 height 38
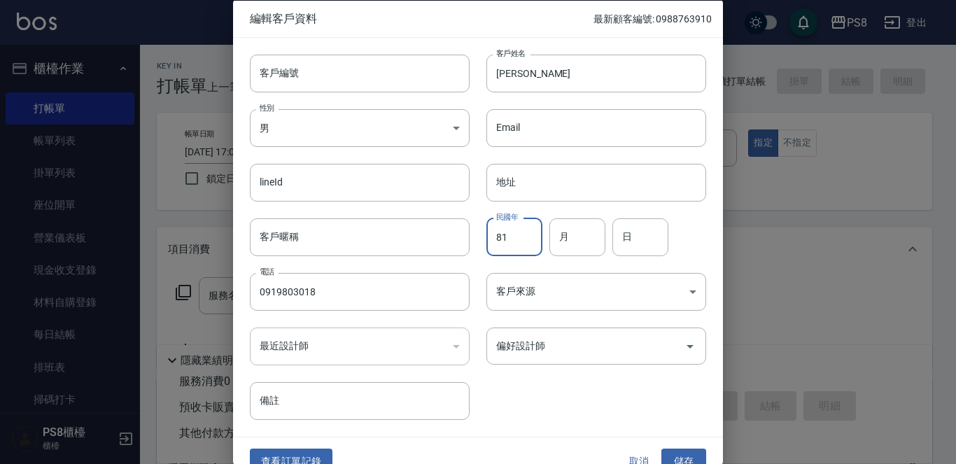
type input "81"
type input "11"
type input "04"
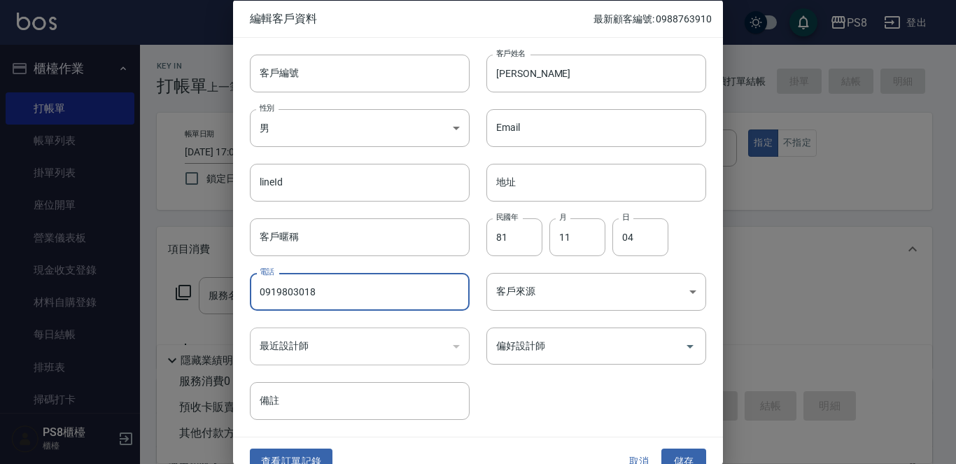
drag, startPoint x: 372, startPoint y: 294, endPoint x: 47, endPoint y: 312, distance: 325.3
click at [47, 312] on div "編輯客戶資料 最新顧客編號: 0988763910 客戶編號 客戶編號 客戶姓名 [PERSON_NAME] 客戶姓名 性別 男 [DEMOGRAPHIC_D…" at bounding box center [478, 232] width 956 height 464
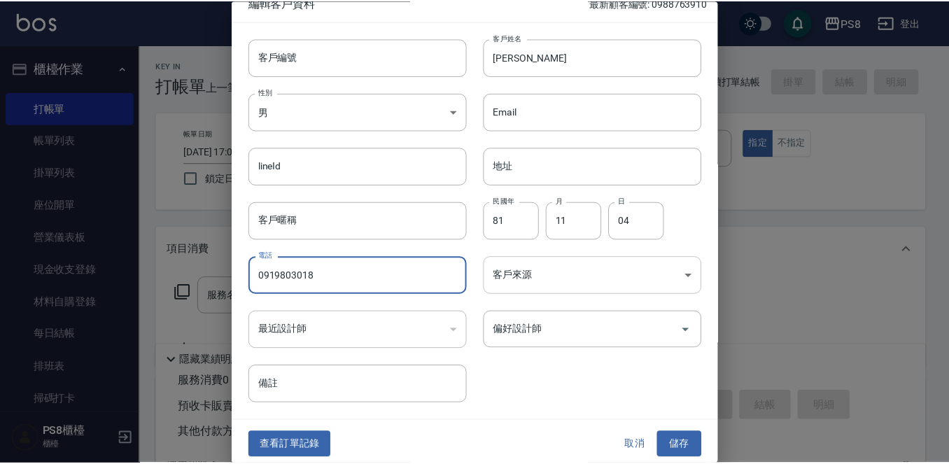
scroll to position [21, 0]
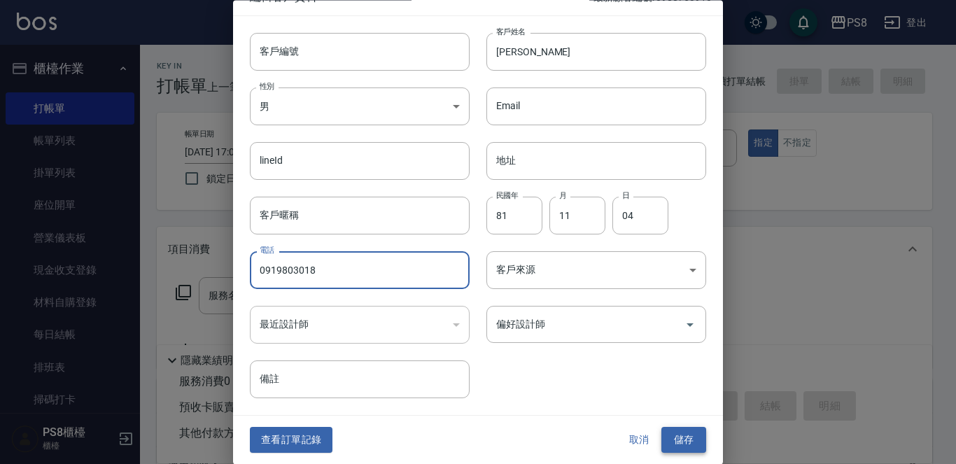
click at [669, 436] on button "儲存" at bounding box center [684, 441] width 45 height 26
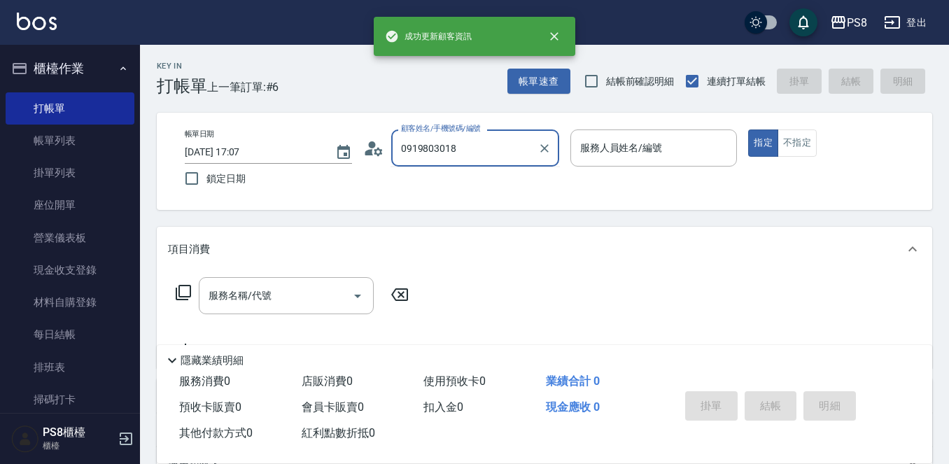
click at [468, 153] on input "0919803018" at bounding box center [465, 148] width 134 height 25
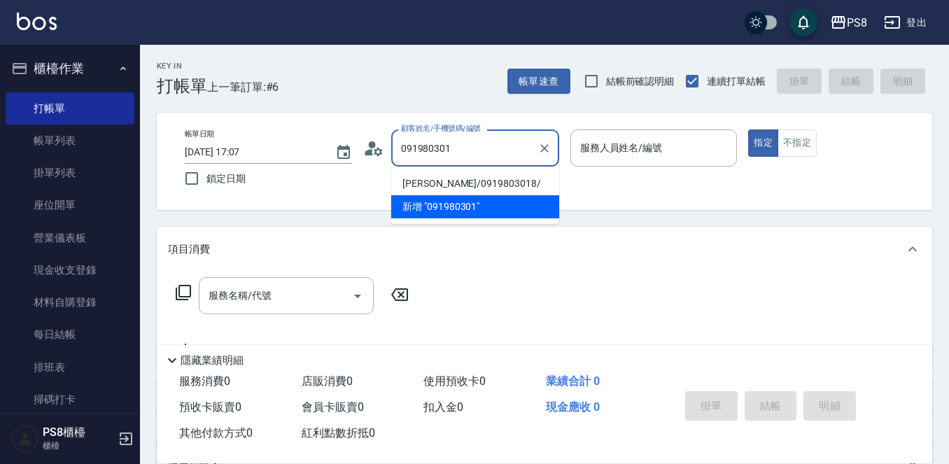
click at [469, 181] on li "[PERSON_NAME]/0919803018/" at bounding box center [475, 183] width 168 height 23
type input "[PERSON_NAME]/0919803018/"
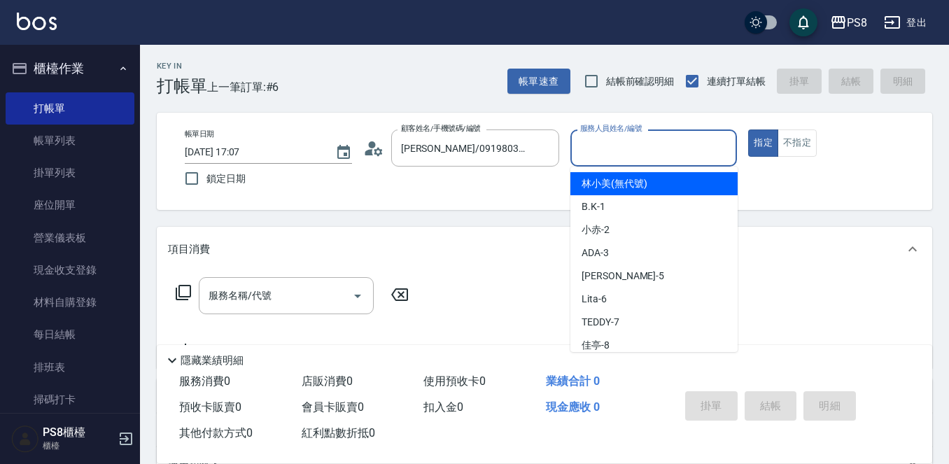
click at [647, 149] on input "服務人員姓名/編號" at bounding box center [654, 148] width 155 height 25
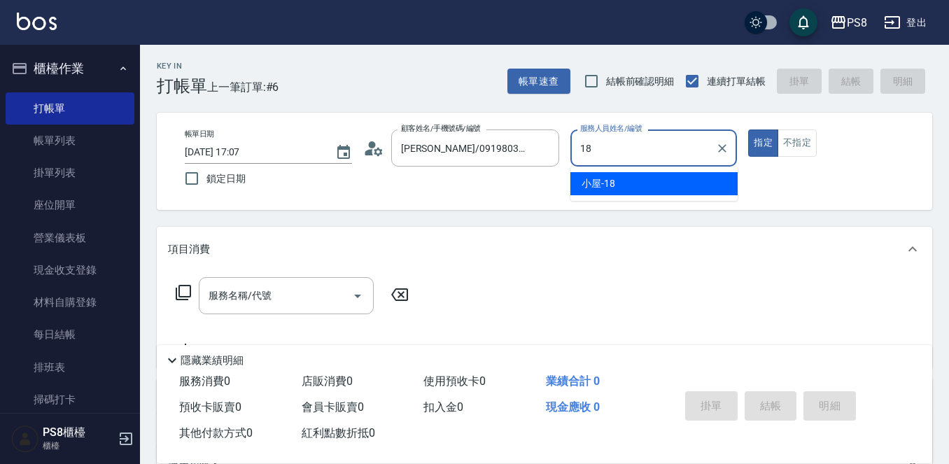
type input "小屋-18"
type button "true"
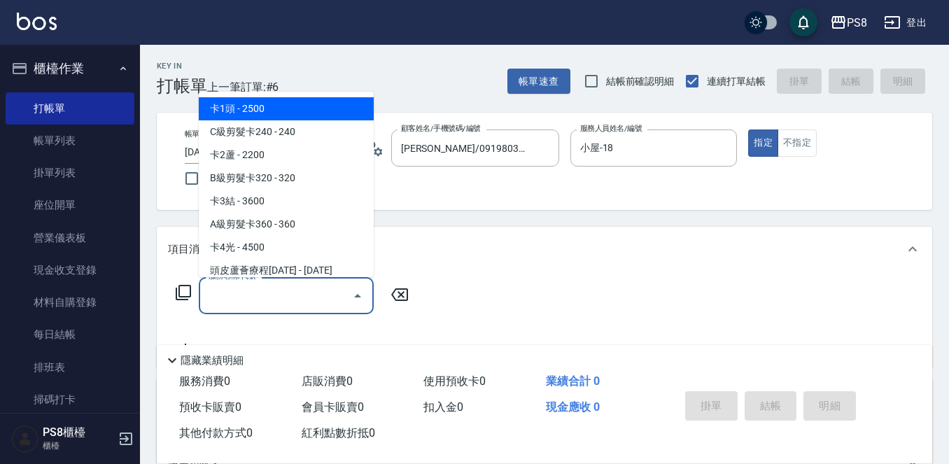
click at [314, 285] on input "服務名稱/代號" at bounding box center [275, 296] width 141 height 25
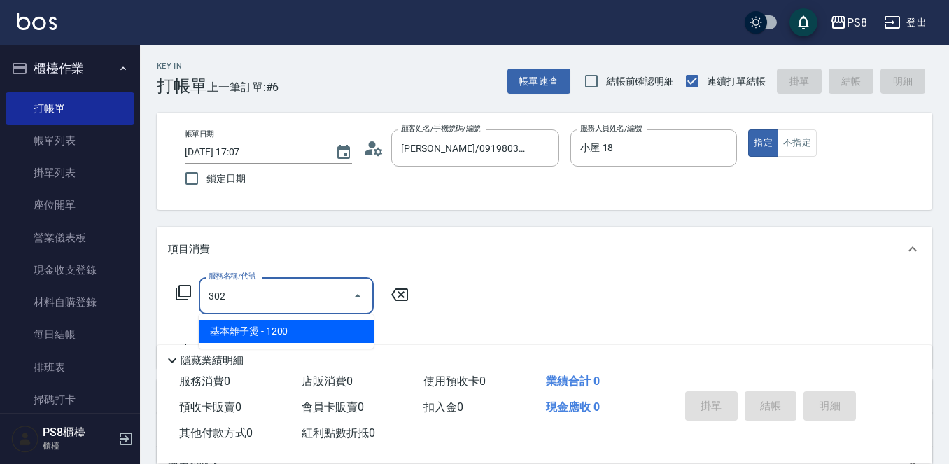
click at [334, 331] on span "基本離子燙 - 1200" at bounding box center [286, 331] width 175 height 23
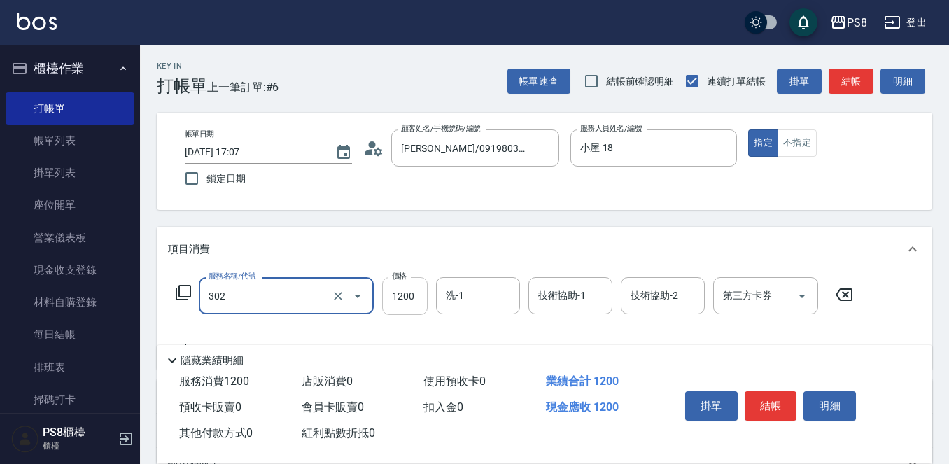
type input "基本離子燙(302)"
click at [398, 298] on input "1200" at bounding box center [405, 296] width 46 height 38
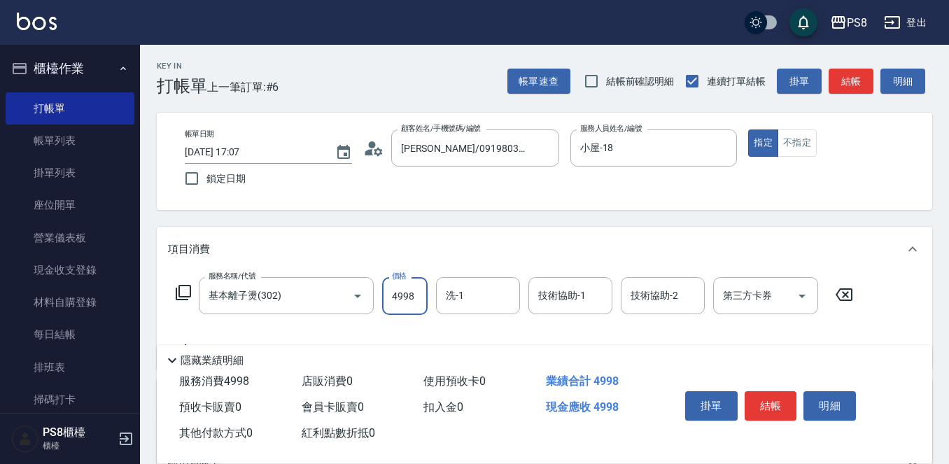
type input "4998"
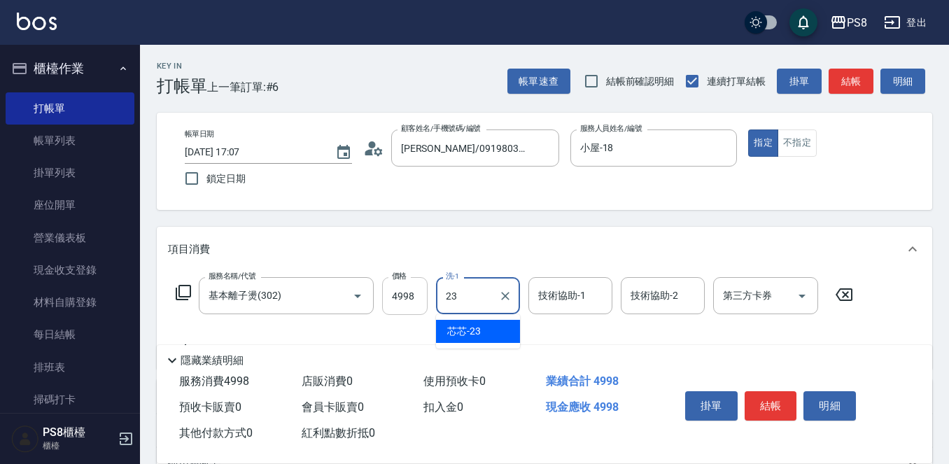
type input "芯芯-23"
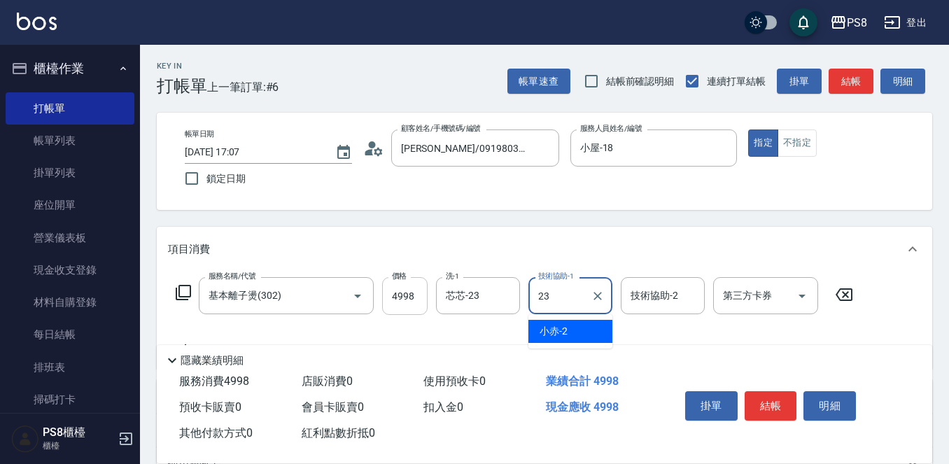
type input "芯芯-23"
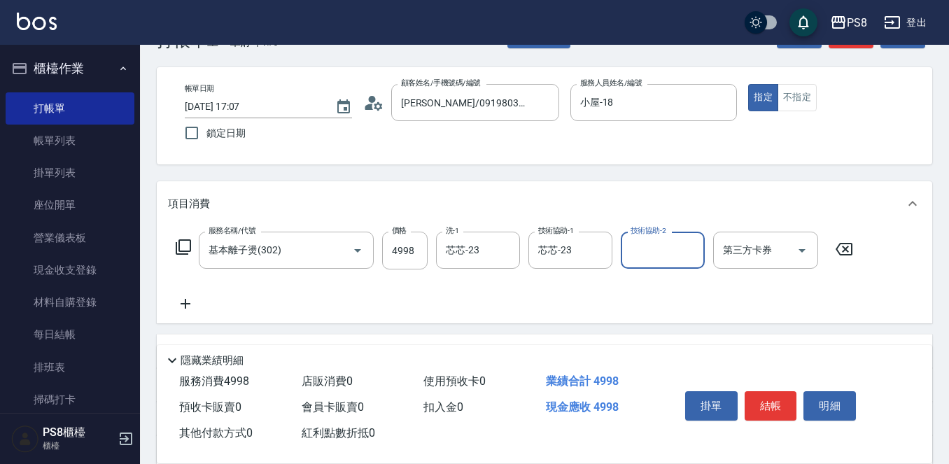
scroll to position [140, 0]
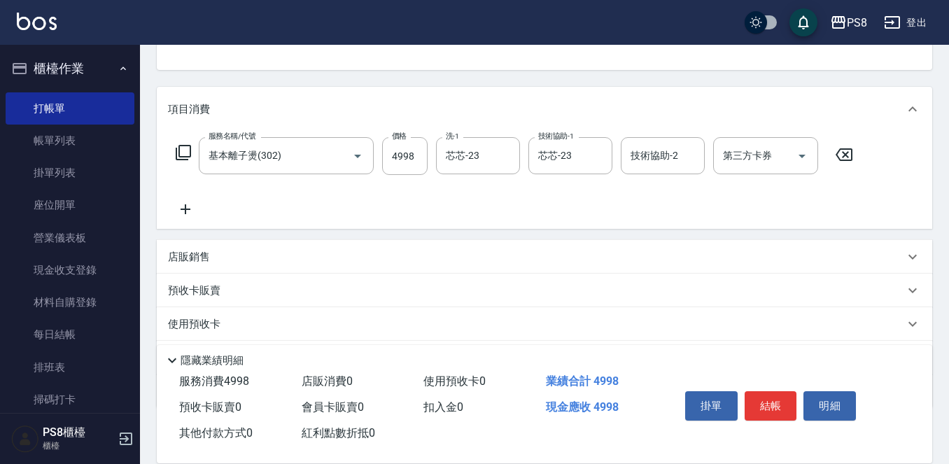
click at [188, 208] on icon at bounding box center [185, 209] width 35 height 17
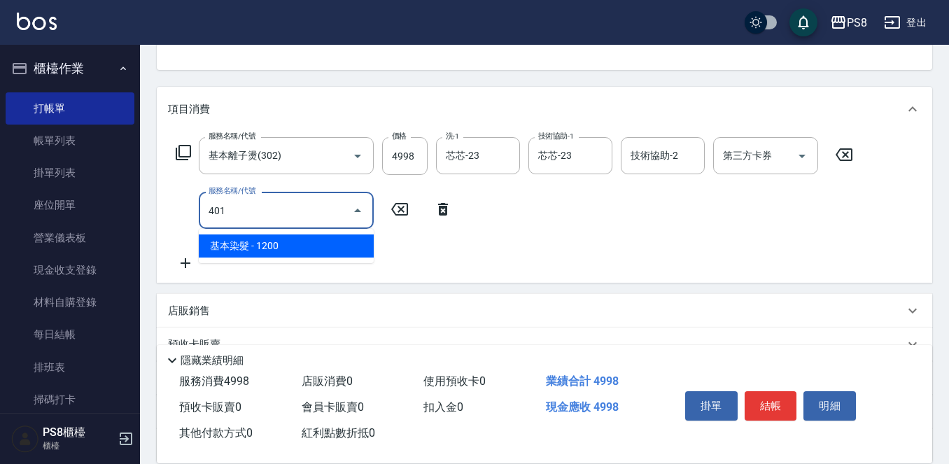
click at [248, 241] on span "基本染髮 - 1200" at bounding box center [286, 246] width 175 height 23
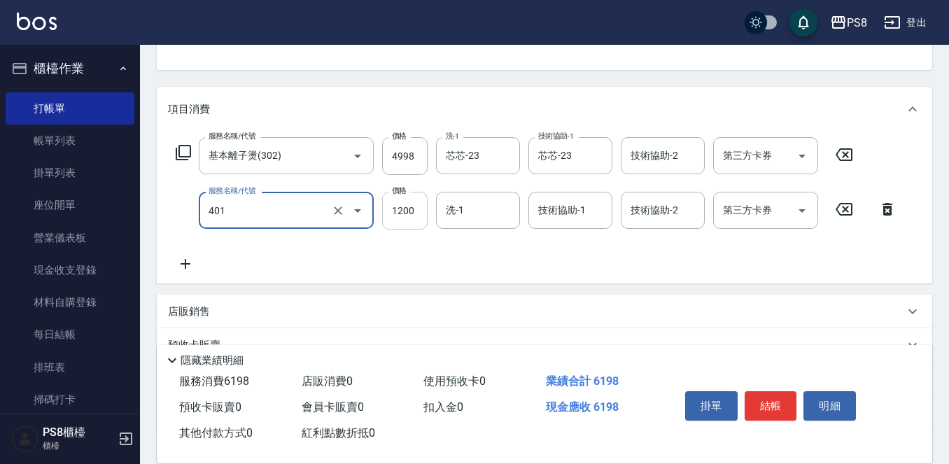
type input "基本染髮(401)"
click at [385, 208] on input "1200" at bounding box center [405, 211] width 46 height 38
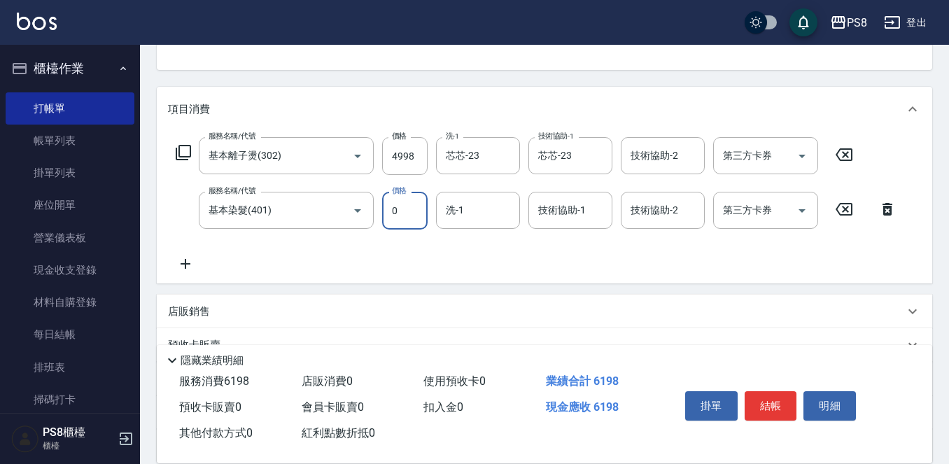
type input "0"
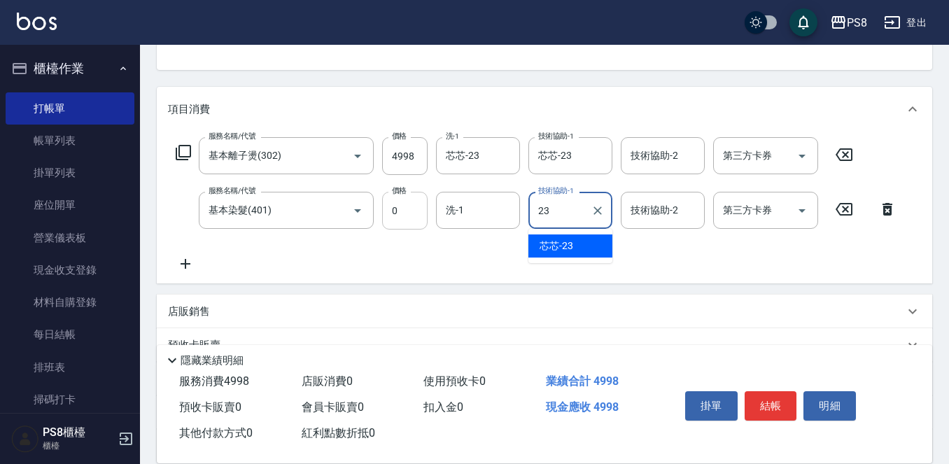
type input "芯芯-23"
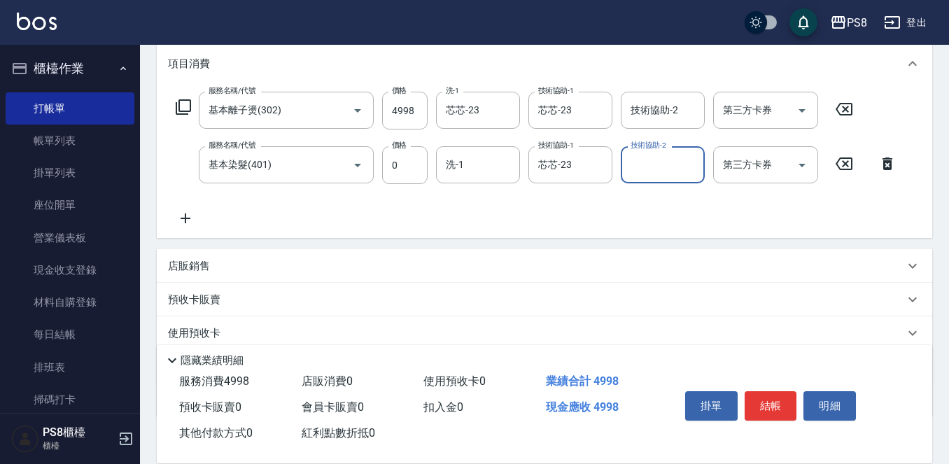
scroll to position [210, 0]
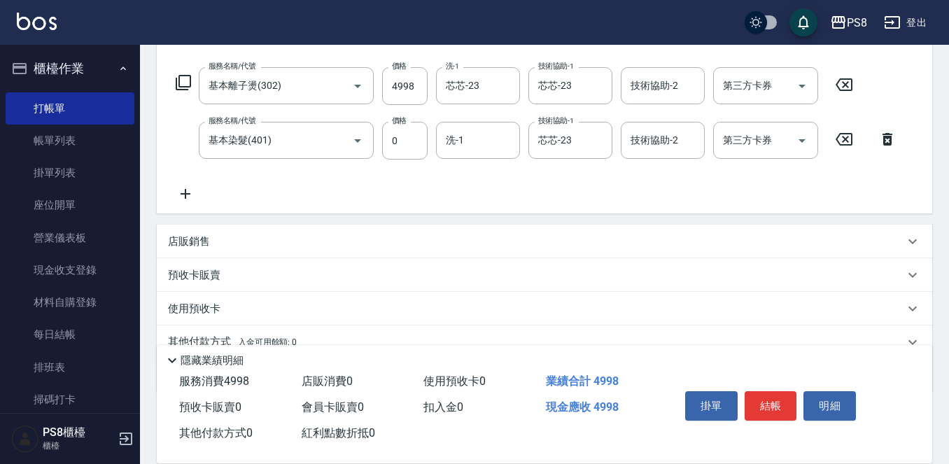
click at [182, 195] on icon at bounding box center [186, 194] width 10 height 10
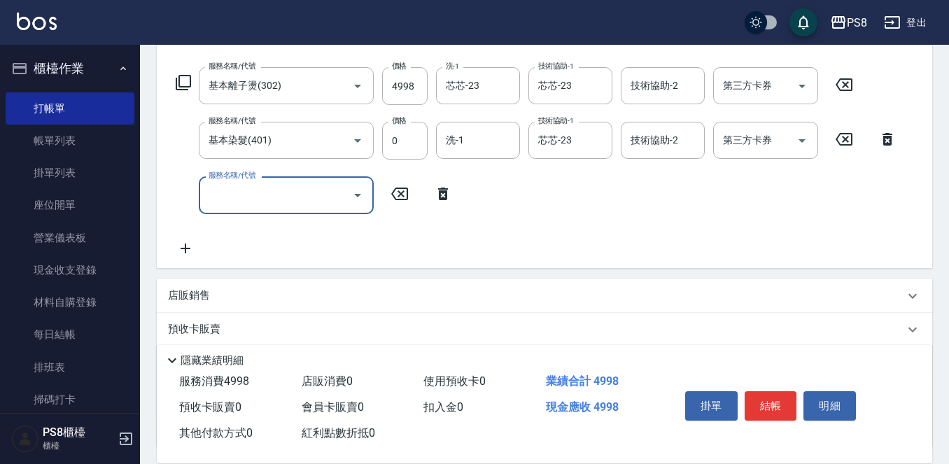
click at [229, 209] on div "服務名稱/代號" at bounding box center [286, 194] width 175 height 37
type input "y"
drag, startPoint x: 338, startPoint y: 232, endPoint x: 400, endPoint y: 218, distance: 63.9
click at [338, 230] on span "自備護髮 - 300" at bounding box center [286, 231] width 175 height 23
type input "自備護髮(501)"
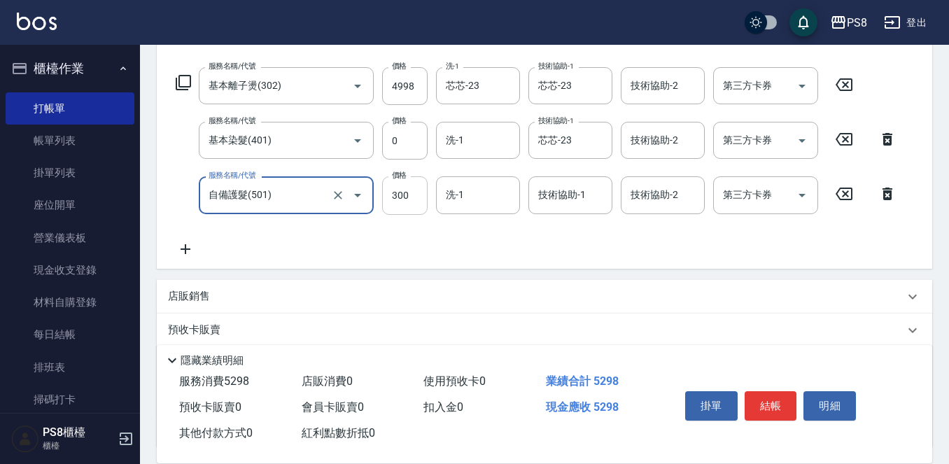
click at [410, 197] on input "300" at bounding box center [405, 195] width 46 height 38
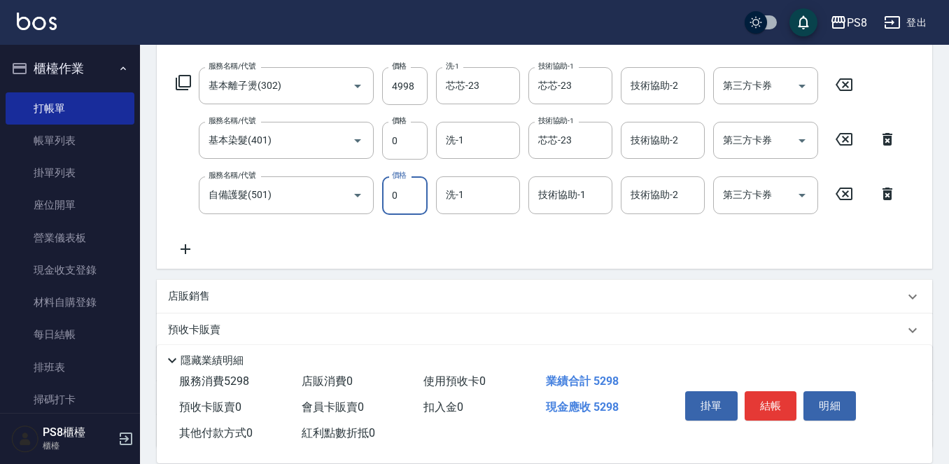
type input "0"
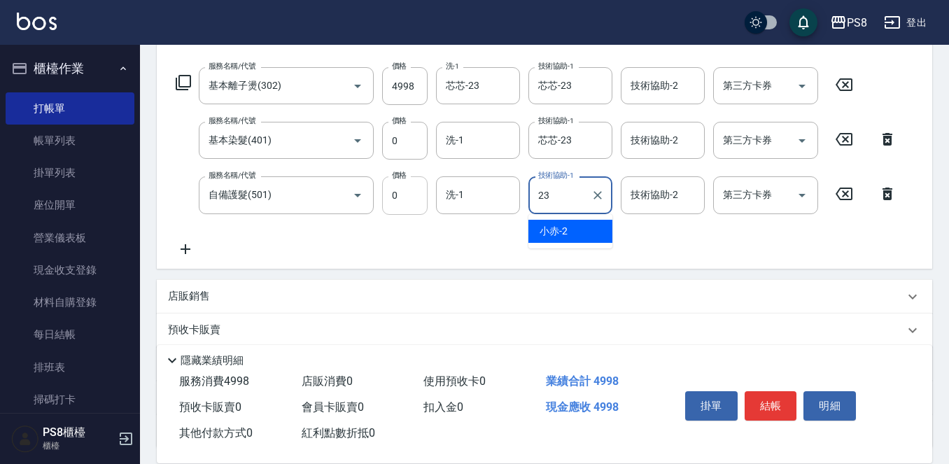
type input "芯芯-23"
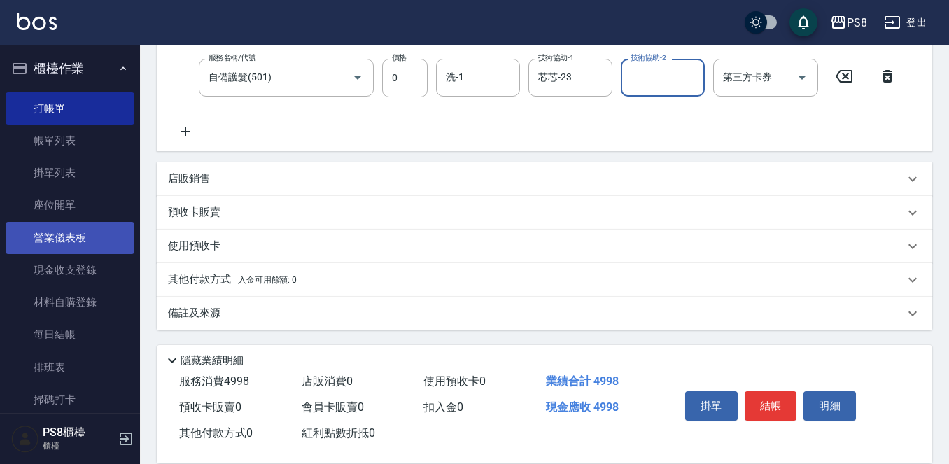
scroll to position [328, 0]
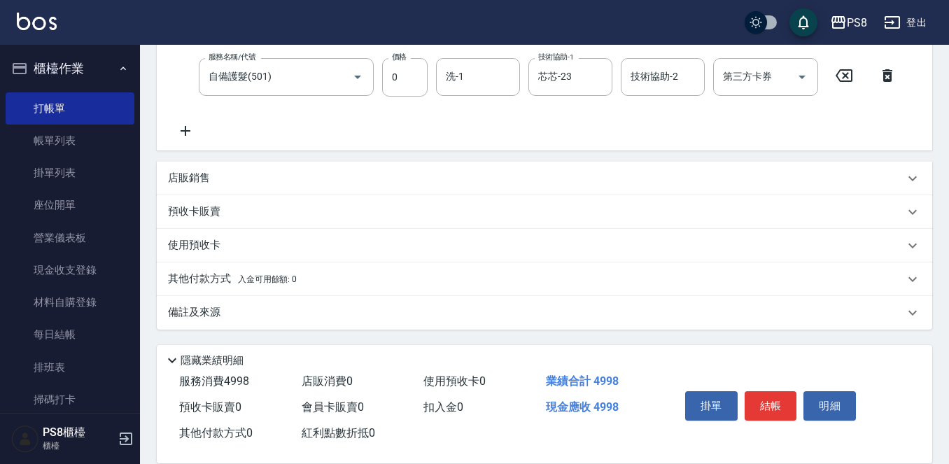
click at [205, 273] on p "其他付款方式 入金可用餘額: 0" at bounding box center [232, 279] width 129 height 15
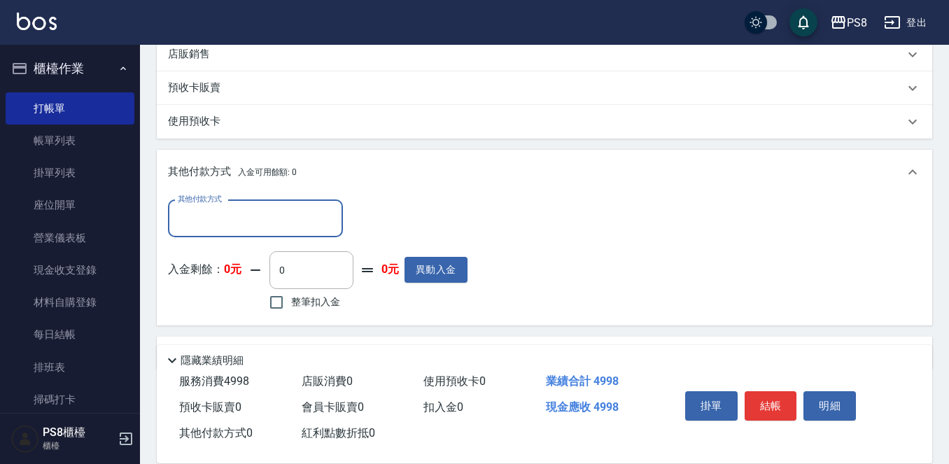
scroll to position [493, 0]
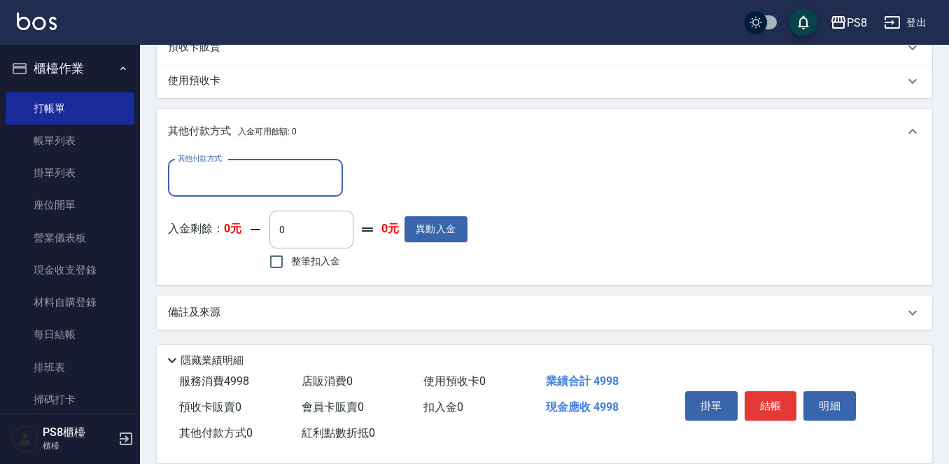
click at [263, 174] on input "其他付款方式" at bounding box center [255, 178] width 162 height 25
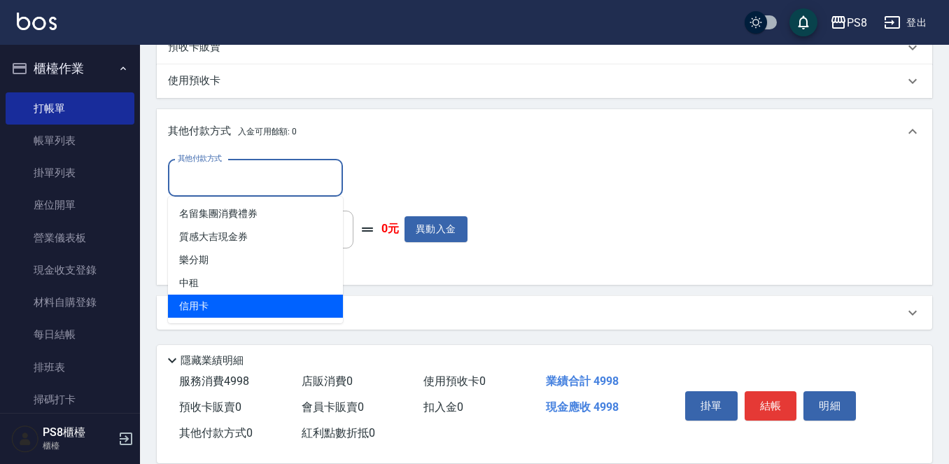
click at [209, 300] on span "信用卡" at bounding box center [255, 306] width 175 height 23
type input "信用卡"
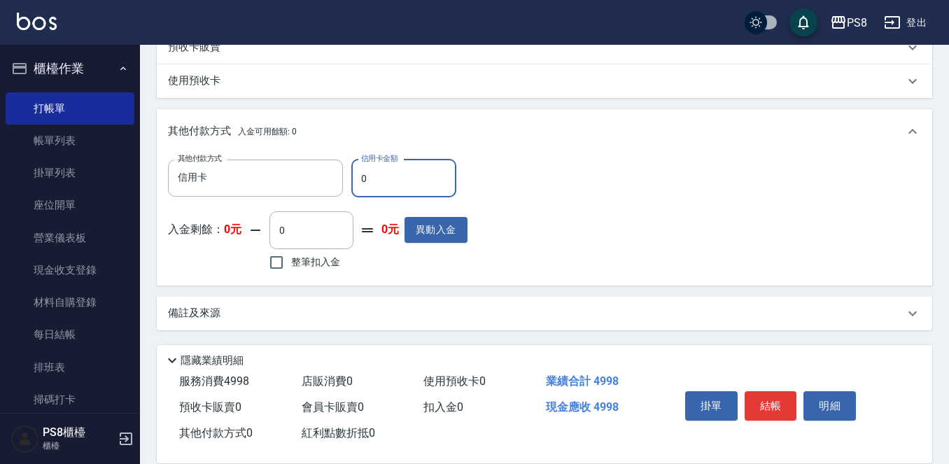
click at [386, 176] on input "0" at bounding box center [403, 179] width 105 height 38
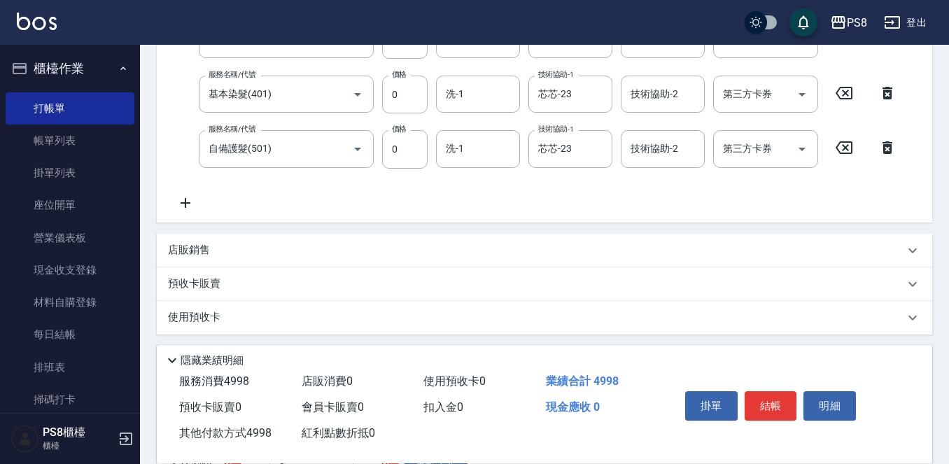
scroll to position [494, 0]
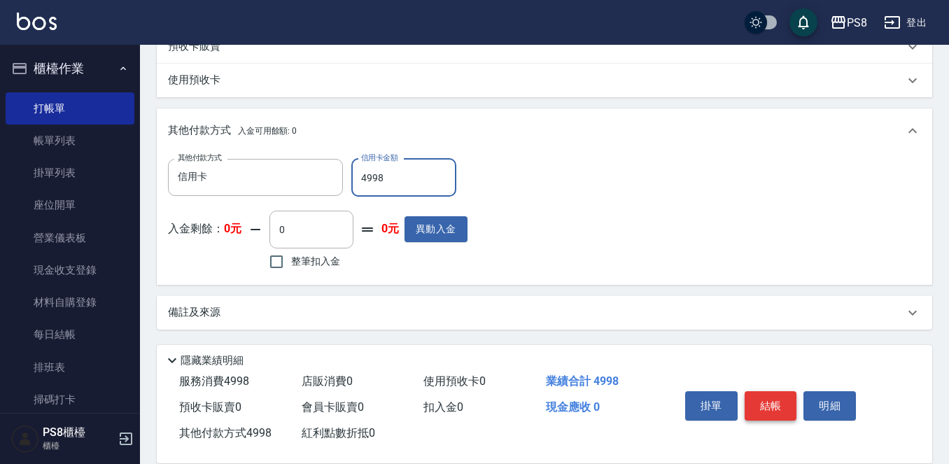
type input "4998"
click at [773, 400] on button "結帳" at bounding box center [771, 405] width 53 height 29
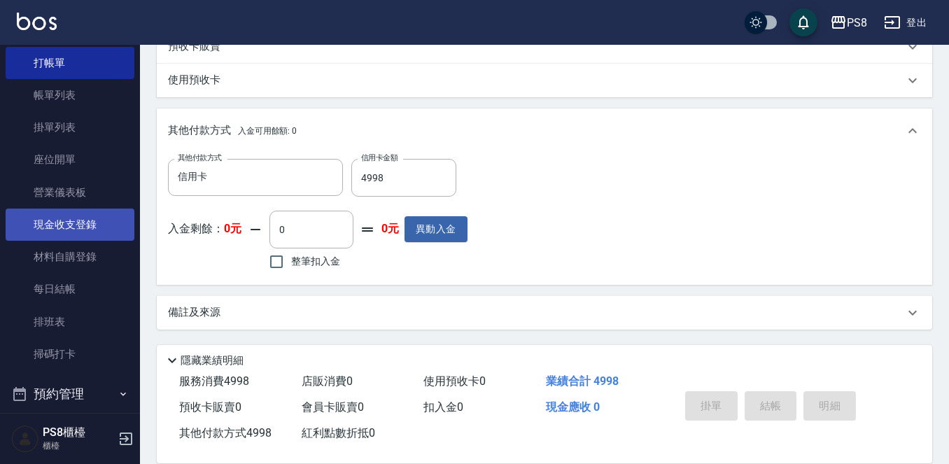
scroll to position [70, 0]
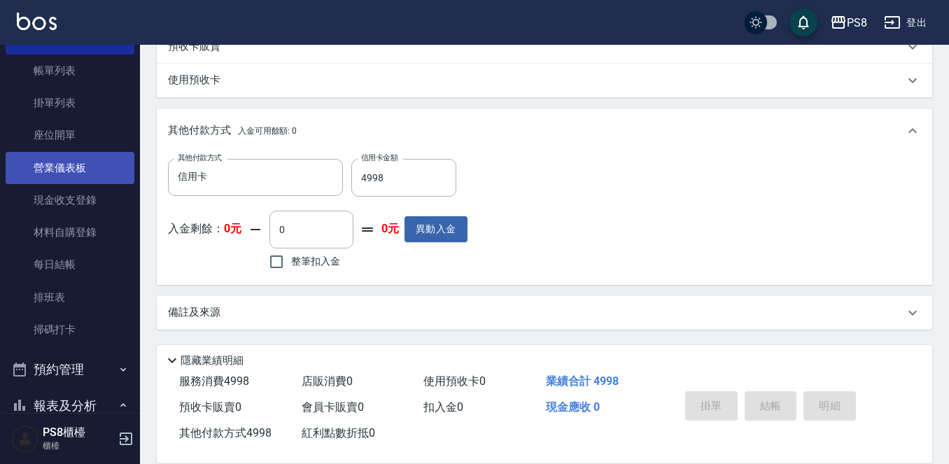
type input "[DATE] 17:10"
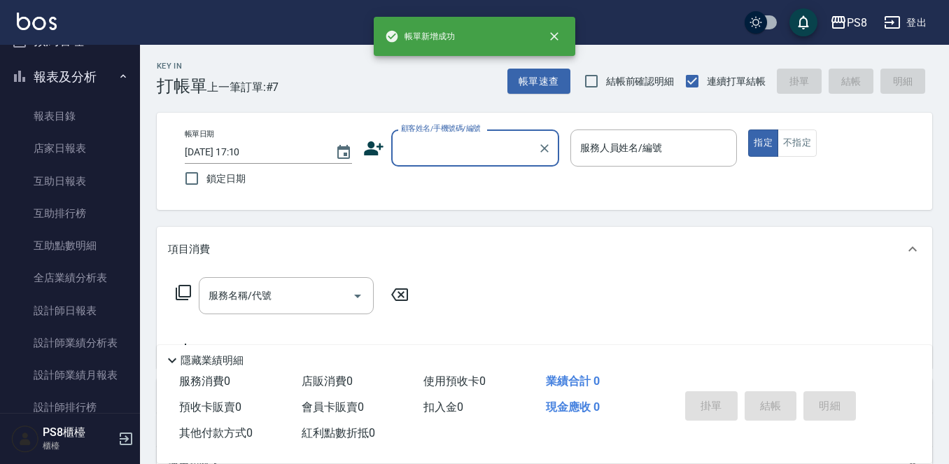
scroll to position [420, 0]
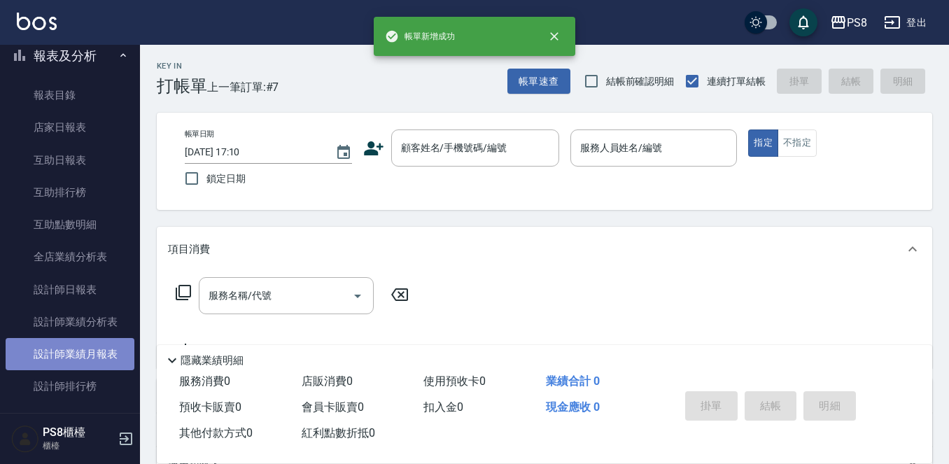
click at [95, 351] on link "設計師業績月報表" at bounding box center [70, 354] width 129 height 32
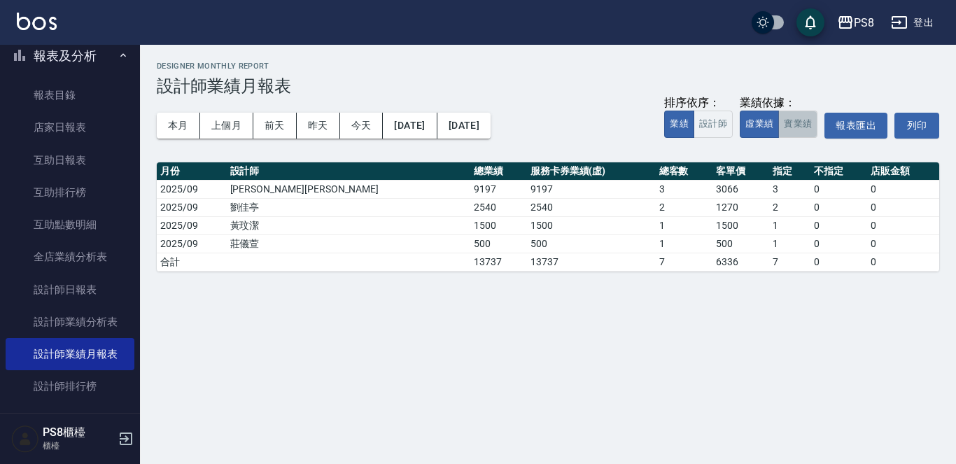
click at [790, 121] on button "實業績" at bounding box center [798, 124] width 39 height 27
click at [177, 124] on button "本月" at bounding box center [178, 126] width 43 height 26
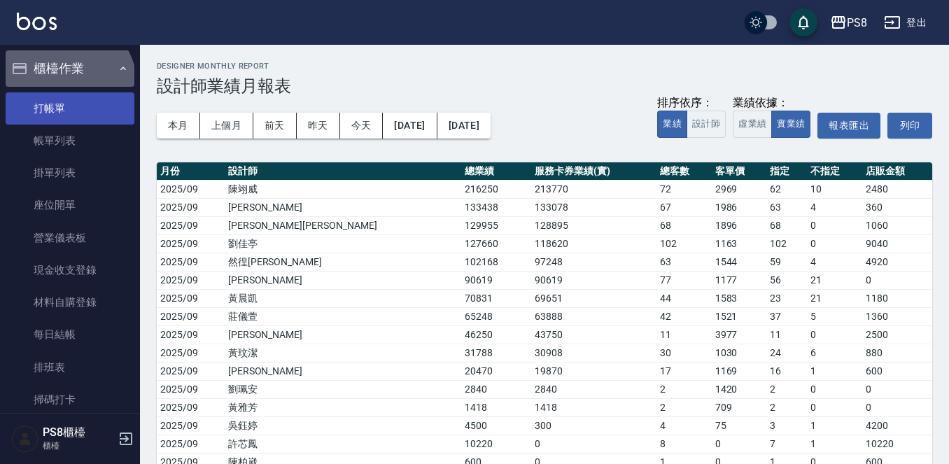
drag, startPoint x: 64, startPoint y: 85, endPoint x: 61, endPoint y: 101, distance: 15.8
click at [64, 87] on li "櫃檯作業 打帳單 帳單列表 掛單列表 座位開單 營業儀表板 現金收支登錄 材料自購登錄 每日結帳 排班表 掃碼打卡" at bounding box center [70, 235] width 129 height 371
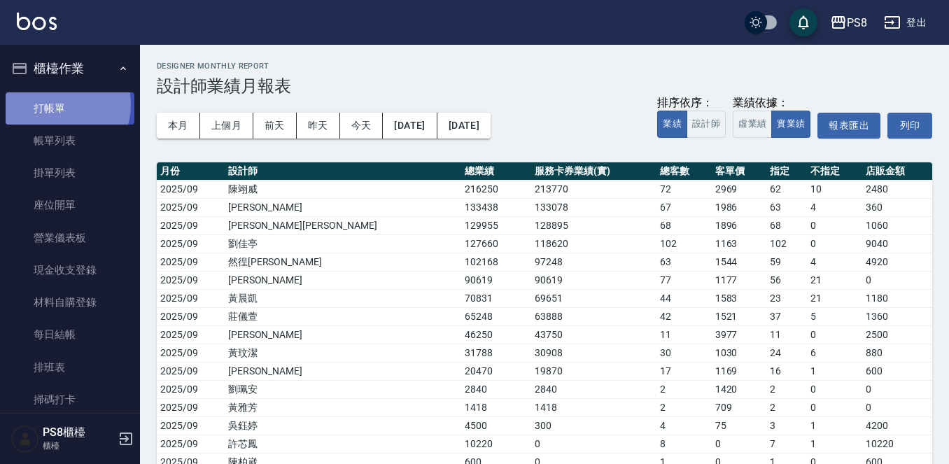
click at [60, 104] on link "打帳單" at bounding box center [70, 108] width 129 height 32
